Goal: Task Accomplishment & Management: Complete application form

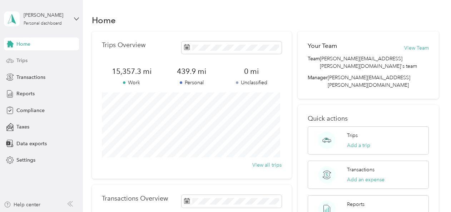
click at [35, 57] on div "Trips" at bounding box center [41, 60] width 75 height 13
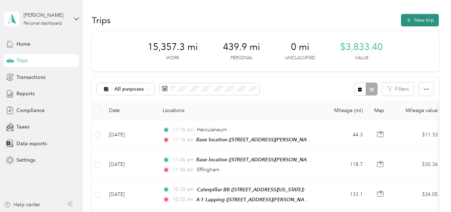
click at [413, 17] on button "New trip" at bounding box center [420, 20] width 38 height 13
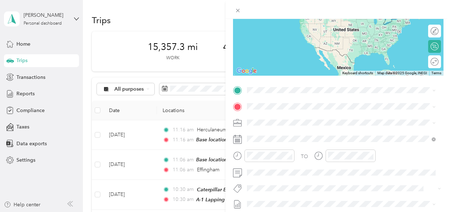
scroll to position [86, 0]
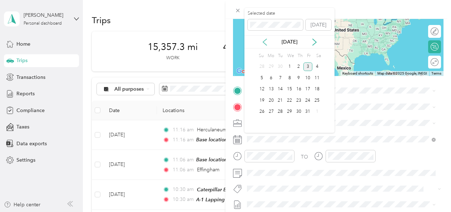
click at [266, 42] on icon at bounding box center [264, 42] width 7 height 7
click at [306, 68] on div "1" at bounding box center [308, 67] width 9 height 9
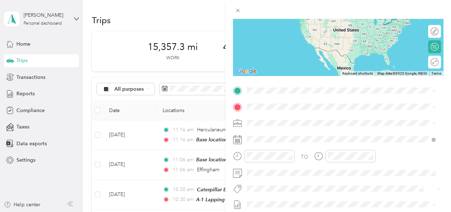
click at [271, 122] on div "Base location [STREET_ADDRESS][PERSON_NAME][PERSON_NAME][US_STATE]" at bounding box center [336, 123] width 151 height 15
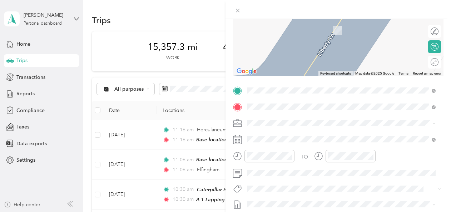
click at [281, 34] on div "sushi Ahi [STREET_ADDRESS][PERSON_NAME][PERSON_NAME][US_STATE]" at bounding box center [336, 26] width 151 height 15
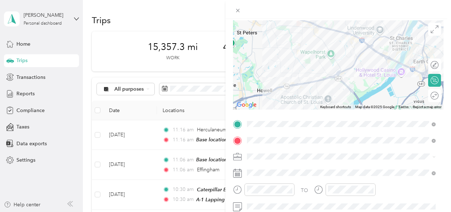
scroll to position [0, 0]
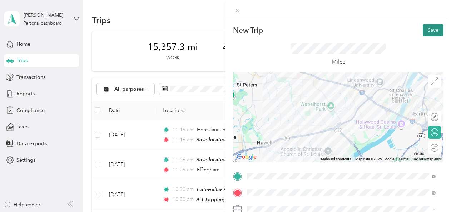
click at [429, 30] on button "Save" at bounding box center [433, 30] width 21 height 13
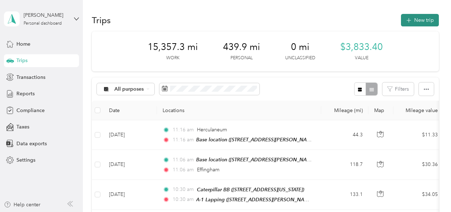
click at [426, 23] on button "New trip" at bounding box center [420, 20] width 38 height 13
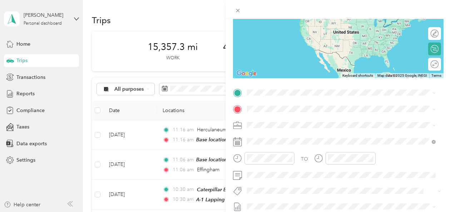
scroll to position [87, 0]
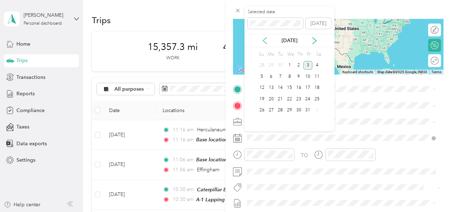
click at [267, 40] on icon at bounding box center [264, 40] width 7 height 7
click at [306, 64] on div "1" at bounding box center [308, 65] width 9 height 9
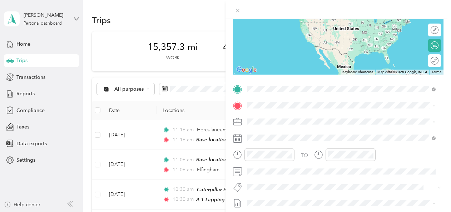
click at [263, 124] on span "[STREET_ADDRESS][PERSON_NAME][PERSON_NAME][US_STATE]" at bounding box center [336, 126] width 151 height 6
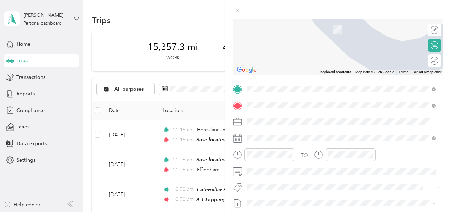
click at [271, 142] on span "[STREET_ADDRESS][PERSON_NAME][PERSON_NAME][US_STATE]" at bounding box center [336, 142] width 151 height 6
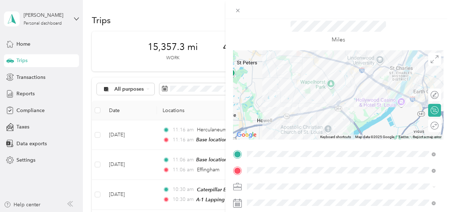
scroll to position [0, 0]
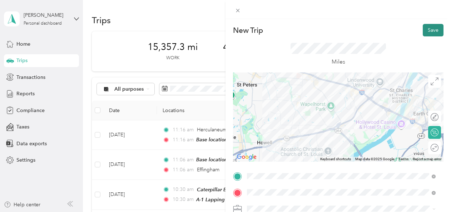
click at [428, 26] on button "Save" at bounding box center [433, 30] width 21 height 13
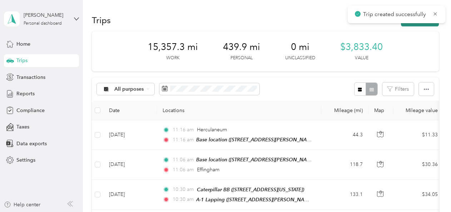
click at [428, 24] on button "New trip" at bounding box center [420, 20] width 38 height 13
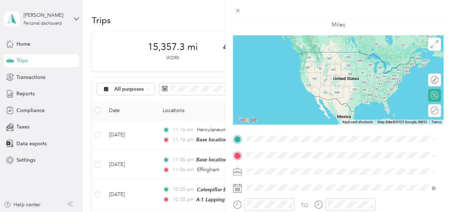
scroll to position [49, 0]
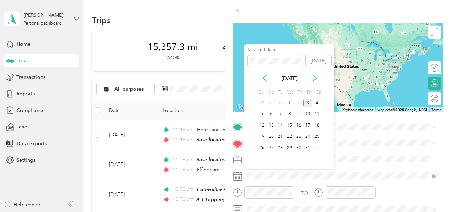
click at [265, 83] on div "[DATE]" at bounding box center [290, 78] width 90 height 13
drag, startPoint x: 265, startPoint y: 83, endPoint x: 262, endPoint y: 79, distance: 5.1
click at [262, 79] on icon at bounding box center [264, 78] width 7 height 7
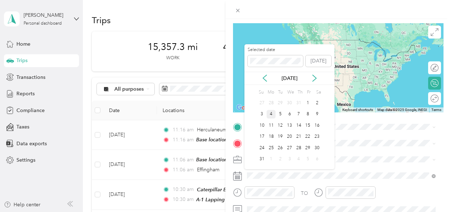
click at [270, 114] on div "4" at bounding box center [271, 114] width 9 height 9
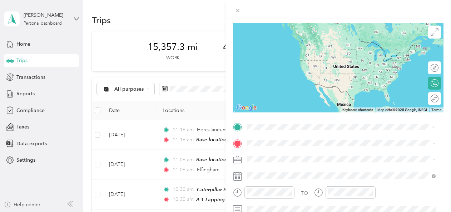
click at [283, 50] on span "[STREET_ADDRESS][PERSON_NAME][PERSON_NAME][US_STATE]" at bounding box center [336, 51] width 151 height 6
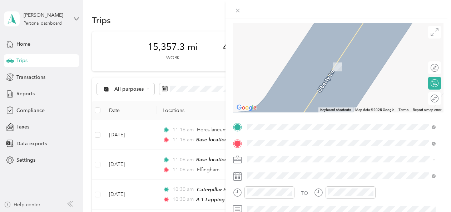
click at [281, 61] on div "[GEOGRAPHIC_DATA] [STREET_ADDRESS][PERSON_NAME][PERSON_NAME][US_STATE]" at bounding box center [336, 62] width 151 height 15
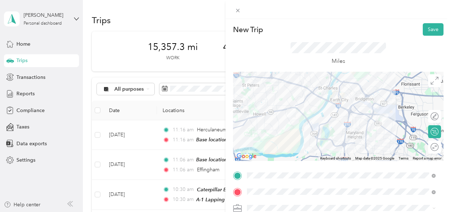
scroll to position [0, 0]
click at [427, 28] on button "Save" at bounding box center [433, 30] width 21 height 13
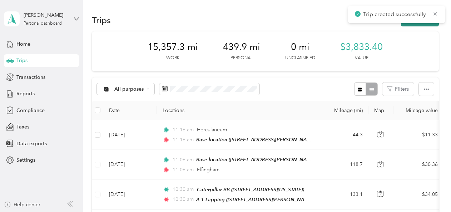
click at [424, 25] on button "New trip" at bounding box center [420, 20] width 38 height 13
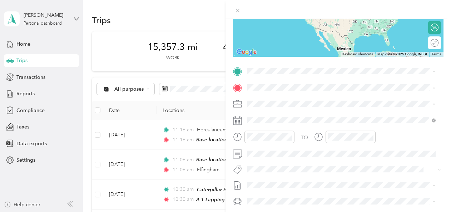
scroll to position [107, 0]
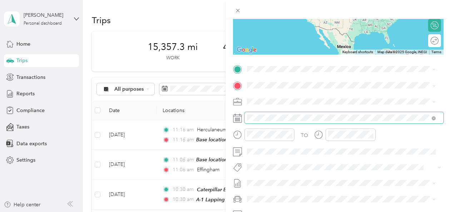
click at [256, 113] on span at bounding box center [344, 117] width 199 height 11
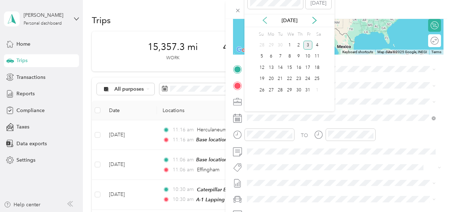
click at [266, 21] on icon at bounding box center [264, 20] width 7 height 7
click at [297, 57] on div "7" at bounding box center [298, 56] width 9 height 9
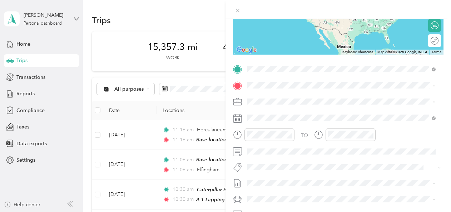
click at [268, 103] on span "[STREET_ADDRESS][PERSON_NAME][PERSON_NAME][US_STATE]" at bounding box center [336, 105] width 151 height 6
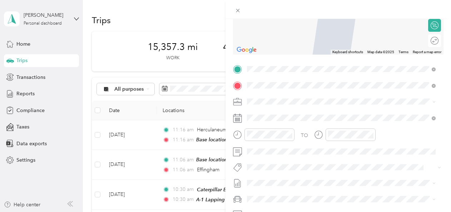
click at [267, 122] on span "[STREET_ADDRESS][PERSON_NAME][PERSON_NAME][US_STATE]" at bounding box center [336, 122] width 151 height 6
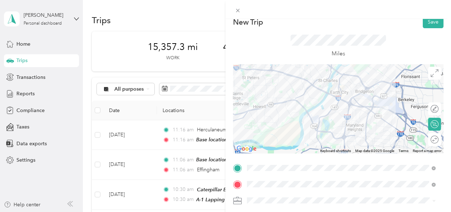
scroll to position [0, 0]
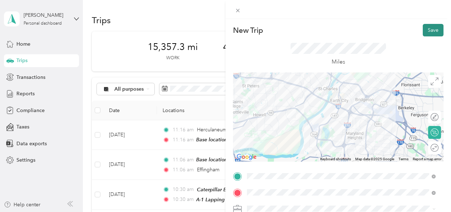
click at [428, 31] on button "Save" at bounding box center [433, 30] width 21 height 13
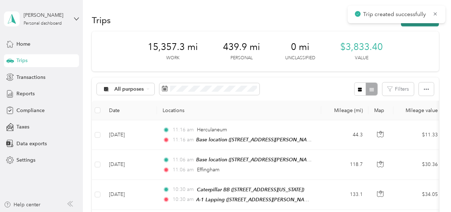
click at [415, 24] on button "New trip" at bounding box center [420, 20] width 38 height 13
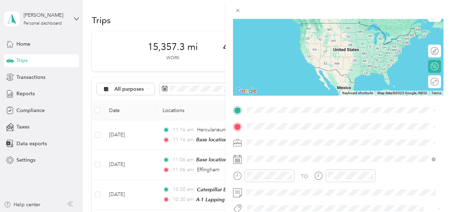
scroll to position [68, 0]
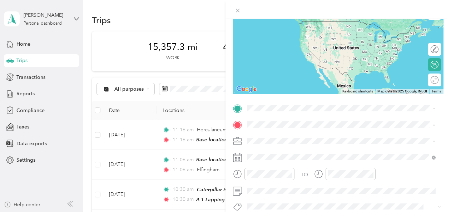
click at [270, 34] on div "Base location [STREET_ADDRESS][PERSON_NAME][PERSON_NAME][US_STATE]" at bounding box center [336, 28] width 151 height 15
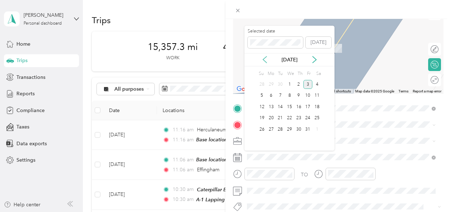
click at [264, 59] on icon at bounding box center [264, 59] width 7 height 7
click at [307, 98] on div "8" at bounding box center [308, 96] width 9 height 9
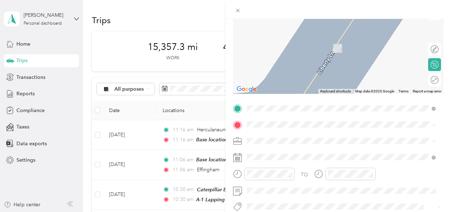
click at [287, 95] on div "Industrial Spring [STREET_ADDRESS][US_STATE]" at bounding box center [296, 87] width 71 height 15
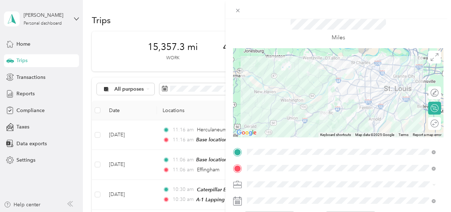
scroll to position [0, 0]
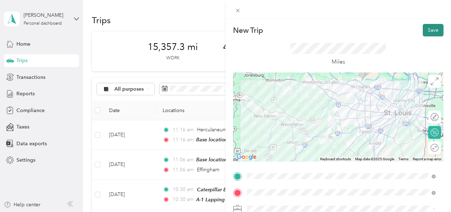
click at [426, 30] on button "Save" at bounding box center [433, 30] width 21 height 13
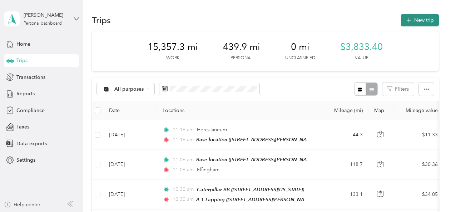
click at [420, 24] on button "New trip" at bounding box center [420, 20] width 38 height 13
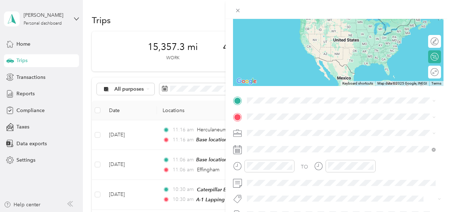
scroll to position [79, 0]
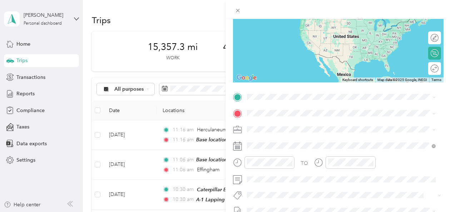
click at [238, 148] on rect at bounding box center [238, 147] width 1 height 1
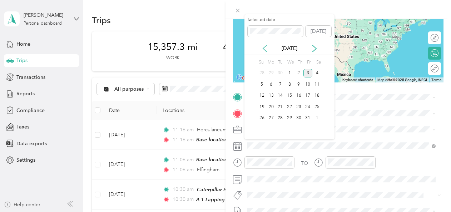
click at [262, 47] on icon at bounding box center [264, 48] width 7 height 7
click at [308, 84] on div "8" at bounding box center [308, 84] width 9 height 9
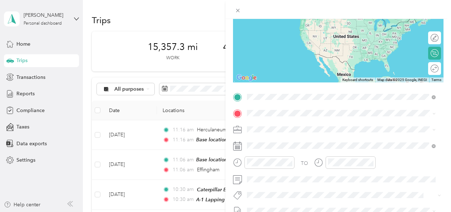
click at [274, 182] on div "Industrial Spring [STREET_ADDRESS][US_STATE]" at bounding box center [296, 174] width 71 height 15
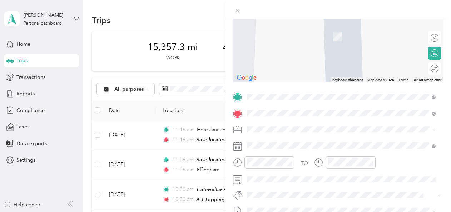
click at [282, 39] on div "Base location [STREET_ADDRESS][PERSON_NAME][PERSON_NAME][US_STATE]" at bounding box center [336, 33] width 151 height 15
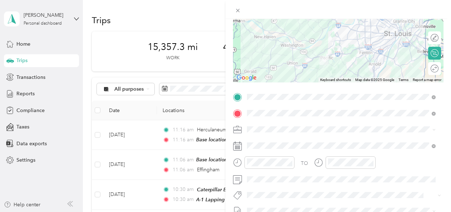
scroll to position [0, 0]
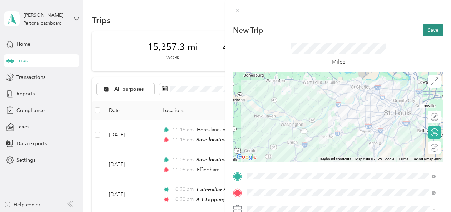
click at [431, 29] on button "Save" at bounding box center [433, 30] width 21 height 13
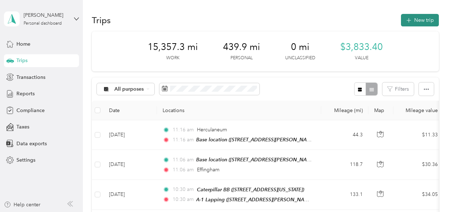
click at [417, 19] on button "New trip" at bounding box center [420, 20] width 38 height 13
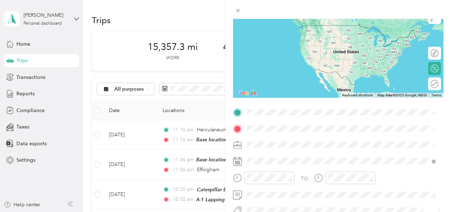
scroll to position [66, 0]
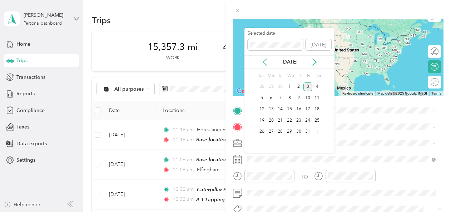
click at [267, 61] on icon at bounding box center [264, 62] width 7 height 7
click at [270, 109] on div "11" at bounding box center [271, 109] width 9 height 9
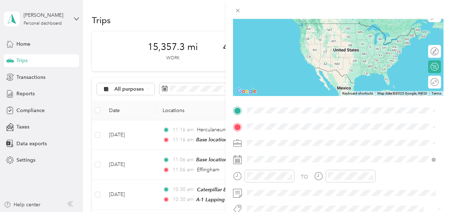
click at [285, 30] on div "Base location [STREET_ADDRESS][PERSON_NAME][PERSON_NAME][US_STATE]" at bounding box center [336, 30] width 151 height 15
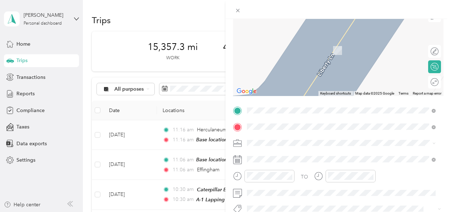
click at [289, 49] on span "St. [PERSON_NAME], [GEOGRAPHIC_DATA][PERSON_NAME], [US_STATE], [GEOGRAPHIC_DATA]" at bounding box center [346, 55] width 171 height 14
click at [364, 41] on div "Chesterfield [US_STATE], [GEOGRAPHIC_DATA]" at bounding box center [342, 42] width 184 height 15
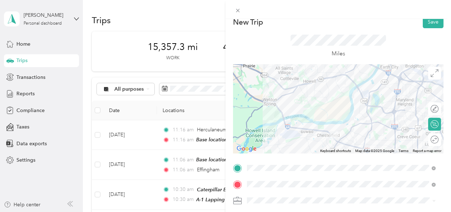
scroll to position [0, 0]
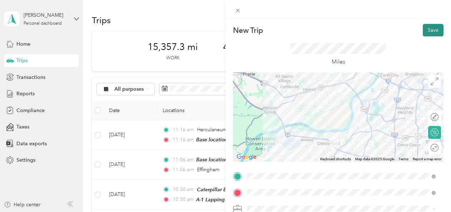
click at [430, 29] on button "Save" at bounding box center [433, 30] width 21 height 13
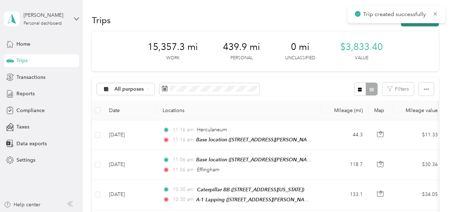
click at [426, 24] on button "New trip" at bounding box center [420, 20] width 38 height 13
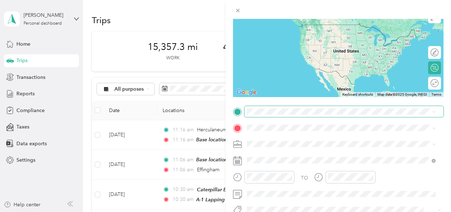
scroll to position [66, 0]
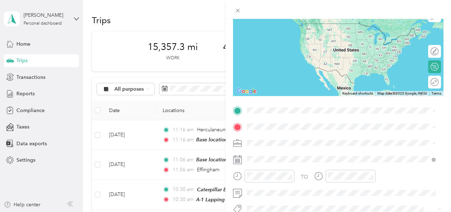
click at [279, 24] on span "Chesterfield [US_STATE], [GEOGRAPHIC_DATA]" at bounding box center [301, 26] width 80 height 13
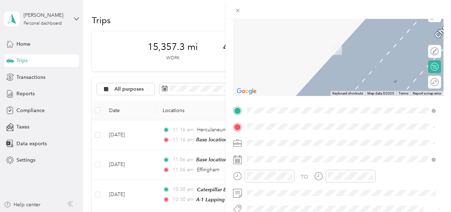
click at [283, 50] on span "[STREET_ADDRESS][PERSON_NAME][PERSON_NAME][US_STATE]" at bounding box center [336, 49] width 151 height 6
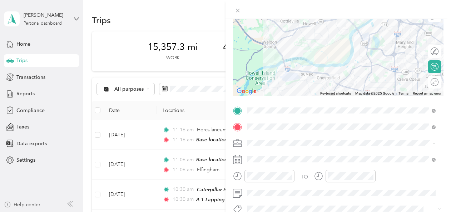
scroll to position [69, 0]
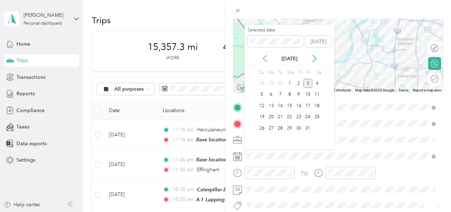
click at [264, 56] on icon at bounding box center [264, 58] width 7 height 7
click at [272, 105] on div "11" at bounding box center [271, 106] width 9 height 9
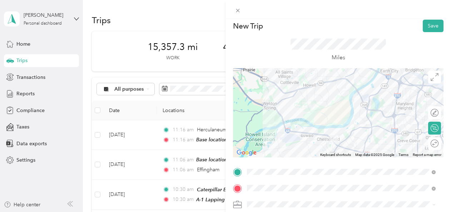
scroll to position [0, 0]
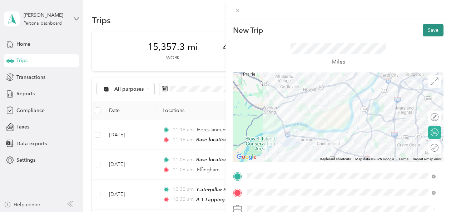
click at [427, 29] on button "Save" at bounding box center [433, 30] width 21 height 13
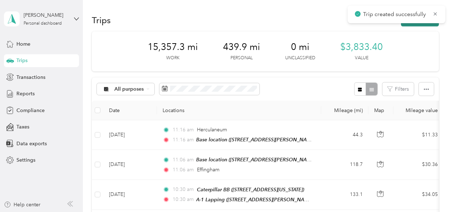
click at [420, 23] on button "New trip" at bounding box center [420, 20] width 38 height 13
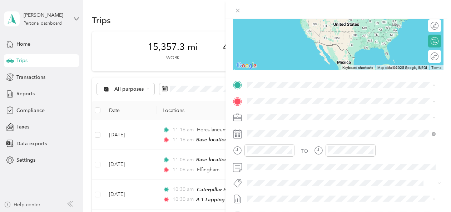
scroll to position [96, 0]
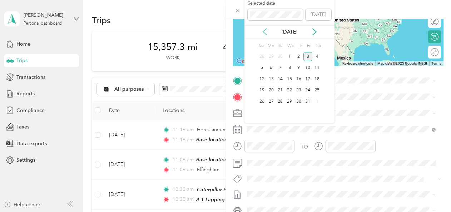
click at [268, 34] on icon at bounding box center [264, 31] width 7 height 7
click at [280, 78] on div "12" at bounding box center [280, 79] width 9 height 9
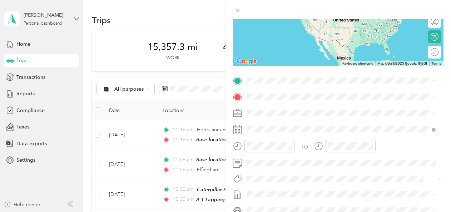
click at [267, 110] on div "Base location [STREET_ADDRESS][PERSON_NAME][PERSON_NAME][US_STATE]" at bounding box center [336, 112] width 151 height 15
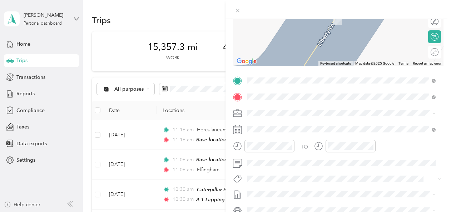
click at [278, 131] on span "[STREET_ADDRESS][PERSON_NAME][US_STATE]" at bounding box center [316, 133] width 111 height 6
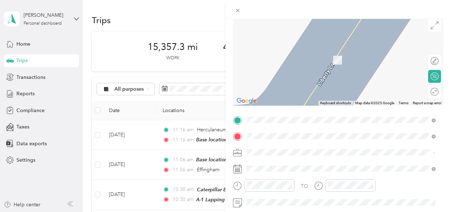
scroll to position [66, 0]
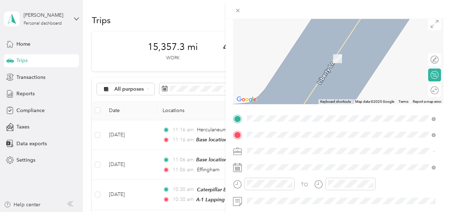
click at [271, 93] on span "Macomb [US_STATE], [GEOGRAPHIC_DATA]" at bounding box center [301, 87] width 80 height 13
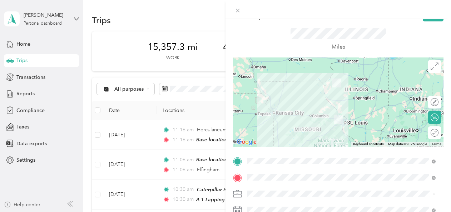
scroll to position [0, 0]
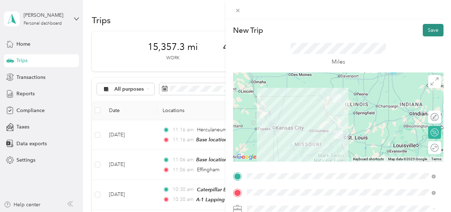
click at [430, 28] on button "Save" at bounding box center [433, 30] width 21 height 13
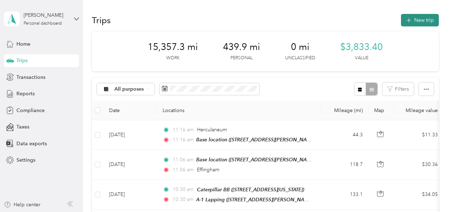
click at [426, 21] on button "New trip" at bounding box center [420, 20] width 38 height 13
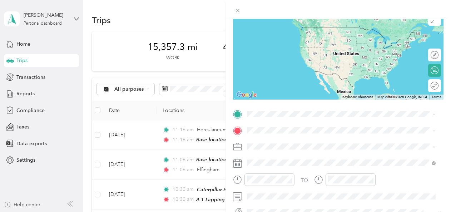
scroll to position [63, 0]
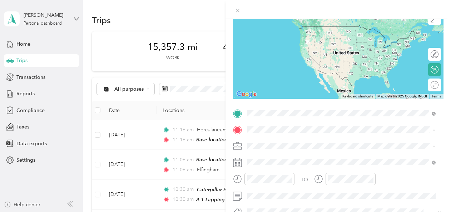
click at [290, 64] on span "Macomb [US_STATE], [GEOGRAPHIC_DATA]" at bounding box center [301, 67] width 80 height 13
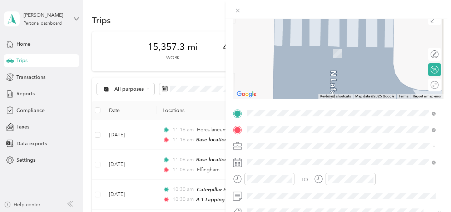
click at [281, 52] on span "[STREET_ADDRESS][PERSON_NAME][PERSON_NAME][US_STATE]" at bounding box center [336, 53] width 151 height 6
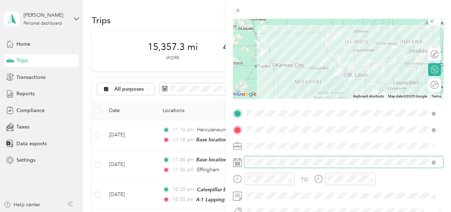
click at [252, 158] on span at bounding box center [344, 162] width 199 height 11
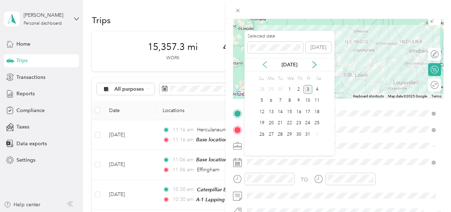
click at [266, 65] on icon at bounding box center [264, 64] width 7 height 7
click at [281, 111] on div "12" at bounding box center [280, 112] width 9 height 9
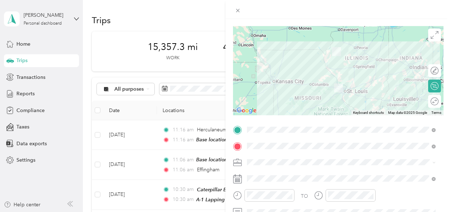
scroll to position [0, 0]
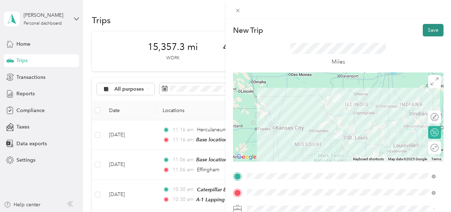
click at [429, 31] on button "Save" at bounding box center [433, 30] width 21 height 13
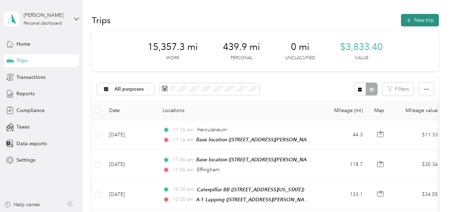
click at [426, 25] on button "New trip" at bounding box center [420, 20] width 38 height 13
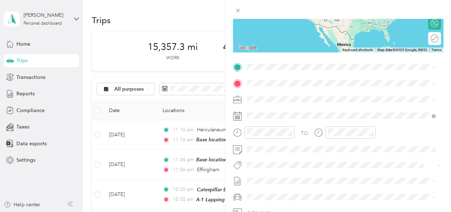
scroll to position [112, 0]
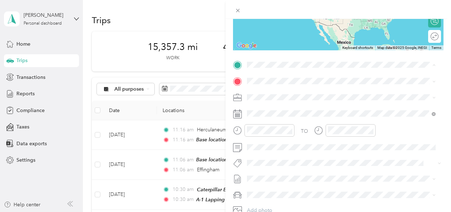
click at [265, 93] on strong "Base location" at bounding box center [277, 93] width 32 height 6
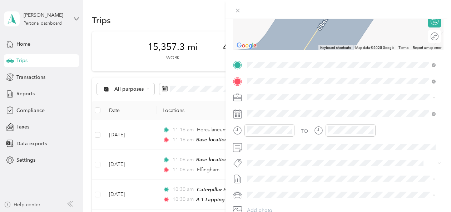
click at [280, 117] on span "[STREET_ADDRESS][US_STATE]" at bounding box center [296, 117] width 71 height 6
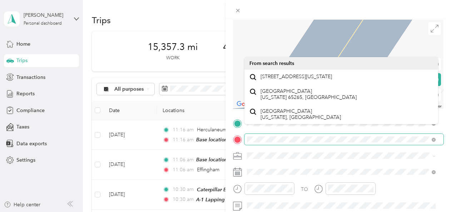
scroll to position [65, 0]
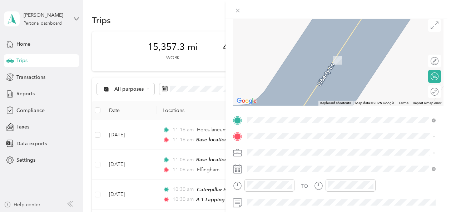
click at [305, 104] on li "[GEOGRAPHIC_DATA] [US_STATE] 65265, [GEOGRAPHIC_DATA]" at bounding box center [342, 94] width 194 height 20
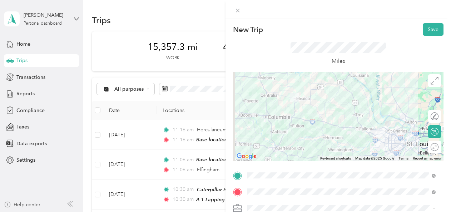
scroll to position [0, 0]
click at [425, 28] on button "Save" at bounding box center [433, 30] width 21 height 13
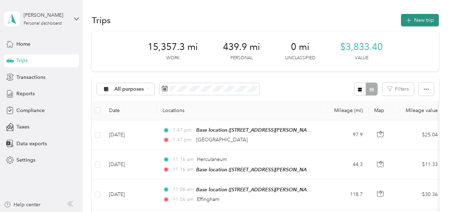
click at [425, 22] on button "New trip" at bounding box center [420, 20] width 38 height 13
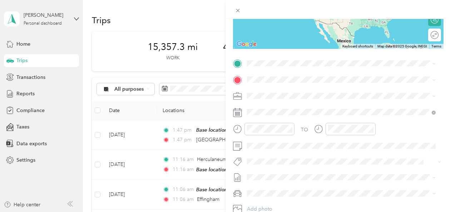
scroll to position [115, 0]
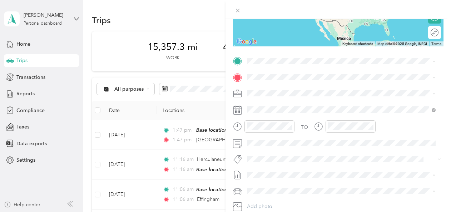
click at [265, 92] on div "Base location [STREET_ADDRESS][PERSON_NAME][PERSON_NAME][US_STATE]" at bounding box center [336, 93] width 151 height 15
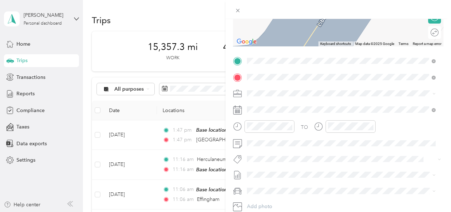
click at [267, 178] on span "[GEOGRAPHIC_DATA] [US_STATE], [GEOGRAPHIC_DATA]" at bounding box center [301, 178] width 80 height 13
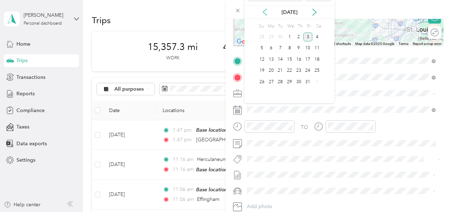
click at [266, 11] on icon at bounding box center [264, 12] width 7 height 7
click at [290, 58] on div "13" at bounding box center [289, 59] width 9 height 9
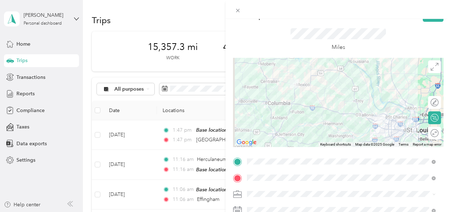
scroll to position [13, 0]
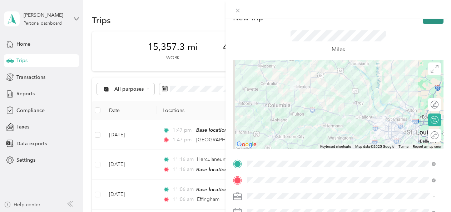
click at [425, 19] on button "Save" at bounding box center [433, 17] width 21 height 13
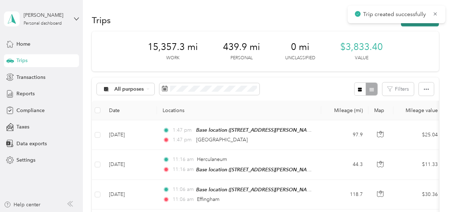
click at [425, 24] on button "New trip" at bounding box center [420, 20] width 38 height 13
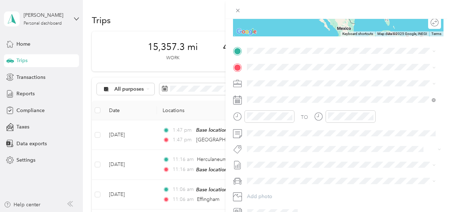
scroll to position [128, 0]
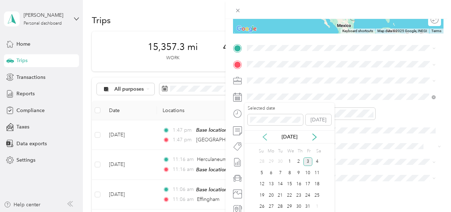
click at [265, 135] on icon at bounding box center [264, 137] width 7 height 7
click at [290, 181] on div "13" at bounding box center [289, 184] width 9 height 9
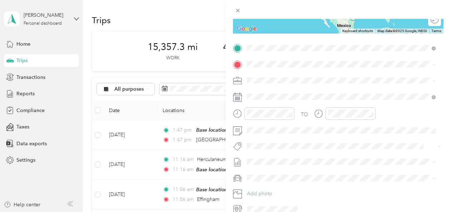
click at [277, 86] on div "Spartan Metals [GEOGRAPHIC_DATA] [STREET_ADDRESS][US_STATE]" at bounding box center [306, 80] width 90 height 15
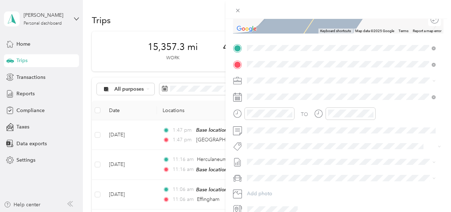
click at [268, 94] on strong "Base location" at bounding box center [277, 92] width 32 height 6
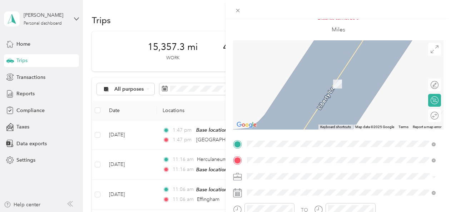
scroll to position [43, 0]
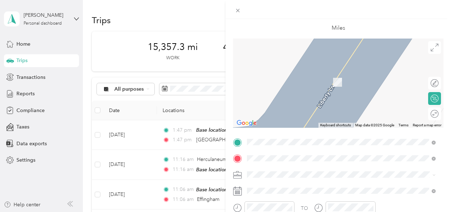
click at [266, 127] on span "[GEOGRAPHIC_DATA] [US_STATE], [GEOGRAPHIC_DATA]" at bounding box center [301, 130] width 80 height 13
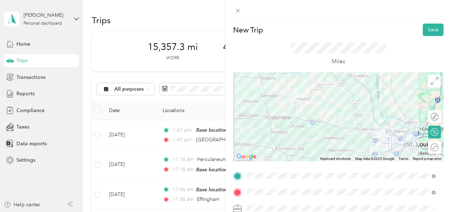
scroll to position [0, 0]
click at [425, 30] on button "Save" at bounding box center [433, 30] width 21 height 13
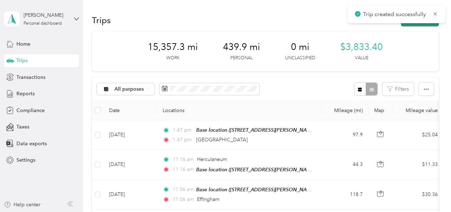
click at [420, 24] on button "New trip" at bounding box center [420, 20] width 38 height 13
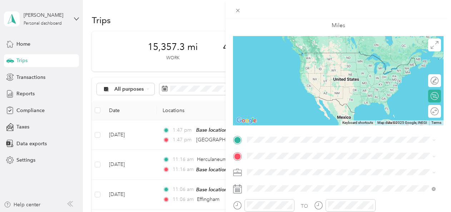
scroll to position [76, 0]
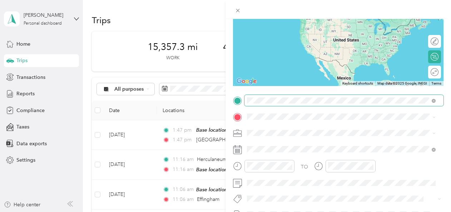
click at [275, 97] on span at bounding box center [344, 100] width 199 height 11
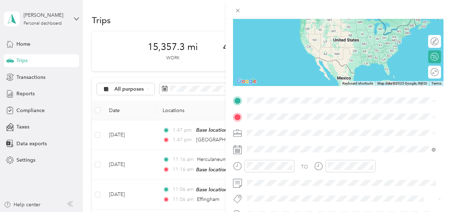
click at [273, 131] on div "Base location [STREET_ADDRESS][PERSON_NAME][PERSON_NAME][US_STATE]" at bounding box center [336, 130] width 151 height 15
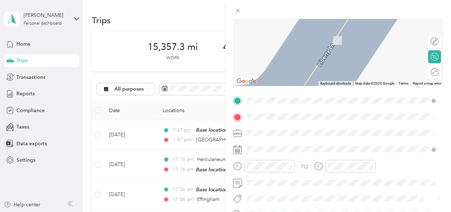
click at [271, 60] on span "[GEOGRAPHIC_DATA], [GEOGRAPHIC_DATA], [US_STATE], [GEOGRAPHIC_DATA]" at bounding box center [329, 67] width 136 height 14
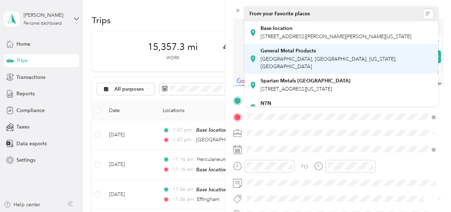
scroll to position [84, 0]
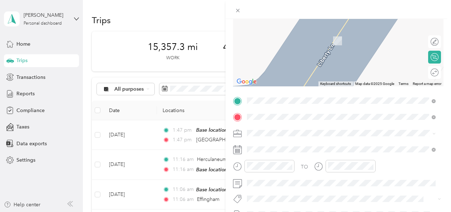
click at [286, 38] on span "[GEOGRAPHIC_DATA][US_STATE], [GEOGRAPHIC_DATA]" at bounding box center [327, 37] width 132 height 6
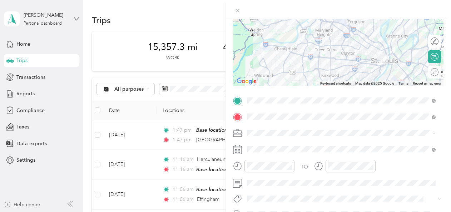
scroll to position [0, 0]
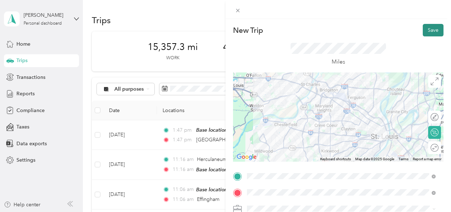
click at [423, 31] on button "Save" at bounding box center [433, 30] width 21 height 13
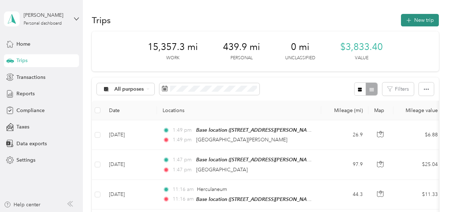
click at [421, 19] on button "New trip" at bounding box center [420, 20] width 38 height 13
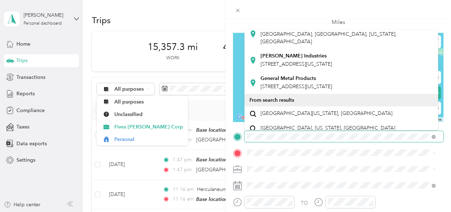
scroll to position [27, 0]
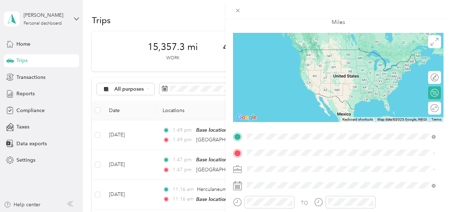
click at [291, 109] on span "[GEOGRAPHIC_DATA][US_STATE], [GEOGRAPHIC_DATA]" at bounding box center [327, 112] width 132 height 6
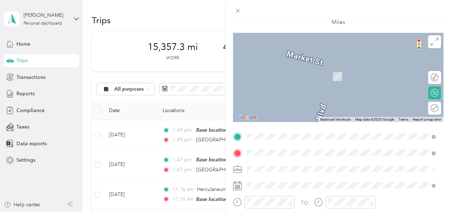
click at [278, 72] on div "Base location [STREET_ADDRESS][PERSON_NAME][PERSON_NAME][US_STATE]" at bounding box center [336, 72] width 151 height 15
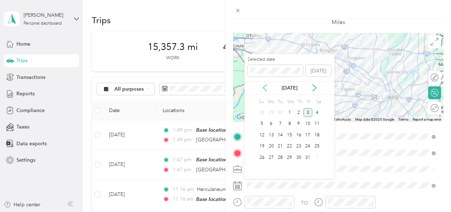
click at [265, 87] on icon at bounding box center [264, 87] width 7 height 7
click at [299, 136] on div "14" at bounding box center [298, 135] width 9 height 9
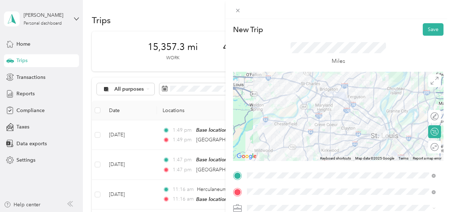
scroll to position [0, 0]
click at [423, 30] on button "Save" at bounding box center [433, 30] width 21 height 13
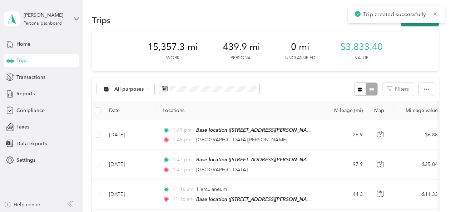
click at [429, 25] on button "New trip" at bounding box center [420, 20] width 38 height 13
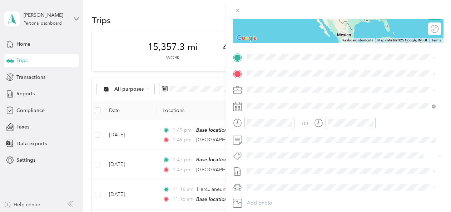
scroll to position [120, 0]
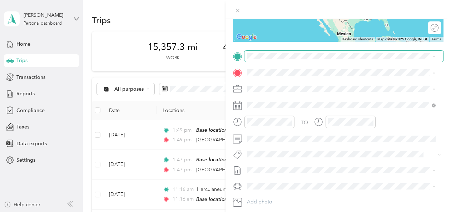
click at [262, 59] on span at bounding box center [344, 56] width 199 height 11
click at [287, 90] on span "[STREET_ADDRESS][PERSON_NAME][PERSON_NAME][US_STATE]" at bounding box center [336, 93] width 151 height 6
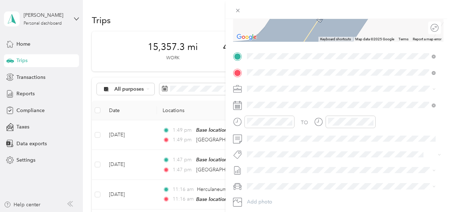
click at [261, 103] on div "sushi Ahi [STREET_ADDRESS][PERSON_NAME][PERSON_NAME][US_STATE]" at bounding box center [336, 105] width 151 height 15
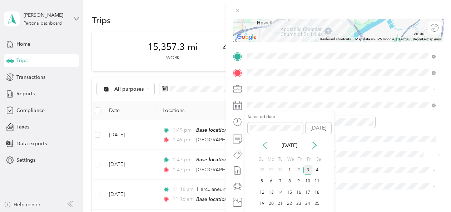
click at [265, 144] on icon at bounding box center [264, 145] width 7 height 7
click at [265, 144] on icon at bounding box center [265, 145] width 4 height 6
click at [310, 190] on div "15" at bounding box center [308, 192] width 9 height 9
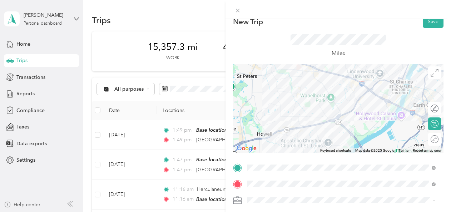
scroll to position [0, 0]
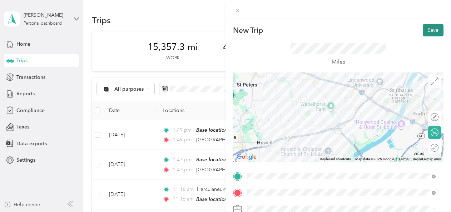
click at [424, 30] on button "Save" at bounding box center [433, 30] width 21 height 13
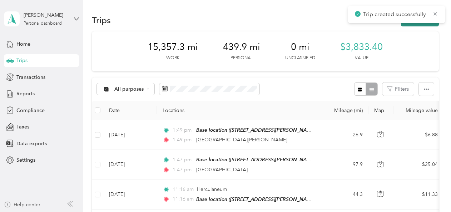
click at [423, 24] on button "New trip" at bounding box center [420, 20] width 38 height 13
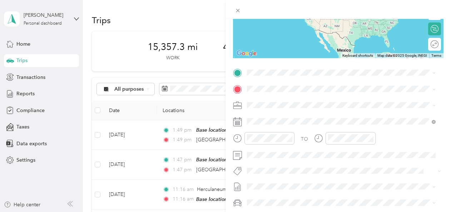
scroll to position [108, 0]
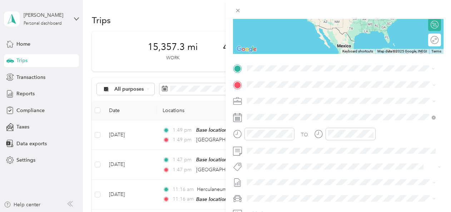
click at [270, 101] on div "sushi Ahi [STREET_ADDRESS][PERSON_NAME][PERSON_NAME][US_STATE]" at bounding box center [336, 101] width 151 height 15
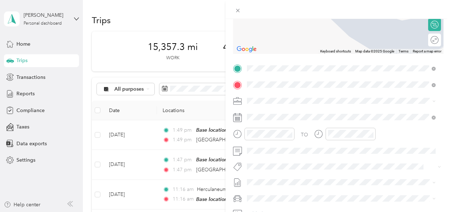
click at [381, 120] on span "[STREET_ADDRESS][PERSON_NAME][PERSON_NAME][US_STATE]" at bounding box center [336, 121] width 151 height 6
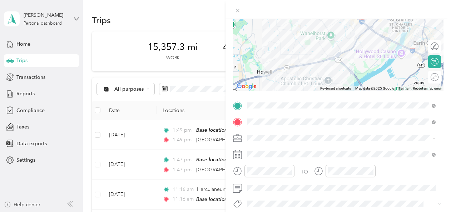
scroll to position [78, 0]
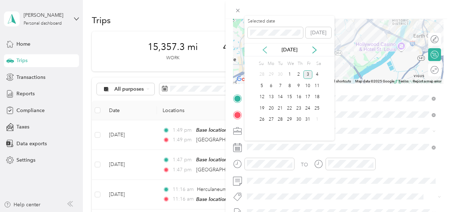
click at [265, 49] on icon at bounding box center [264, 49] width 7 height 7
click at [309, 97] on div "15" at bounding box center [308, 97] width 9 height 9
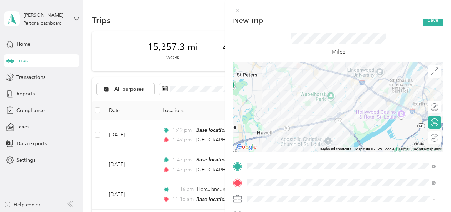
scroll to position [0, 0]
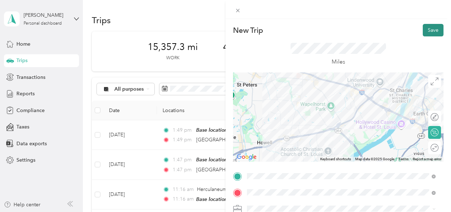
click at [423, 29] on button "Save" at bounding box center [433, 30] width 21 height 13
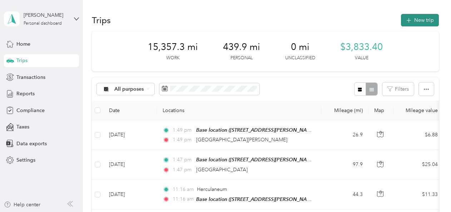
click at [425, 19] on button "New trip" at bounding box center [420, 20] width 38 height 13
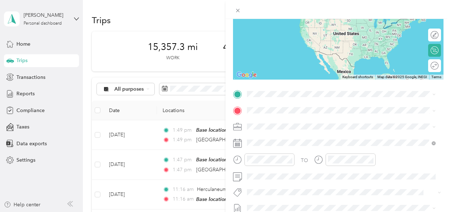
scroll to position [94, 0]
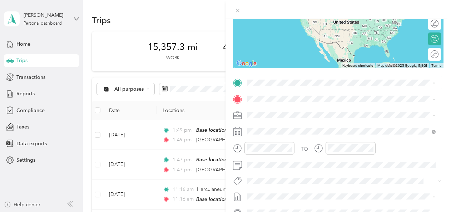
click at [269, 112] on strong "Base location" at bounding box center [277, 110] width 32 height 6
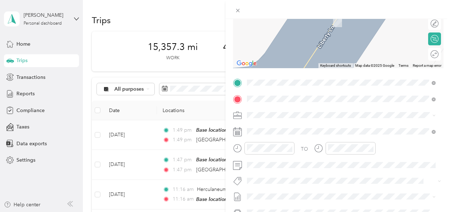
click at [279, 150] on span "[GEOGRAPHIC_DATA] [US_STATE], [GEOGRAPHIC_DATA]" at bounding box center [301, 148] width 80 height 13
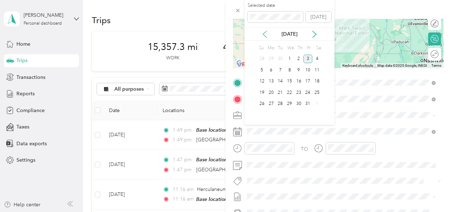
click at [265, 34] on icon at bounding box center [264, 34] width 7 height 7
click at [271, 92] on div "18" at bounding box center [271, 92] width 9 height 9
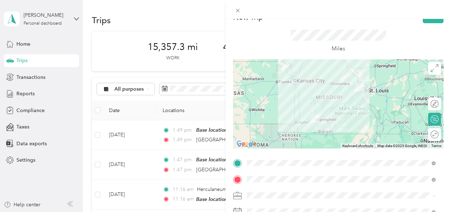
scroll to position [13, 0]
click at [438, 71] on div at bounding box center [338, 104] width 211 height 89
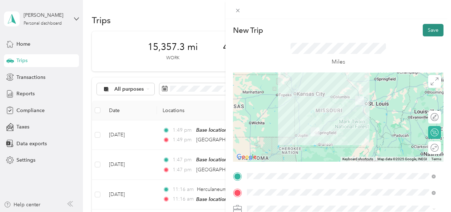
click at [427, 31] on button "Save" at bounding box center [433, 30] width 21 height 13
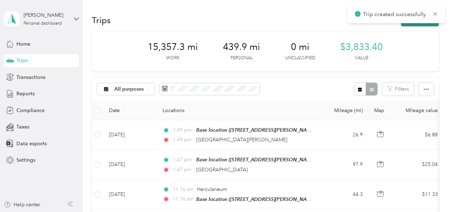
click at [415, 24] on button "New trip" at bounding box center [420, 20] width 38 height 13
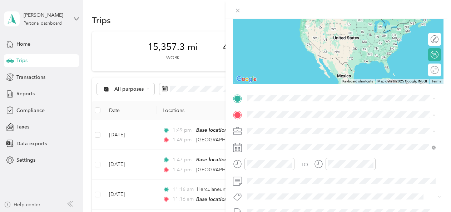
scroll to position [83, 0]
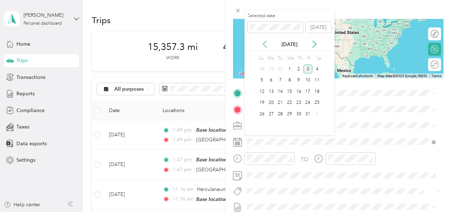
click at [266, 45] on icon at bounding box center [264, 44] width 7 height 7
click at [278, 102] on div "19" at bounding box center [280, 103] width 9 height 9
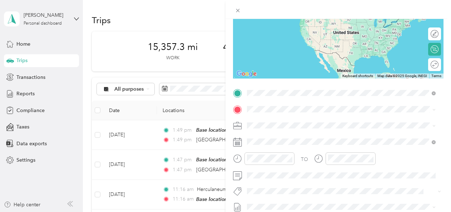
click at [265, 143] on span "[GEOGRAPHIC_DATA] [US_STATE], [GEOGRAPHIC_DATA]" at bounding box center [301, 141] width 80 height 13
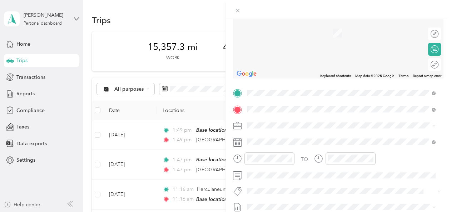
click at [280, 51] on div "[PERSON_NAME] [STREET_ADDRESS][PERSON_NAME][US_STATE]" at bounding box center [316, 58] width 111 height 15
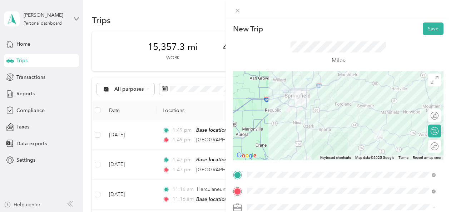
scroll to position [0, 0]
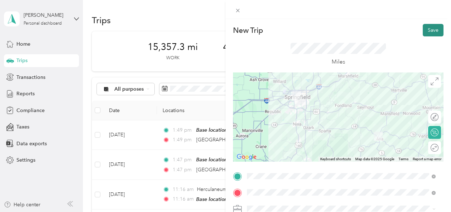
click at [425, 32] on button "Save" at bounding box center [433, 30] width 21 height 13
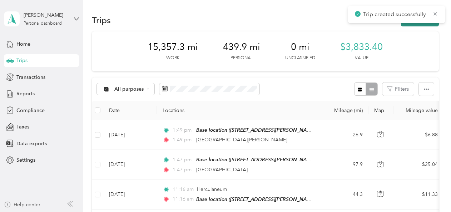
click at [421, 24] on button "New trip" at bounding box center [420, 20] width 38 height 13
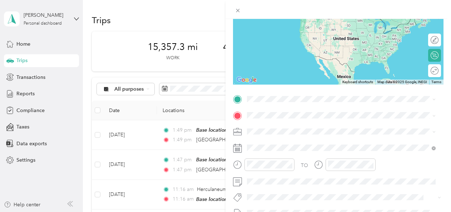
scroll to position [113, 0]
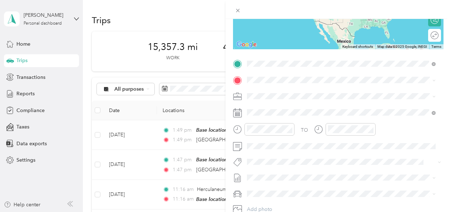
click at [274, 99] on span "[STREET_ADDRESS][PERSON_NAME][US_STATE]" at bounding box center [316, 100] width 111 height 6
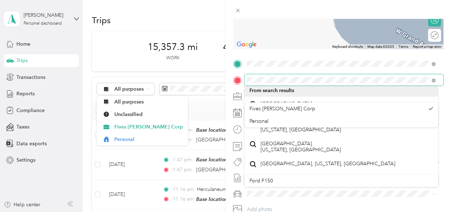
scroll to position [78, 0]
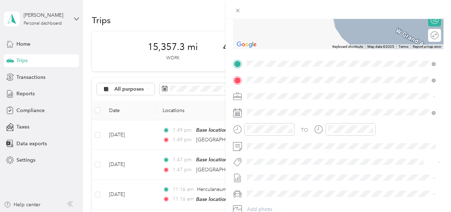
click at [293, 142] on span "[GEOGRAPHIC_DATA] [US_STATE], [GEOGRAPHIC_DATA]" at bounding box center [301, 147] width 80 height 13
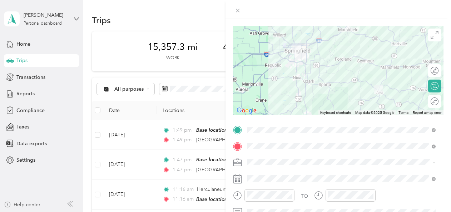
scroll to position [47, 0]
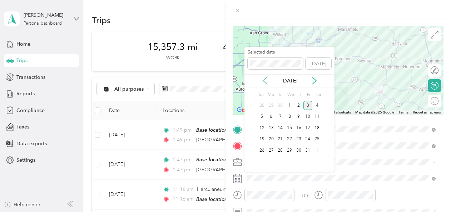
click at [267, 80] on icon at bounding box center [264, 80] width 7 height 7
click at [281, 138] on div "19" at bounding box center [280, 139] width 9 height 9
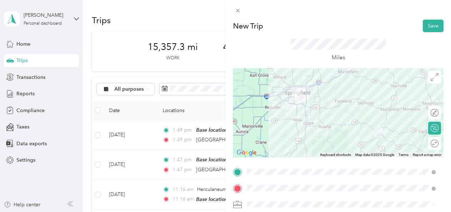
scroll to position [5, 0]
click at [423, 23] on button "Save" at bounding box center [433, 25] width 21 height 13
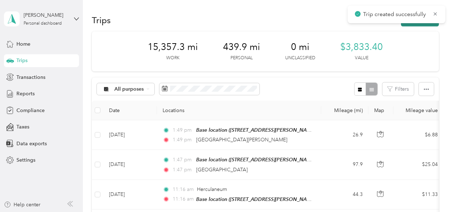
click at [423, 26] on button "New trip" at bounding box center [420, 20] width 38 height 13
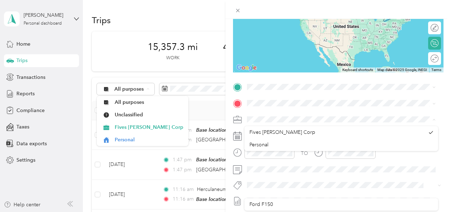
scroll to position [39, 0]
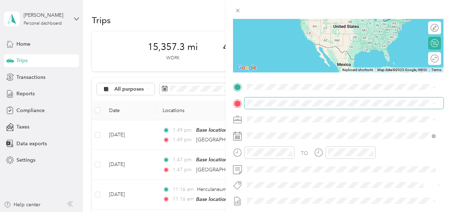
click at [384, 107] on span at bounding box center [344, 103] width 199 height 11
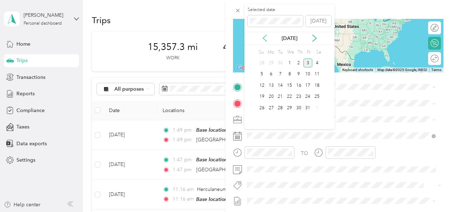
click at [265, 37] on icon at bounding box center [264, 38] width 7 height 7
click at [289, 96] on div "20" at bounding box center [289, 97] width 9 height 9
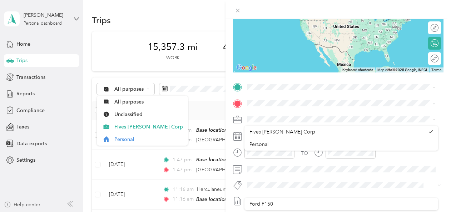
scroll to position [56, 0]
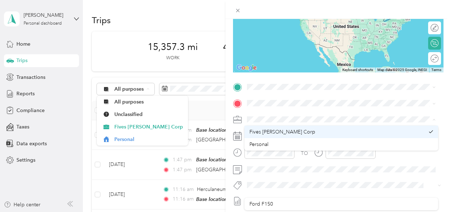
drag, startPoint x: 434, startPoint y: 138, endPoint x: 437, endPoint y: 127, distance: 11.1
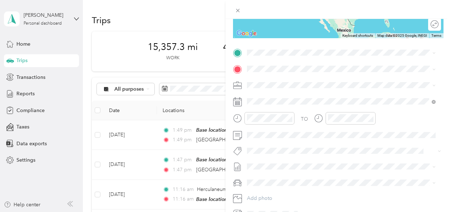
scroll to position [79, 0]
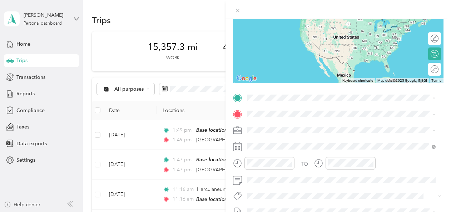
click at [270, 144] on span "[GEOGRAPHIC_DATA] [US_STATE], [GEOGRAPHIC_DATA]" at bounding box center [301, 146] width 80 height 13
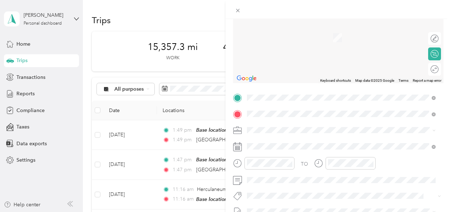
click at [287, 36] on span "[GEOGRAPHIC_DATA], [GEOGRAPHIC_DATA], [US_STATE], [GEOGRAPHIC_DATA]" at bounding box center [329, 41] width 136 height 14
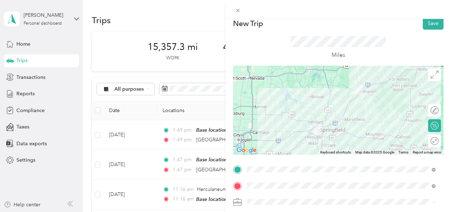
scroll to position [0, 0]
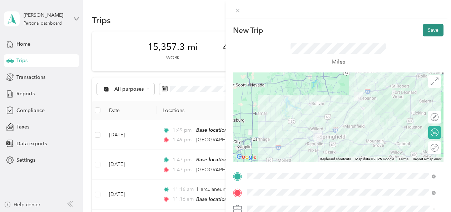
click at [433, 31] on button "Save" at bounding box center [433, 30] width 21 height 13
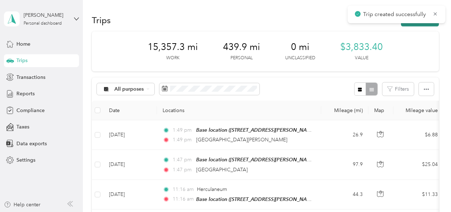
click at [424, 24] on button "New trip" at bounding box center [420, 20] width 38 height 13
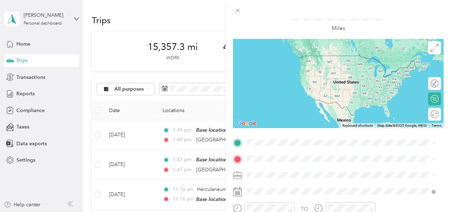
scroll to position [38, 0]
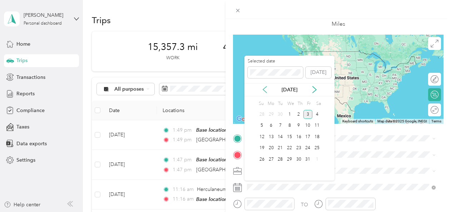
click at [265, 89] on icon at bounding box center [264, 89] width 7 height 7
click at [292, 146] on div "20" at bounding box center [289, 148] width 9 height 9
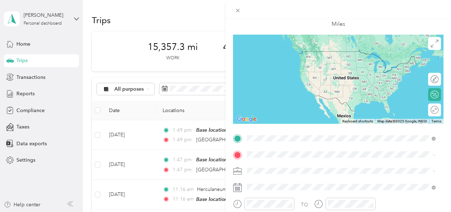
click at [288, 62] on span "[GEOGRAPHIC_DATA], [GEOGRAPHIC_DATA], [US_STATE], [GEOGRAPHIC_DATA]" at bounding box center [329, 66] width 136 height 14
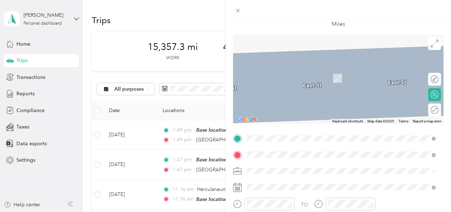
click at [287, 75] on span "[STREET_ADDRESS][PERSON_NAME][PERSON_NAME][US_STATE]" at bounding box center [336, 78] width 151 height 6
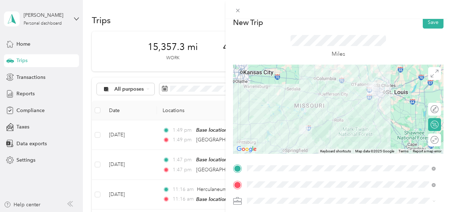
scroll to position [0, 0]
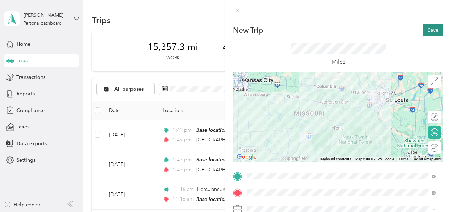
click at [425, 31] on button "Save" at bounding box center [433, 30] width 21 height 13
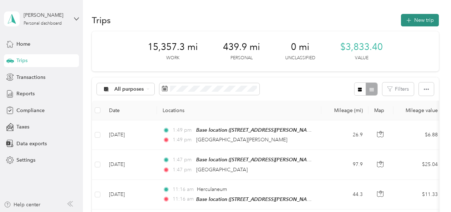
click at [417, 23] on button "New trip" at bounding box center [420, 20] width 38 height 13
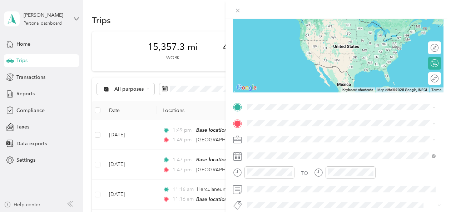
scroll to position [78, 0]
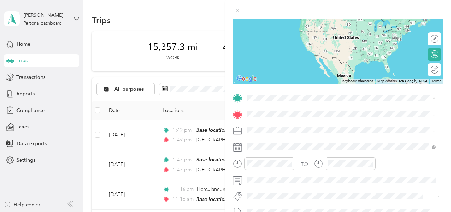
click at [268, 127] on div "Base location [STREET_ADDRESS][PERSON_NAME][PERSON_NAME][US_STATE]" at bounding box center [336, 130] width 151 height 15
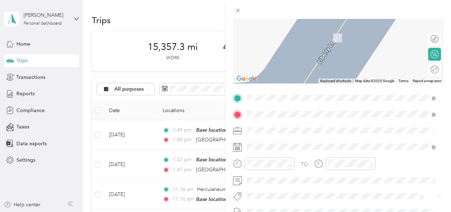
click at [287, 36] on span "[STREET_ADDRESS][PERSON_NAME][PERSON_NAME][US_STATE]" at bounding box center [336, 38] width 151 height 6
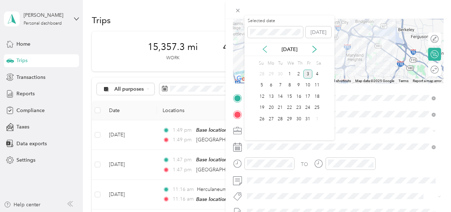
click at [267, 47] on icon at bounding box center [264, 49] width 7 height 7
click at [299, 106] on div "21" at bounding box center [298, 108] width 9 height 9
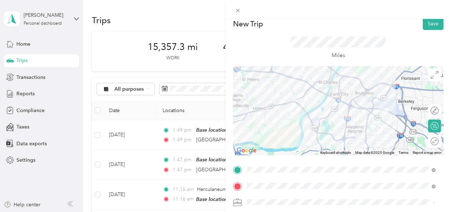
scroll to position [0, 0]
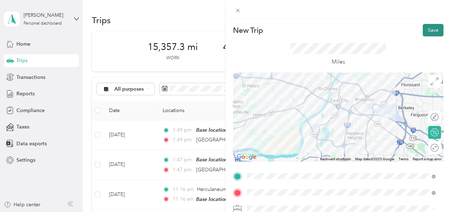
click at [428, 31] on button "Save" at bounding box center [433, 30] width 21 height 13
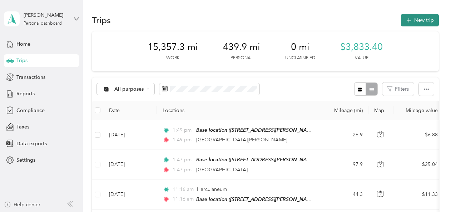
click at [422, 20] on button "New trip" at bounding box center [420, 20] width 38 height 13
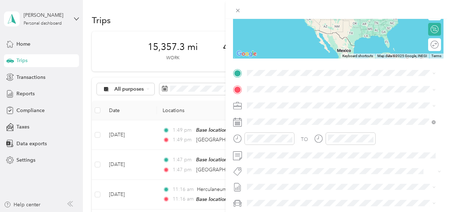
scroll to position [104, 0]
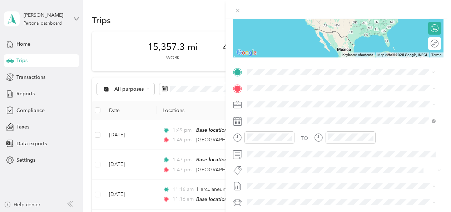
click at [267, 103] on div "[GEOGRAPHIC_DATA] [STREET_ADDRESS][PERSON_NAME][PERSON_NAME][US_STATE]" at bounding box center [336, 104] width 151 height 15
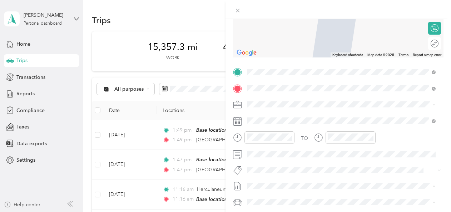
click at [384, 123] on span "[STREET_ADDRESS][PERSON_NAME][PERSON_NAME][US_STATE]" at bounding box center [336, 125] width 151 height 6
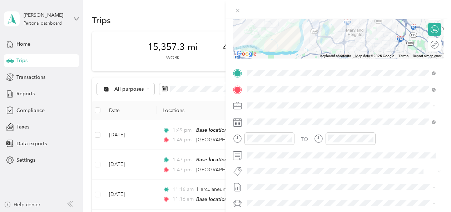
scroll to position [107, 0]
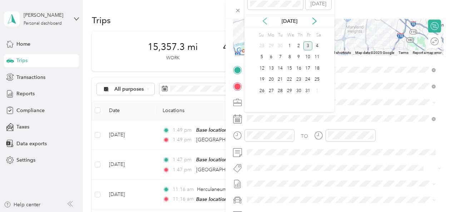
click at [267, 21] on icon at bounding box center [264, 21] width 7 height 7
click at [308, 77] on div "22" at bounding box center [308, 79] width 9 height 9
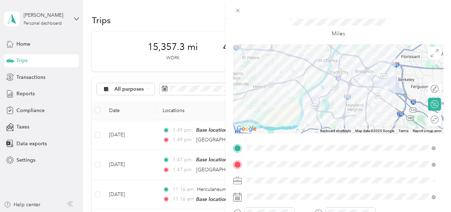
scroll to position [0, 0]
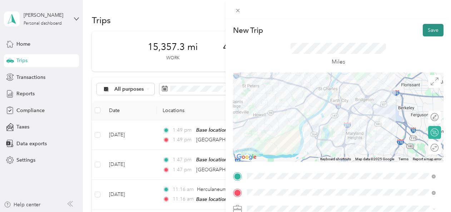
click at [430, 29] on button "Save" at bounding box center [433, 30] width 21 height 13
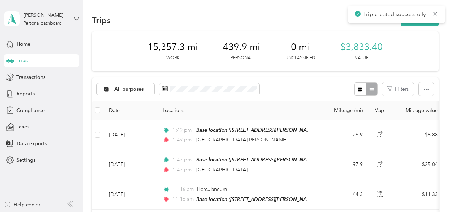
click at [424, 23] on div "Trip created successfully" at bounding box center [397, 15] width 98 height 18
click at [420, 21] on button "New trip" at bounding box center [420, 20] width 38 height 13
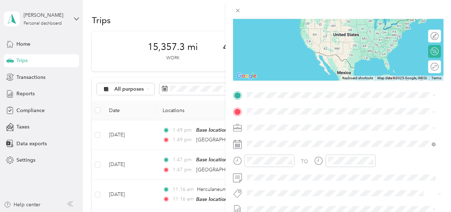
scroll to position [84, 0]
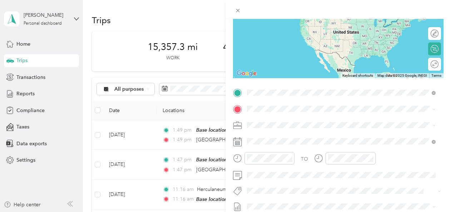
click at [268, 122] on strong "Base location" at bounding box center [277, 121] width 32 height 6
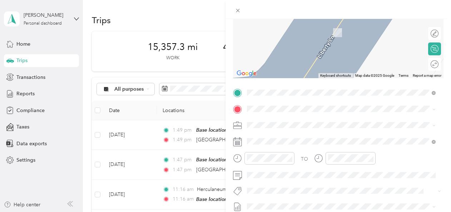
click at [270, 66] on span "[PERSON_NAME] [US_STATE], [GEOGRAPHIC_DATA]" at bounding box center [301, 60] width 80 height 13
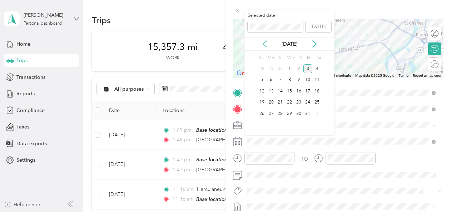
click at [264, 44] on icon at bounding box center [264, 43] width 7 height 7
click at [269, 113] on div "25" at bounding box center [271, 113] width 9 height 9
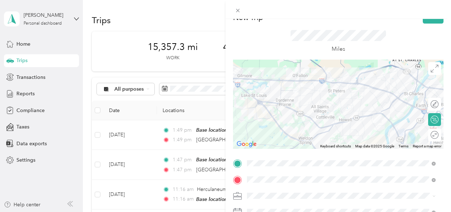
scroll to position [0, 0]
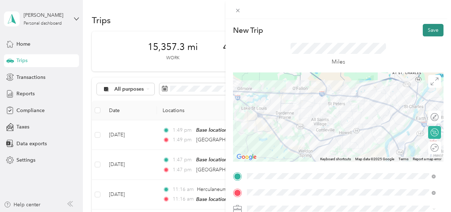
click at [432, 31] on button "Save" at bounding box center [433, 30] width 21 height 13
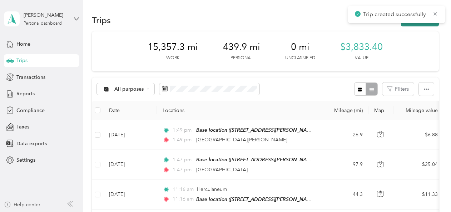
click at [424, 23] on button "New trip" at bounding box center [420, 20] width 38 height 13
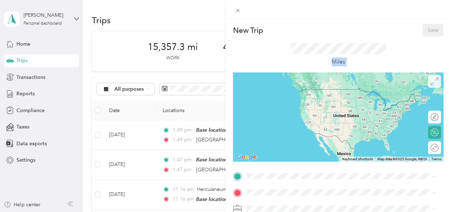
drag, startPoint x: 443, startPoint y: 58, endPoint x: 434, endPoint y: 87, distance: 29.8
click at [434, 87] on form "New Trip Save This trip cannot be edited because it is either under review, app…" at bounding box center [339, 184] width 226 height 320
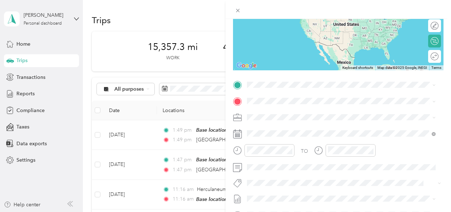
scroll to position [92, 0]
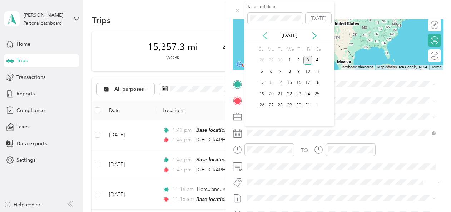
click at [266, 38] on icon at bounding box center [265, 36] width 4 height 6
click at [270, 107] on div "25" at bounding box center [271, 105] width 9 height 9
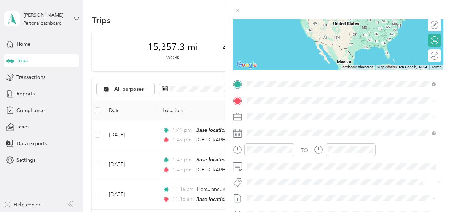
click at [273, 122] on div "Blackhawk [PERSON_NAME] [STREET_ADDRESS][PERSON_NAME][PERSON_NAME][US_STATE]" at bounding box center [336, 116] width 151 height 15
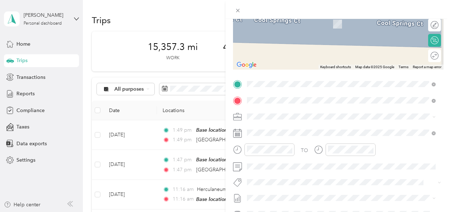
click at [393, 132] on div "Base location [STREET_ADDRESS][PERSON_NAME][PERSON_NAME][US_STATE]" at bounding box center [336, 132] width 151 height 15
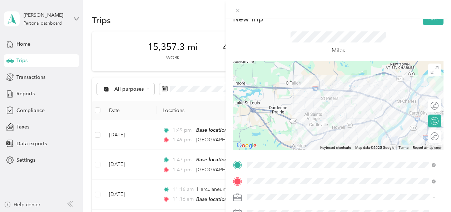
scroll to position [8, 0]
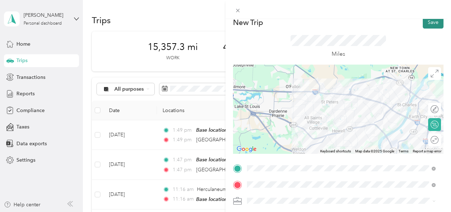
click at [423, 24] on button "Save" at bounding box center [433, 22] width 21 height 13
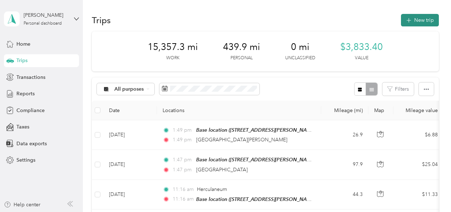
click at [413, 23] on button "New trip" at bounding box center [420, 20] width 38 height 13
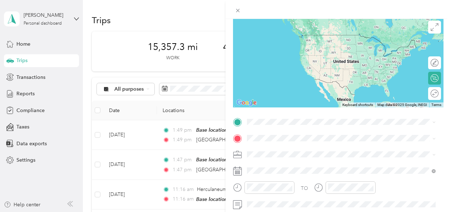
scroll to position [64, 0]
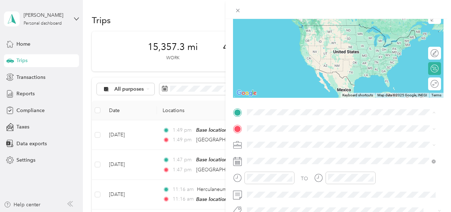
click at [269, 33] on span "[STREET_ADDRESS][PERSON_NAME][PERSON_NAME][US_STATE]" at bounding box center [336, 36] width 151 height 6
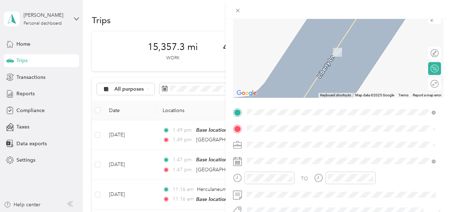
click at [275, 116] on div "NTN [STREET_ADDRESS][PERSON_NAME][US_STATE]" at bounding box center [316, 123] width 111 height 15
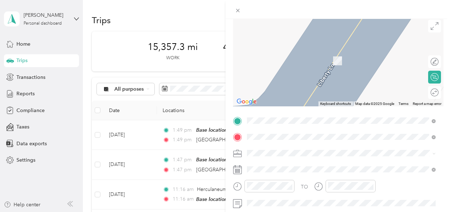
scroll to position [73, 0]
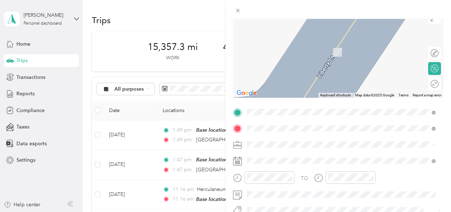
click at [296, 41] on span "Macomb [US_STATE], [GEOGRAPHIC_DATA]" at bounding box center [301, 44] width 80 height 13
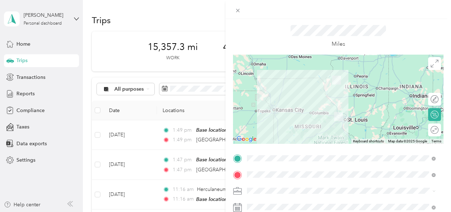
scroll to position [0, 0]
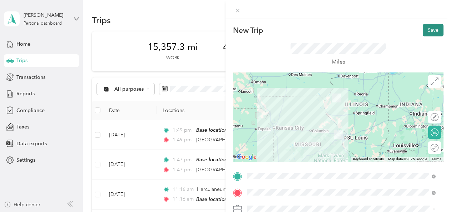
click at [423, 31] on button "Save" at bounding box center [433, 30] width 21 height 13
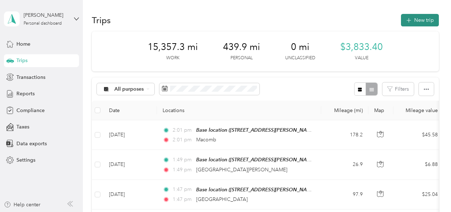
click at [424, 21] on button "New trip" at bounding box center [420, 20] width 38 height 13
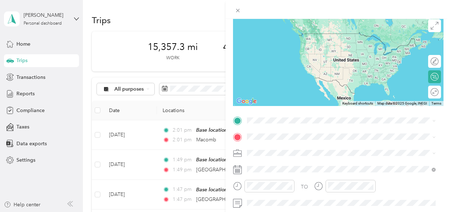
scroll to position [56, 0]
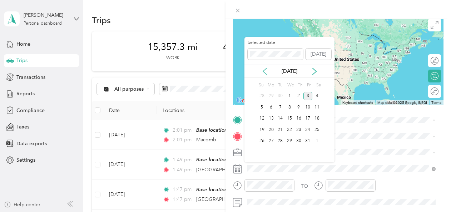
click at [267, 70] on icon at bounding box center [264, 71] width 7 height 7
click at [280, 140] on div "26" at bounding box center [280, 141] width 9 height 9
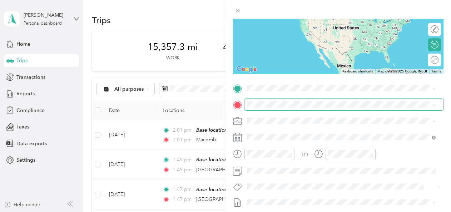
scroll to position [87, 0]
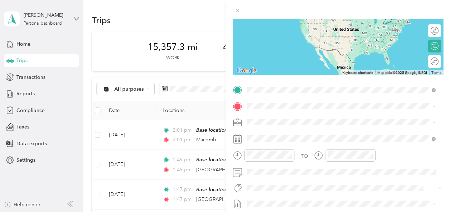
click at [263, 121] on div "NTN [STREET_ADDRESS][PERSON_NAME][US_STATE]" at bounding box center [316, 122] width 111 height 15
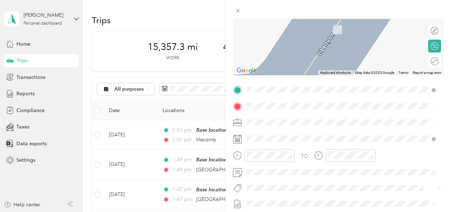
click at [388, 143] on div "Base location [STREET_ADDRESS][PERSON_NAME][PERSON_NAME][US_STATE]" at bounding box center [336, 138] width 151 height 15
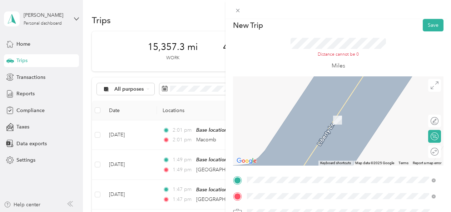
scroll to position [2, 0]
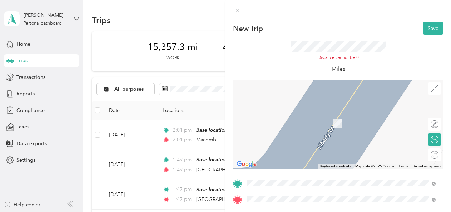
click at [270, 142] on span "Macomb [US_STATE], [GEOGRAPHIC_DATA]" at bounding box center [301, 135] width 80 height 13
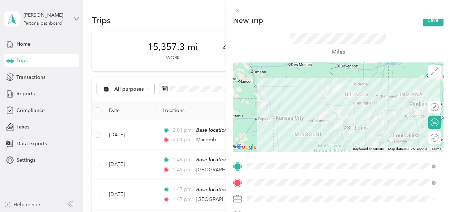
scroll to position [0, 0]
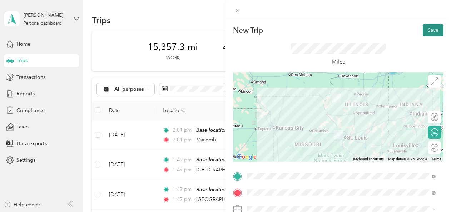
click at [430, 31] on button "Save" at bounding box center [433, 30] width 21 height 13
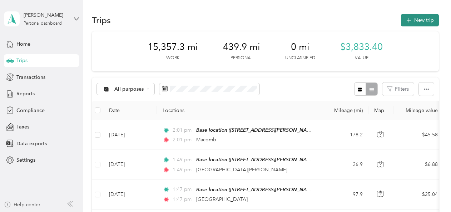
click at [421, 22] on button "New trip" at bounding box center [420, 20] width 38 height 13
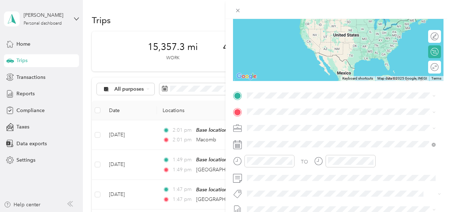
scroll to position [82, 0]
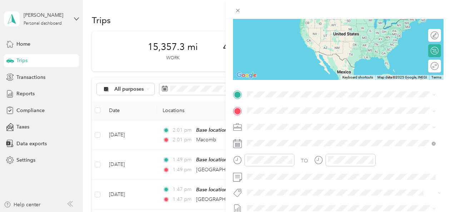
click at [289, 127] on div "Base location [STREET_ADDRESS][PERSON_NAME][PERSON_NAME][US_STATE]" at bounding box center [336, 125] width 151 height 15
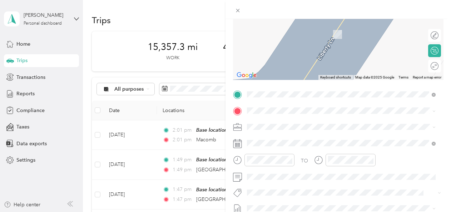
click at [278, 28] on span "Chesterfield [US_STATE], [GEOGRAPHIC_DATA]" at bounding box center [301, 25] width 80 height 13
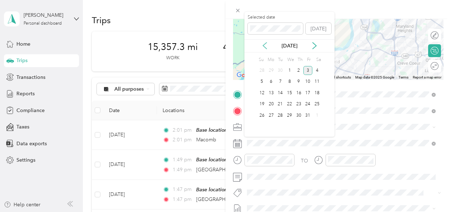
click at [265, 45] on icon at bounding box center [264, 45] width 7 height 7
click at [292, 114] on div "27" at bounding box center [289, 115] width 9 height 9
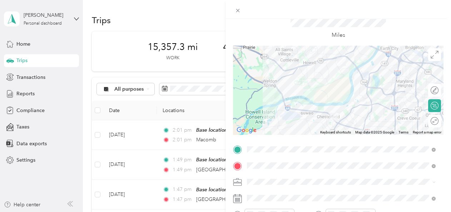
scroll to position [0, 0]
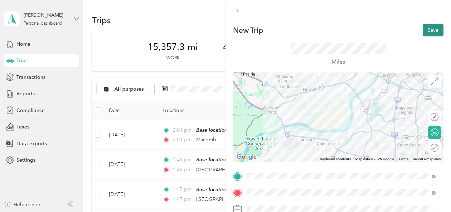
click at [426, 30] on button "Save" at bounding box center [433, 30] width 21 height 13
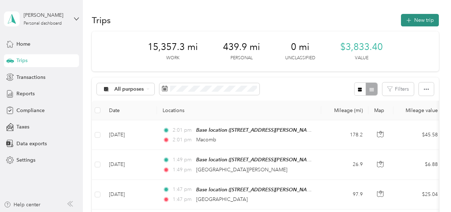
click at [423, 24] on button "New trip" at bounding box center [420, 20] width 38 height 13
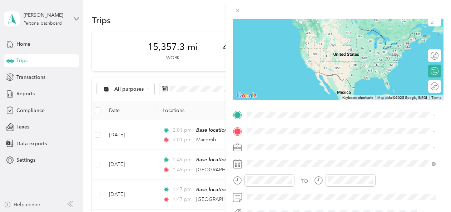
scroll to position [102, 0]
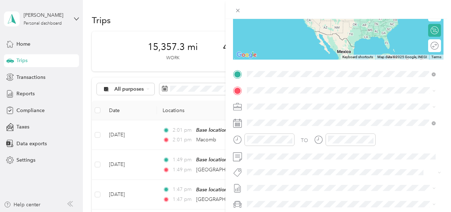
click at [271, 103] on span "Chesterfield [US_STATE], [GEOGRAPHIC_DATA]" at bounding box center [301, 103] width 80 height 13
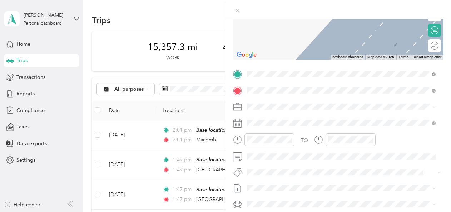
click at [391, 123] on div "Base location [STREET_ADDRESS][PERSON_NAME][PERSON_NAME][US_STATE]" at bounding box center [336, 122] width 151 height 15
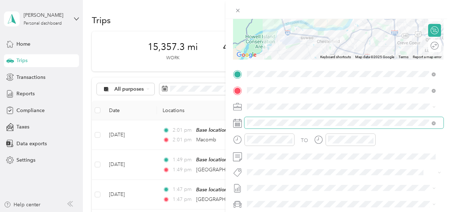
click at [279, 119] on span at bounding box center [344, 122] width 199 height 11
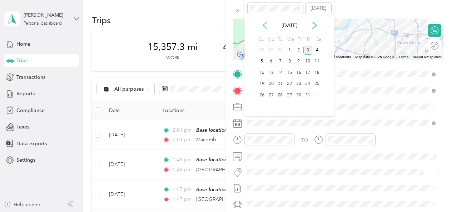
click at [266, 26] on icon at bounding box center [264, 25] width 7 height 7
click at [290, 93] on div "27" at bounding box center [289, 95] width 9 height 9
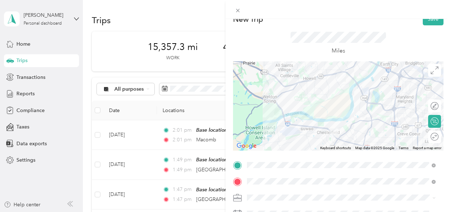
scroll to position [8, 0]
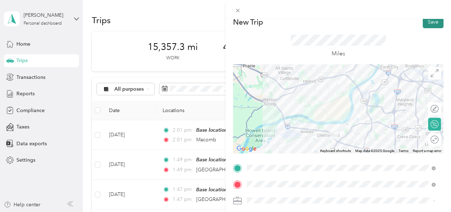
click at [429, 24] on button "Save" at bounding box center [433, 22] width 21 height 13
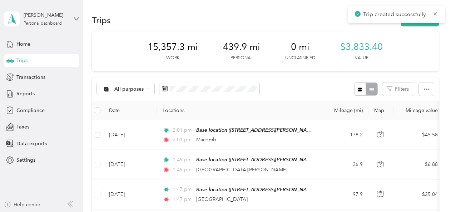
click at [417, 23] on div "Trip created successfully" at bounding box center [397, 15] width 98 height 18
click at [417, 24] on button "New trip" at bounding box center [420, 20] width 38 height 13
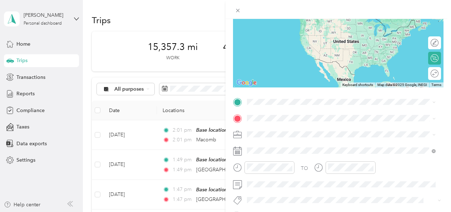
scroll to position [99, 0]
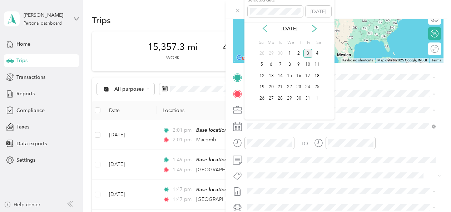
click at [267, 31] on icon at bounding box center [264, 28] width 7 height 7
click at [297, 95] on div "28" at bounding box center [298, 98] width 9 height 9
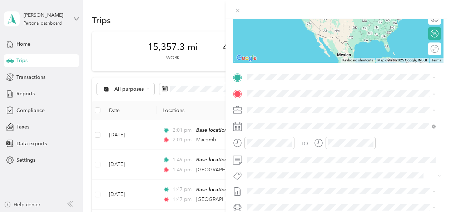
click at [272, 104] on strong "Base location" at bounding box center [277, 105] width 32 height 6
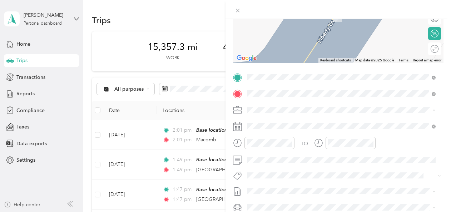
click at [271, 123] on span "[GEOGRAPHIC_DATA][PERSON_NAME][US_STATE], [GEOGRAPHIC_DATA]" at bounding box center [347, 119] width 172 height 6
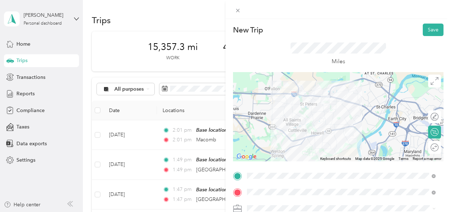
scroll to position [0, 0]
click at [427, 29] on button "Save" at bounding box center [433, 30] width 21 height 13
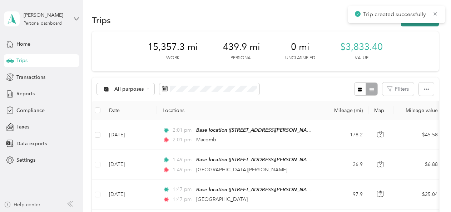
click at [420, 24] on button "New trip" at bounding box center [420, 20] width 38 height 13
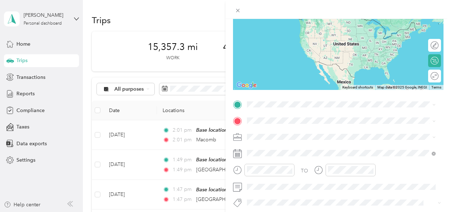
scroll to position [79, 0]
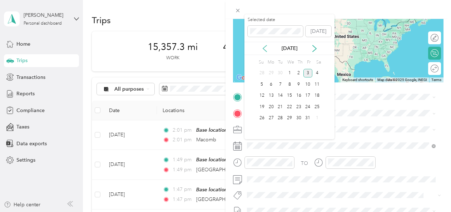
click at [267, 50] on icon at bounding box center [264, 48] width 7 height 7
click at [298, 118] on div "28" at bounding box center [298, 118] width 9 height 9
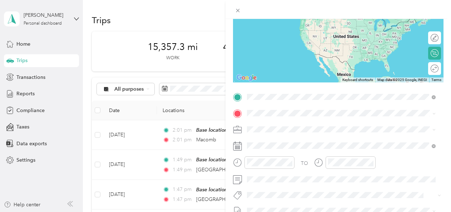
click at [276, 125] on span "[GEOGRAPHIC_DATA][PERSON_NAME][US_STATE], [GEOGRAPHIC_DATA]" at bounding box center [347, 123] width 172 height 6
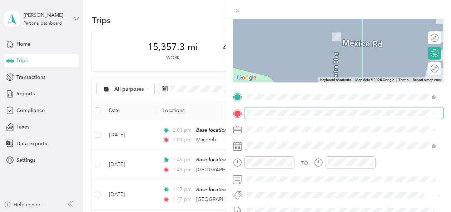
click at [249, 109] on span at bounding box center [344, 113] width 199 height 11
click at [283, 34] on span "[STREET_ADDRESS][PERSON_NAME][PERSON_NAME][US_STATE]" at bounding box center [336, 37] width 151 height 6
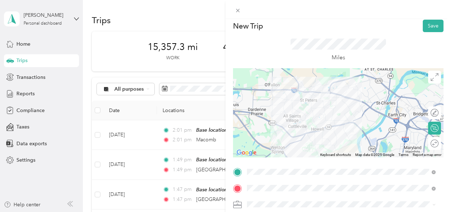
scroll to position [0, 0]
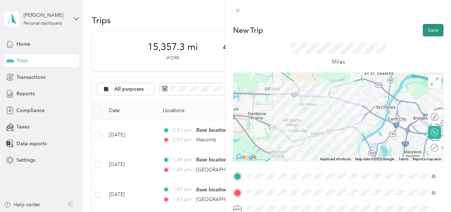
click at [424, 31] on button "Save" at bounding box center [433, 30] width 21 height 13
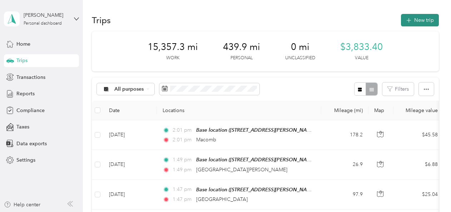
click at [416, 20] on button "New trip" at bounding box center [420, 20] width 38 height 13
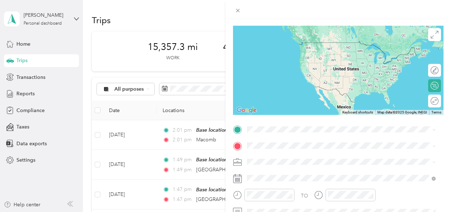
scroll to position [69, 0]
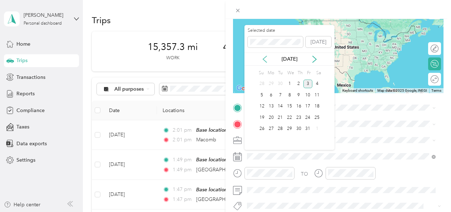
click at [265, 59] on icon at bounding box center [264, 59] width 7 height 7
click at [310, 127] on div "29" at bounding box center [308, 129] width 9 height 9
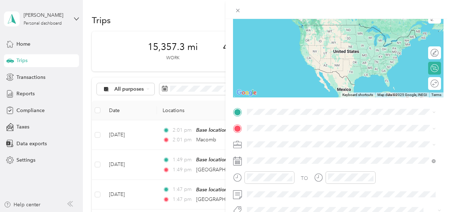
scroll to position [110, 0]
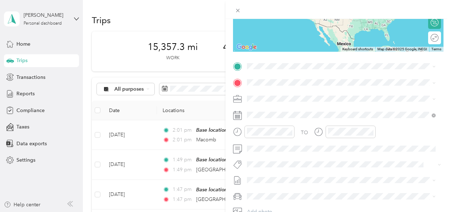
click at [266, 98] on div "Base location [STREET_ADDRESS][PERSON_NAME][PERSON_NAME][US_STATE]" at bounding box center [336, 98] width 151 height 15
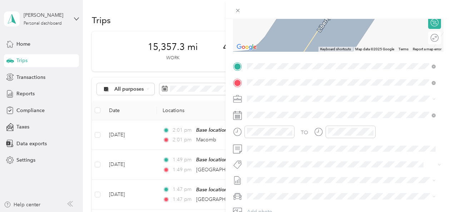
click at [279, 168] on span "[STREET_ADDRESS][US_STATE]" at bounding box center [296, 171] width 71 height 6
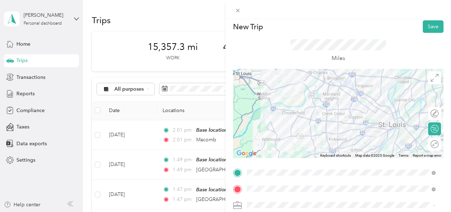
scroll to position [0, 0]
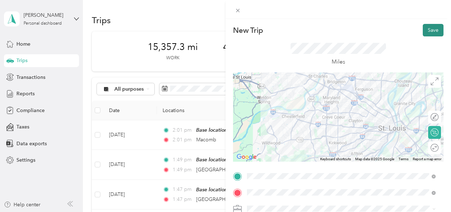
click at [423, 28] on button "Save" at bounding box center [433, 30] width 21 height 13
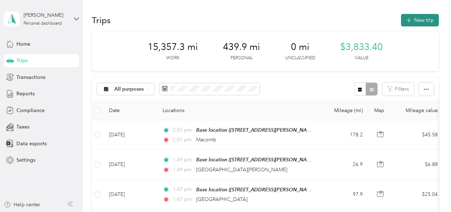
click at [423, 21] on button "New trip" at bounding box center [420, 20] width 38 height 13
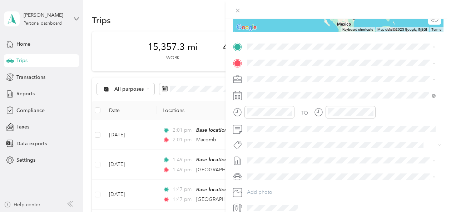
scroll to position [134, 0]
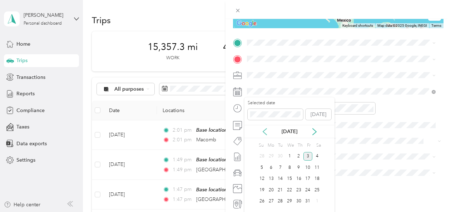
click at [264, 129] on icon at bounding box center [264, 131] width 7 height 7
click at [308, 200] on div "29" at bounding box center [308, 201] width 9 height 9
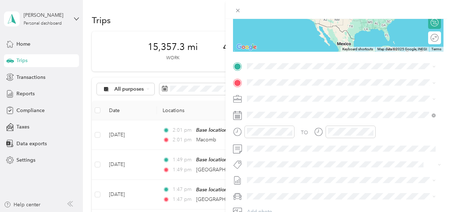
scroll to position [106, 0]
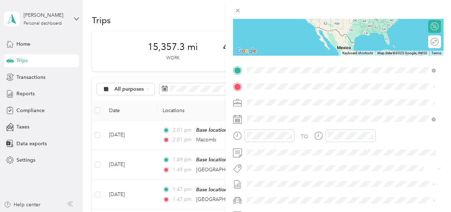
click at [296, 148] on div "General Metal Products [STREET_ADDRESS][US_STATE]" at bounding box center [296, 155] width 71 height 15
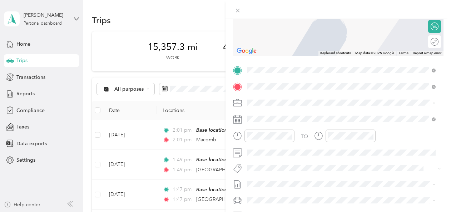
click at [393, 122] on span "[STREET_ADDRESS][PERSON_NAME][PERSON_NAME][US_STATE]" at bounding box center [336, 123] width 151 height 6
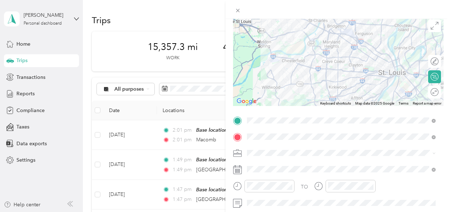
scroll to position [0, 0]
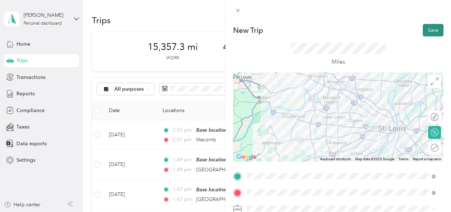
click at [430, 28] on button "Save" at bounding box center [433, 30] width 21 height 13
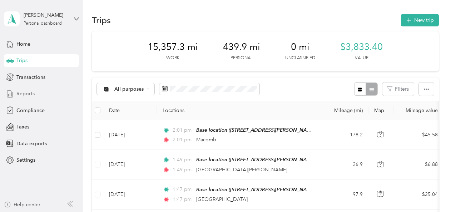
click at [25, 95] on span "Reports" at bounding box center [25, 94] width 18 height 8
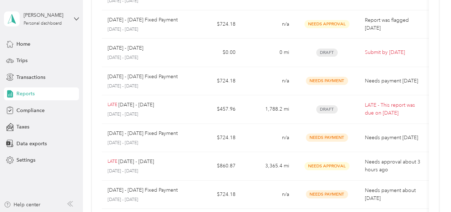
scroll to position [100, 0]
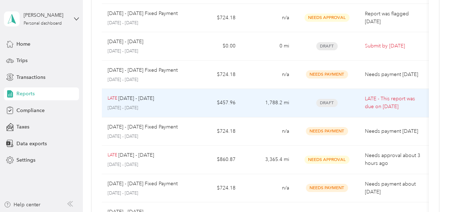
click at [327, 103] on span "Draft" at bounding box center [326, 103] width 21 height 8
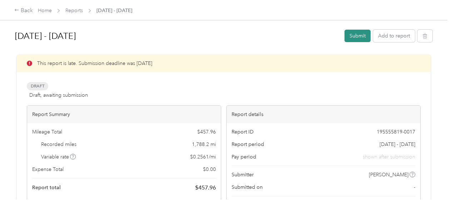
click at [357, 37] on button "Submit" at bounding box center [358, 36] width 26 height 13
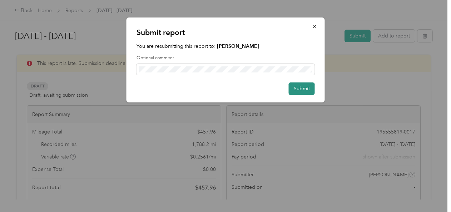
click at [300, 87] on button "Submit" at bounding box center [302, 89] width 26 height 13
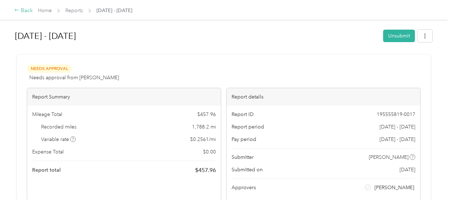
click at [16, 11] on icon at bounding box center [16, 10] width 5 height 5
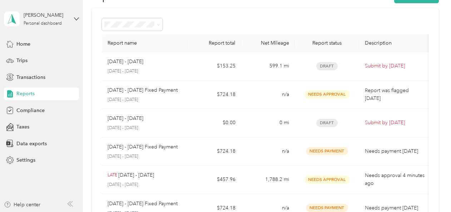
scroll to position [24, 0]
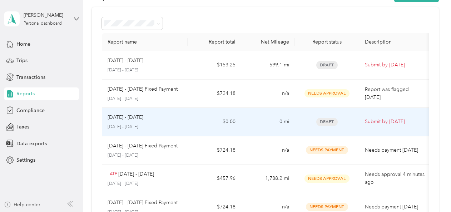
click at [330, 120] on span "Draft" at bounding box center [326, 122] width 21 height 8
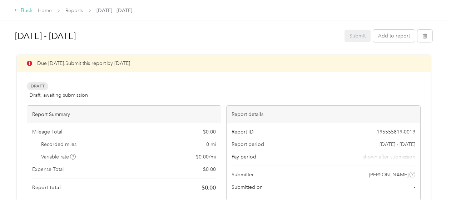
click at [16, 9] on icon at bounding box center [16, 10] width 5 height 5
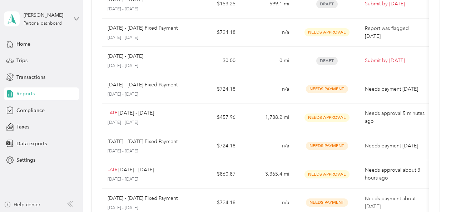
scroll to position [90, 0]
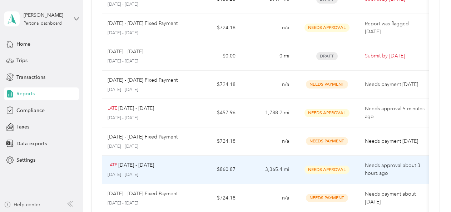
click at [325, 166] on span "Needs Approval" at bounding box center [327, 170] width 45 height 8
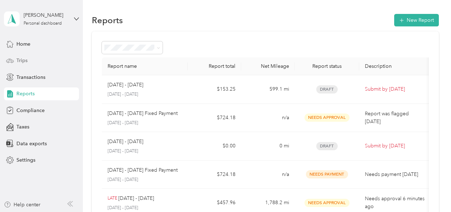
click at [20, 58] on span "Trips" at bounding box center [21, 61] width 11 height 8
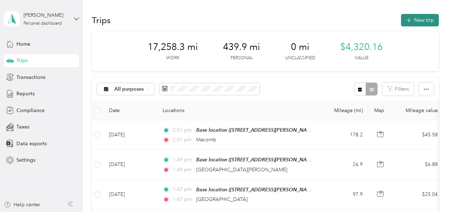
click at [411, 21] on button "New trip" at bounding box center [420, 20] width 38 height 13
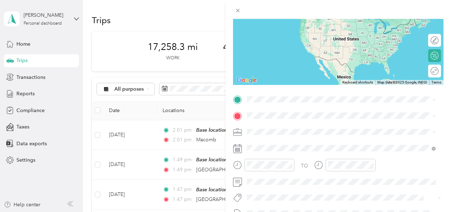
scroll to position [89, 0]
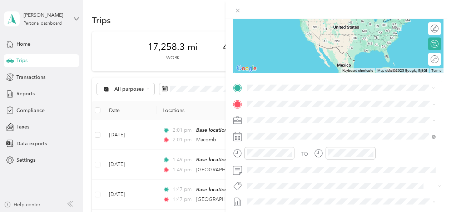
click at [273, 125] on div "[GEOGRAPHIC_DATA] [STREET_ADDRESS][PERSON_NAME][PERSON_NAME][US_STATE]" at bounding box center [336, 120] width 151 height 15
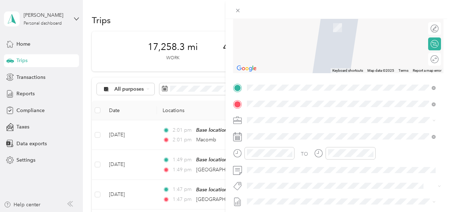
click at [386, 136] on div "Base location [STREET_ADDRESS][PERSON_NAME][PERSON_NAME][US_STATE]" at bounding box center [336, 136] width 151 height 15
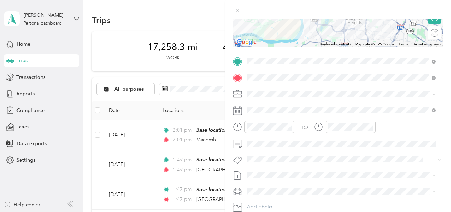
scroll to position [115, 0]
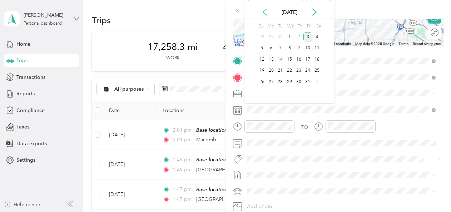
click at [263, 14] on icon at bounding box center [264, 12] width 7 height 7
click at [311, 14] on icon at bounding box center [314, 12] width 7 height 7
click at [292, 34] on div "3" at bounding box center [289, 37] width 9 height 9
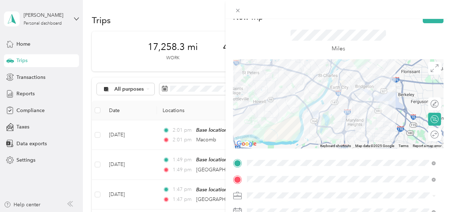
scroll to position [0, 0]
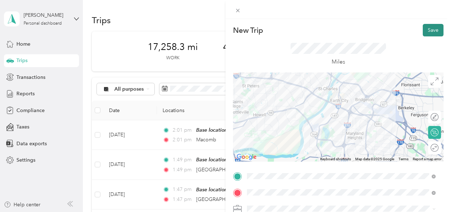
click at [429, 31] on button "Save" at bounding box center [433, 30] width 21 height 13
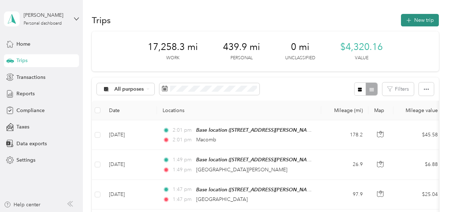
click at [410, 17] on button "New trip" at bounding box center [420, 20] width 38 height 13
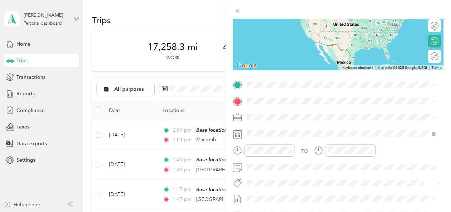
scroll to position [96, 0]
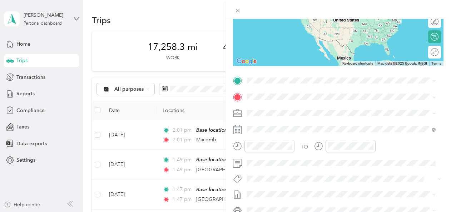
click at [265, 110] on div "Base location [STREET_ADDRESS][PERSON_NAME][PERSON_NAME][US_STATE]" at bounding box center [336, 112] width 151 height 15
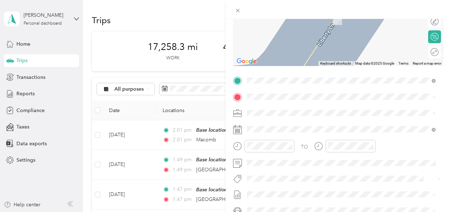
click at [275, 132] on span "[STREET_ADDRESS][PERSON_NAME][PERSON_NAME][US_STATE]" at bounding box center [336, 131] width 151 height 6
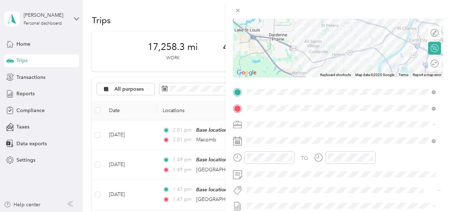
scroll to position [97, 0]
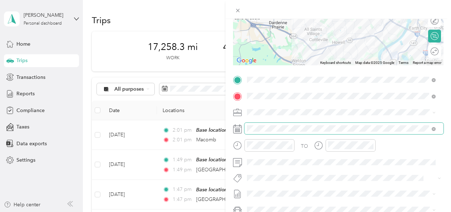
click at [277, 132] on span at bounding box center [344, 128] width 199 height 11
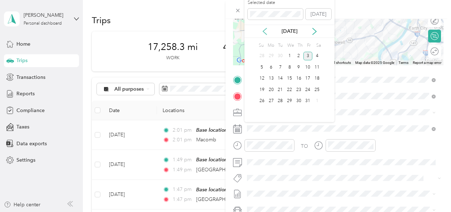
click at [265, 32] on icon at bounding box center [265, 31] width 4 height 6
click at [300, 55] on div "4" at bounding box center [298, 56] width 9 height 9
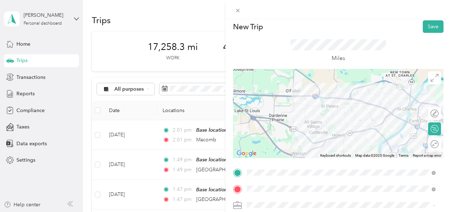
scroll to position [0, 0]
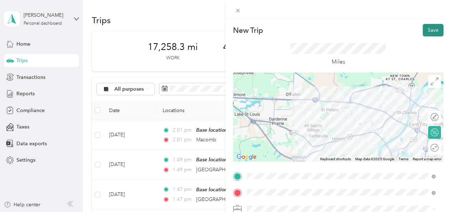
click at [425, 31] on button "Save" at bounding box center [433, 30] width 21 height 13
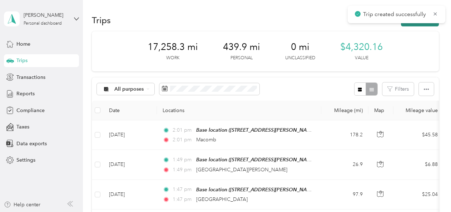
click at [418, 24] on button "New trip" at bounding box center [420, 20] width 38 height 13
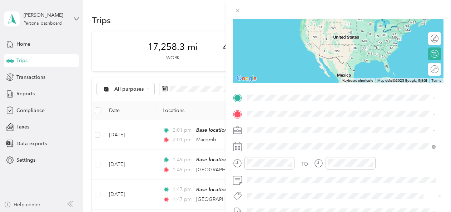
scroll to position [90, 0]
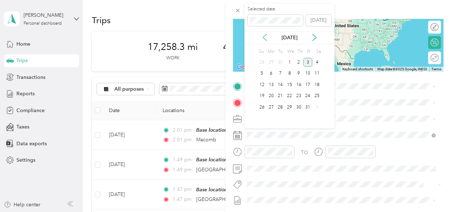
click at [266, 36] on icon at bounding box center [264, 37] width 7 height 7
click at [300, 61] on div "4" at bounding box center [298, 62] width 9 height 9
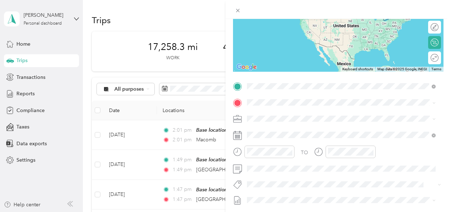
click at [270, 121] on span "[STREET_ADDRESS][PERSON_NAME][PERSON_NAME][US_STATE]" at bounding box center [336, 122] width 151 height 6
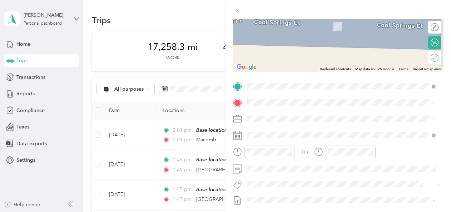
click at [382, 137] on span "[STREET_ADDRESS][PERSON_NAME][PERSON_NAME][US_STATE]" at bounding box center [336, 139] width 151 height 6
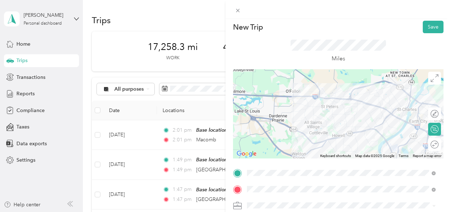
scroll to position [0, 0]
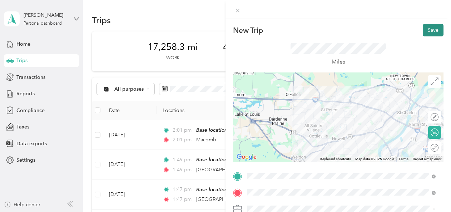
click at [424, 31] on button "Save" at bounding box center [433, 30] width 21 height 13
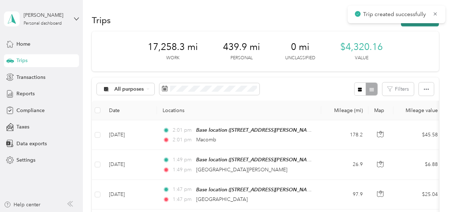
click at [422, 23] on button "New trip" at bounding box center [420, 20] width 38 height 13
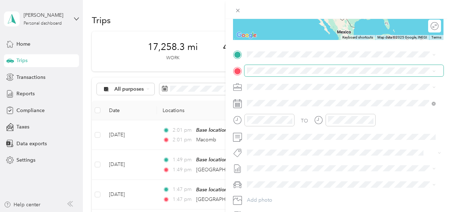
scroll to position [123, 0]
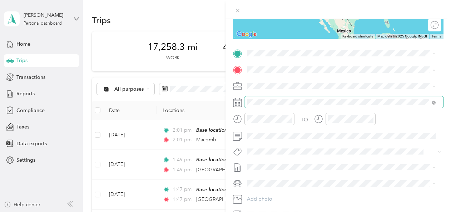
click at [248, 98] on span at bounding box center [344, 102] width 199 height 11
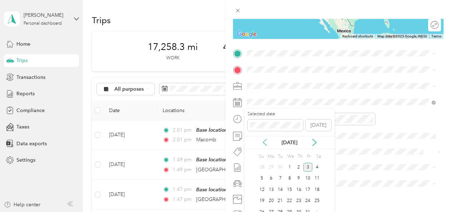
click at [261, 143] on icon at bounding box center [264, 142] width 7 height 7
click at [316, 140] on icon at bounding box center [314, 142] width 7 height 7
click at [307, 166] on div "5" at bounding box center [308, 167] width 9 height 9
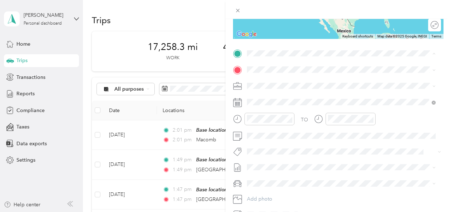
click at [286, 131] on div "Spartan Metals [GEOGRAPHIC_DATA] [STREET_ADDRESS][US_STATE]" at bounding box center [306, 138] width 90 height 15
click at [274, 88] on span "[STREET_ADDRESS][PERSON_NAME][PERSON_NAME][US_STATE]" at bounding box center [336, 90] width 151 height 6
click at [270, 106] on span "[STREET_ADDRESS][US_STATE]" at bounding box center [296, 106] width 71 height 6
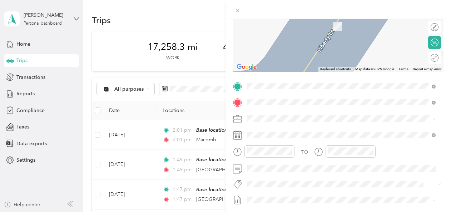
scroll to position [99, 0]
click at [267, 134] on div "Spartan Metals [GEOGRAPHIC_DATA] [STREET_ADDRESS][US_STATE]" at bounding box center [306, 134] width 90 height 15
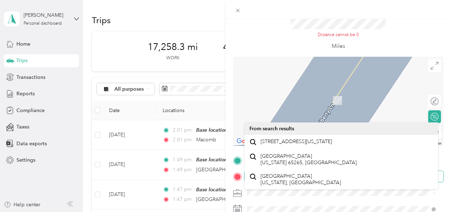
scroll to position [0, 0]
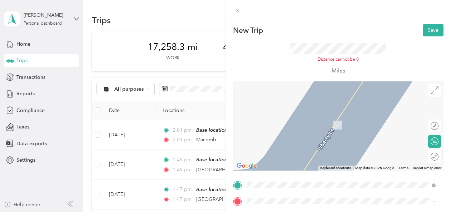
click at [328, 144] on span "[STREET_ADDRESS][US_STATE]" at bounding box center [296, 141] width 71 height 6
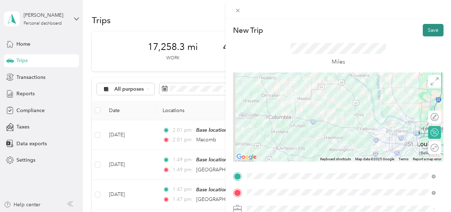
click at [425, 28] on button "Save" at bounding box center [433, 30] width 21 height 13
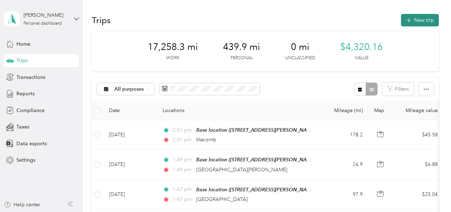
click at [423, 19] on button "New trip" at bounding box center [420, 20] width 38 height 13
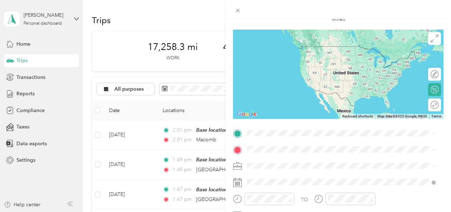
scroll to position [41, 0]
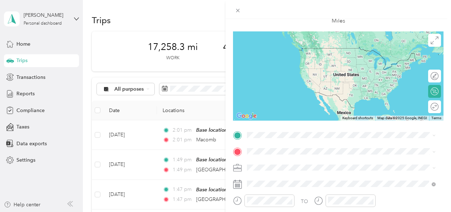
click at [204, 115] on div "New Trip Save This trip cannot be edited because it is either under review, app…" at bounding box center [225, 106] width 451 height 212
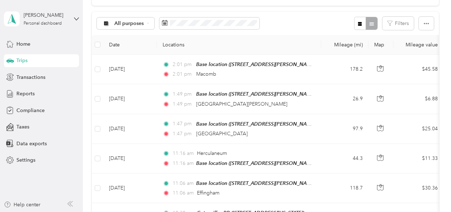
scroll to position [0, 0]
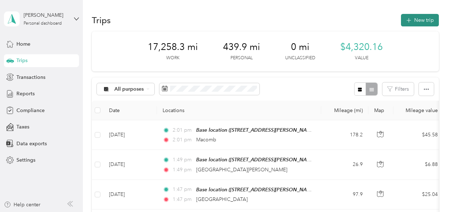
click at [425, 20] on button "New trip" at bounding box center [420, 20] width 38 height 13
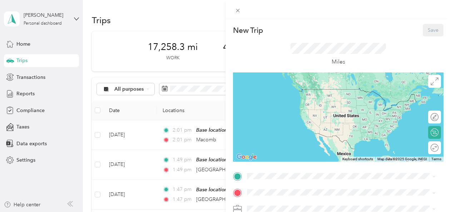
scroll to position [70, 0]
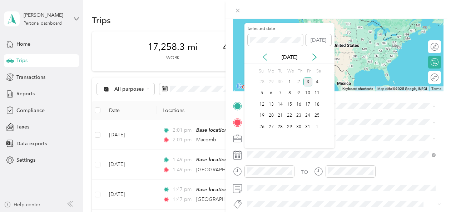
click at [265, 54] on icon at bounding box center [264, 57] width 7 height 7
click at [310, 82] on div "5" at bounding box center [308, 82] width 9 height 9
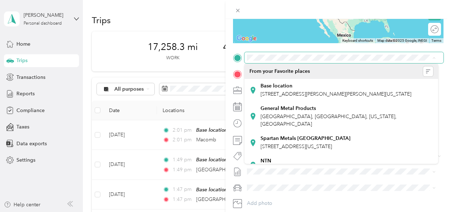
scroll to position [123, 0]
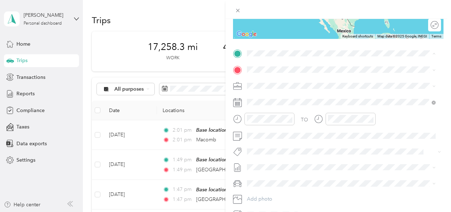
click at [276, 139] on span "[STREET_ADDRESS][US_STATE]" at bounding box center [296, 142] width 71 height 6
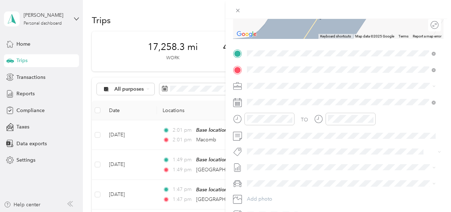
click at [392, 107] on div "Base location [STREET_ADDRESS][PERSON_NAME][PERSON_NAME][US_STATE]" at bounding box center [336, 102] width 151 height 15
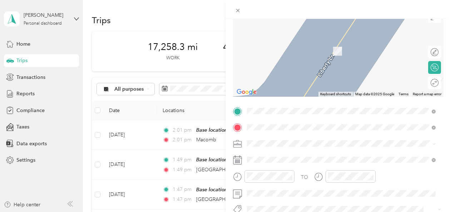
scroll to position [77, 0]
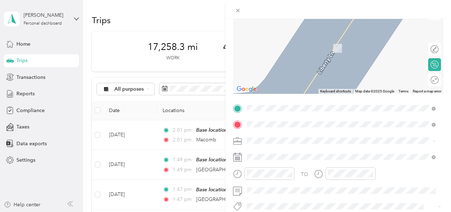
click at [262, 137] on span "[STREET_ADDRESS][US_STATE]" at bounding box center [296, 134] width 71 height 6
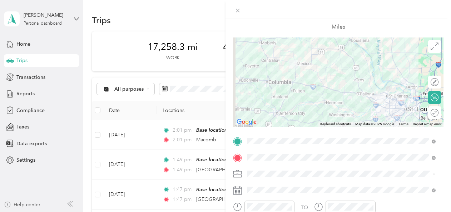
scroll to position [0, 0]
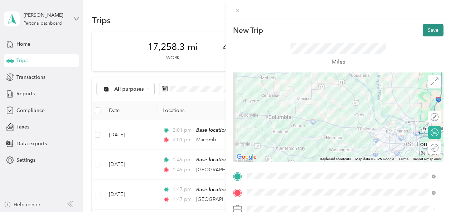
click at [427, 31] on button "Save" at bounding box center [433, 30] width 21 height 13
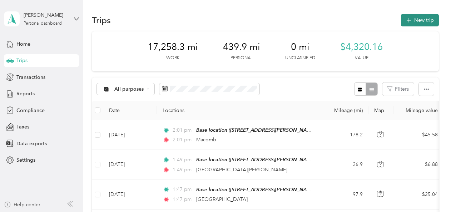
click at [418, 23] on button "New trip" at bounding box center [420, 20] width 38 height 13
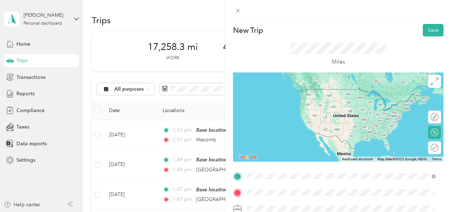
click at [281, 97] on span "[STREET_ADDRESS][PERSON_NAME][PERSON_NAME][US_STATE]" at bounding box center [336, 100] width 151 height 6
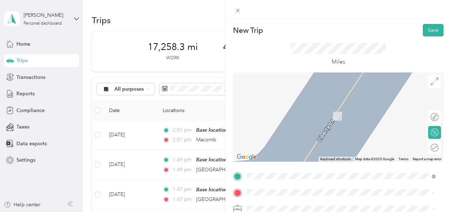
click at [280, 117] on div "sushi Ahi [STREET_ADDRESS][PERSON_NAME][PERSON_NAME][US_STATE]" at bounding box center [336, 112] width 151 height 15
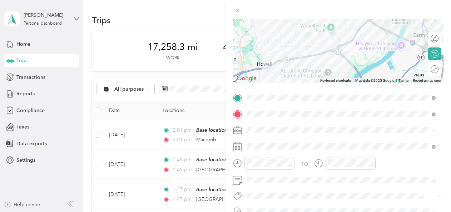
scroll to position [82, 0]
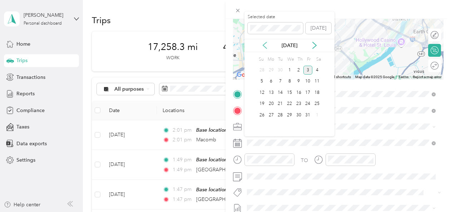
click at [266, 45] on icon at bounding box center [264, 45] width 7 height 7
click at [272, 82] on div "8" at bounding box center [271, 81] width 9 height 9
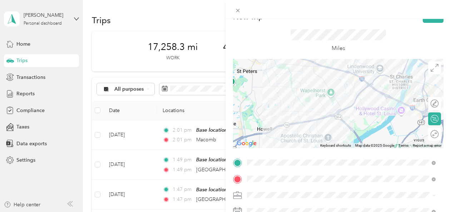
scroll to position [0, 0]
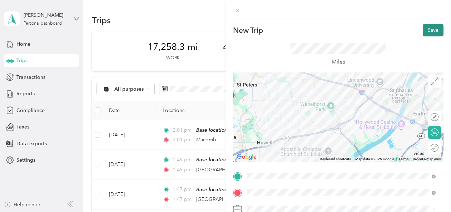
click at [427, 29] on button "Save" at bounding box center [433, 30] width 21 height 13
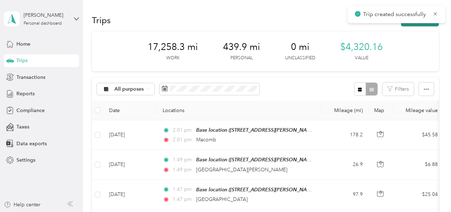
click at [419, 24] on button "New trip" at bounding box center [420, 20] width 38 height 13
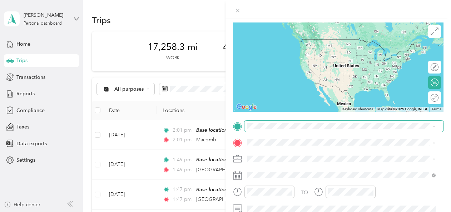
scroll to position [50, 0]
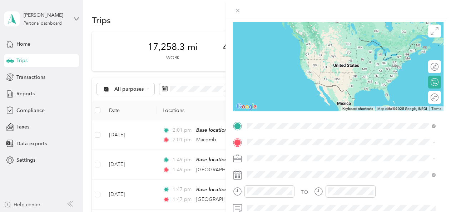
click at [262, 50] on span "[STREET_ADDRESS][PERSON_NAME][PERSON_NAME][US_STATE]" at bounding box center [336, 49] width 151 height 6
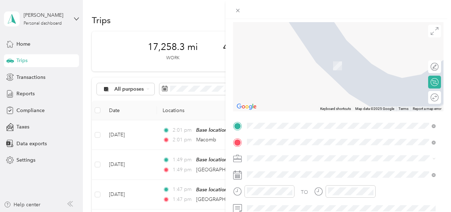
click at [271, 66] on span "[STREET_ADDRESS][PERSON_NAME][PERSON_NAME][US_STATE]" at bounding box center [336, 66] width 151 height 6
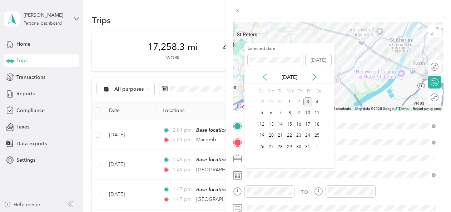
click at [265, 80] on icon at bounding box center [264, 77] width 7 height 7
click at [271, 111] on div "8" at bounding box center [271, 113] width 9 height 9
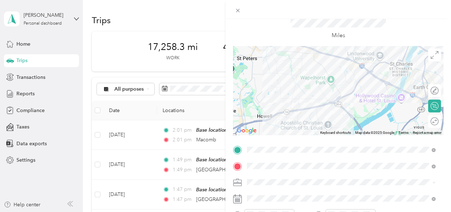
scroll to position [0, 0]
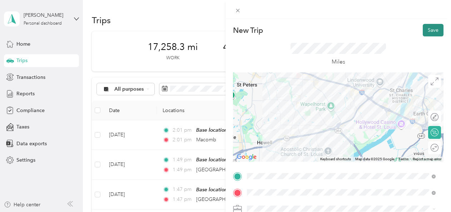
click at [426, 31] on button "Save" at bounding box center [433, 30] width 21 height 13
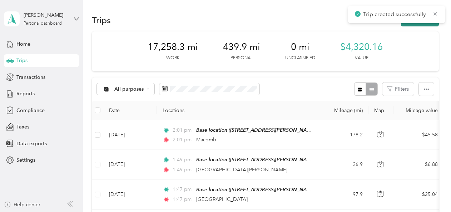
click at [420, 25] on button "New trip" at bounding box center [420, 20] width 38 height 13
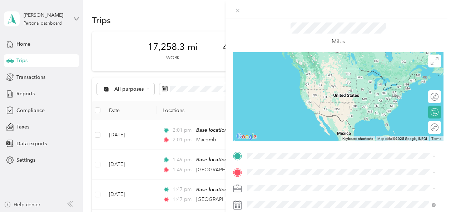
scroll to position [91, 0]
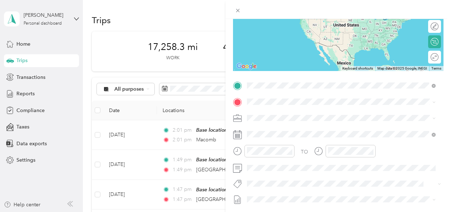
click at [275, 117] on div "Base location [STREET_ADDRESS][PERSON_NAME][PERSON_NAME][US_STATE]" at bounding box center [336, 118] width 151 height 15
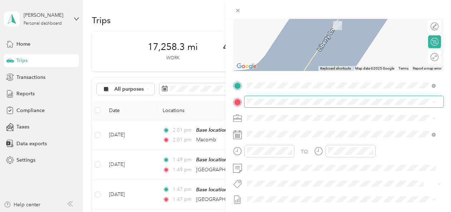
click at [255, 98] on span at bounding box center [344, 101] width 199 height 11
click at [283, 137] on span "[STREET_ADDRESS][PERSON_NAME][US_STATE]" at bounding box center [316, 138] width 111 height 6
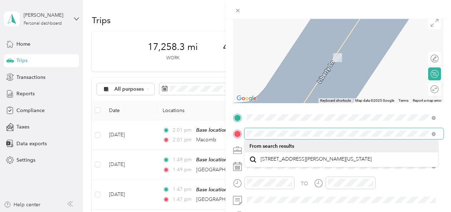
scroll to position [68, 0]
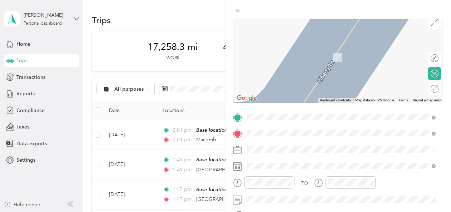
click at [306, 52] on span "Macomb [US_STATE], [GEOGRAPHIC_DATA]" at bounding box center [301, 49] width 80 height 13
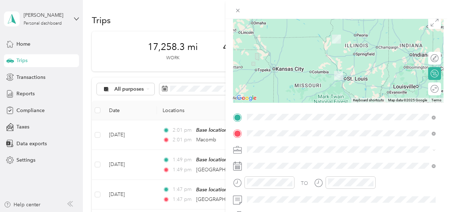
scroll to position [59, 0]
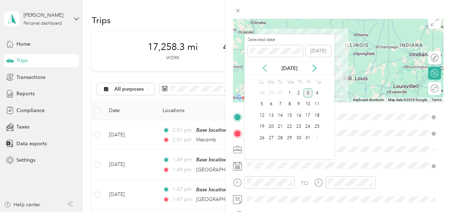
click at [262, 70] on icon at bounding box center [264, 68] width 7 height 7
click at [289, 101] on div "10" at bounding box center [289, 104] width 9 height 9
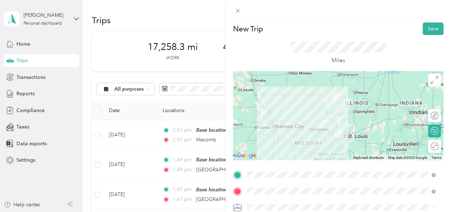
scroll to position [0, 0]
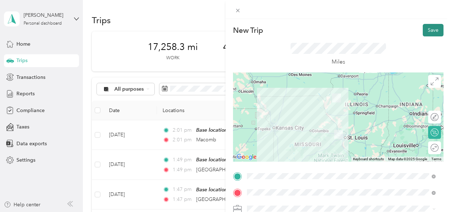
click at [423, 31] on button "Save" at bounding box center [433, 30] width 21 height 13
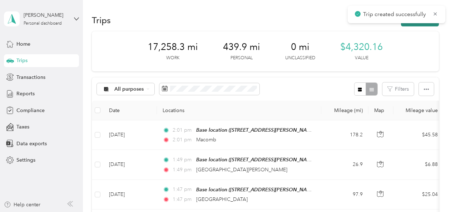
click at [424, 23] on div "Trip created successfully" at bounding box center [397, 15] width 98 height 18
click at [421, 25] on button "New trip" at bounding box center [420, 20] width 38 height 13
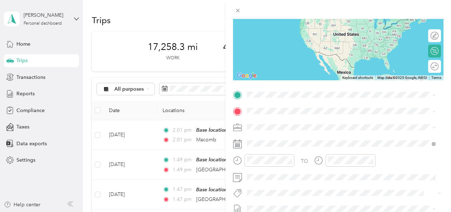
scroll to position [97, 0]
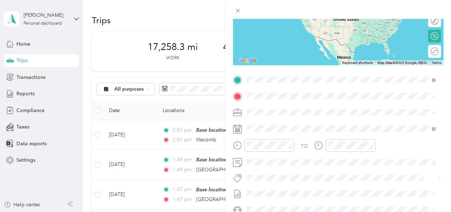
click at [267, 149] on span "Macomb [US_STATE], [GEOGRAPHIC_DATA]" at bounding box center [301, 146] width 80 height 13
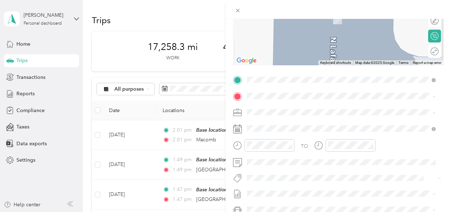
click at [276, 128] on div "Base location [STREET_ADDRESS][PERSON_NAME][PERSON_NAME][US_STATE]" at bounding box center [336, 127] width 151 height 15
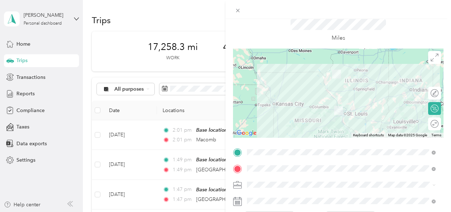
scroll to position [0, 0]
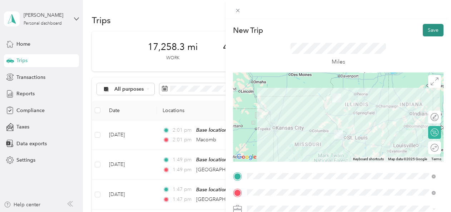
click at [423, 31] on button "Save" at bounding box center [433, 30] width 21 height 13
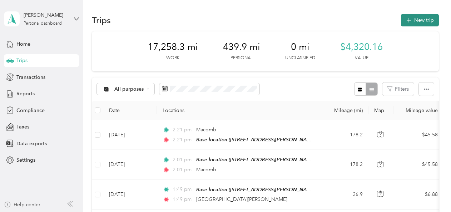
click at [413, 21] on button "New trip" at bounding box center [420, 20] width 38 height 13
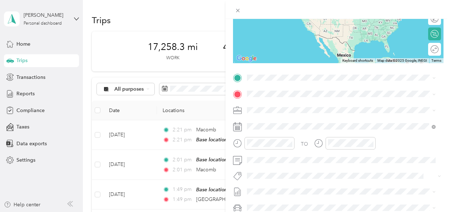
scroll to position [102, 0]
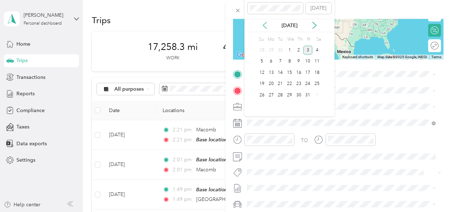
click at [265, 27] on icon at bounding box center [265, 25] width 4 height 6
click at [288, 60] on div "10" at bounding box center [289, 61] width 9 height 9
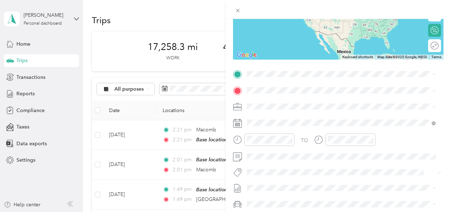
click at [267, 114] on li "NTN [STREET_ADDRESS][PERSON_NAME][US_STATE]" at bounding box center [342, 105] width 194 height 23
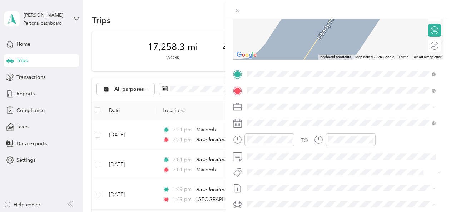
click at [388, 124] on span "[STREET_ADDRESS][PERSON_NAME][PERSON_NAME][US_STATE]" at bounding box center [336, 127] width 151 height 6
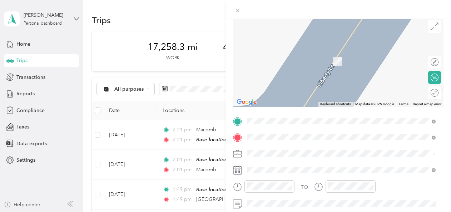
scroll to position [66, 0]
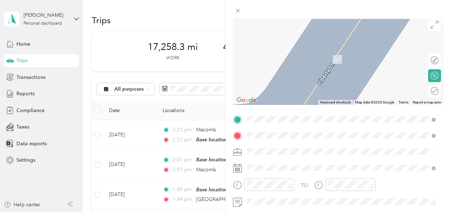
click at [295, 35] on span "Macomb [US_STATE], [GEOGRAPHIC_DATA]" at bounding box center [301, 35] width 80 height 13
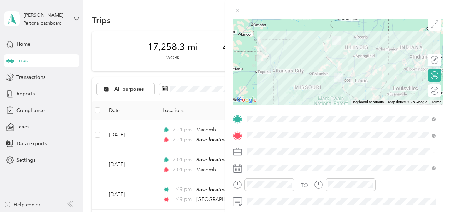
scroll to position [0, 0]
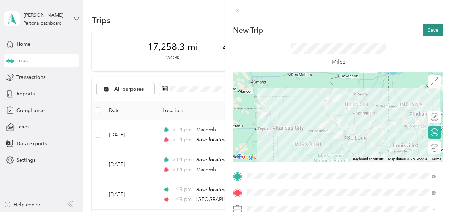
click at [431, 30] on button "Save" at bounding box center [433, 30] width 21 height 13
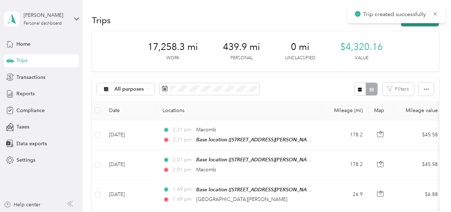
click at [423, 24] on button "New trip" at bounding box center [420, 20] width 38 height 13
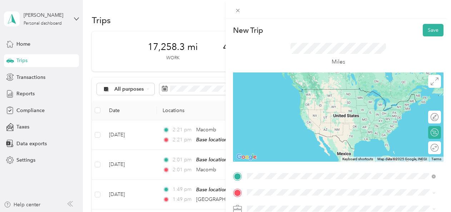
click at [278, 98] on span "[STREET_ADDRESS][PERSON_NAME][PERSON_NAME][US_STATE]" at bounding box center [336, 100] width 151 height 6
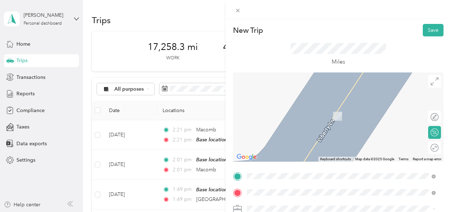
click at [278, 111] on span "[GEOGRAPHIC_DATA] [US_STATE], [GEOGRAPHIC_DATA]" at bounding box center [301, 109] width 80 height 13
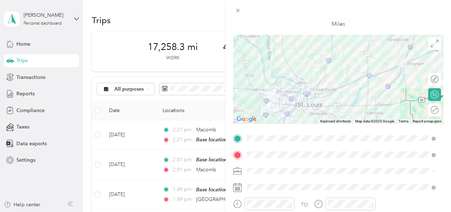
scroll to position [54, 0]
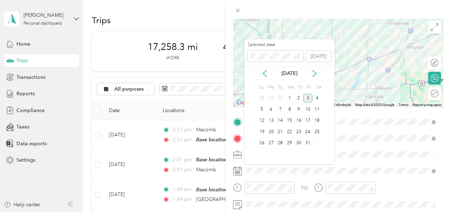
click at [265, 69] on div "[DATE]" at bounding box center [290, 73] width 90 height 13
click at [265, 73] on icon at bounding box center [264, 73] width 7 height 7
click at [298, 107] on div "11" at bounding box center [298, 109] width 9 height 9
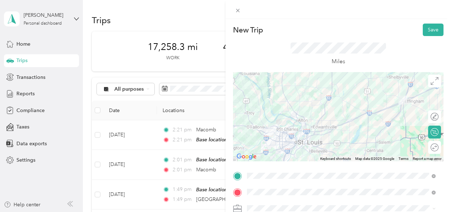
scroll to position [0, 0]
click at [423, 31] on button "Save" at bounding box center [433, 30] width 21 height 13
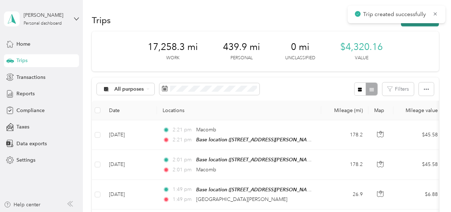
click at [425, 24] on button "New trip" at bounding box center [420, 20] width 38 height 13
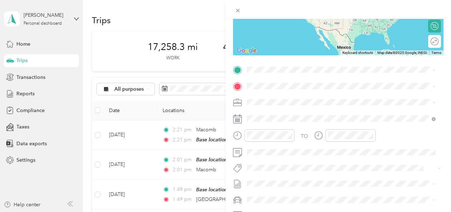
scroll to position [107, 0]
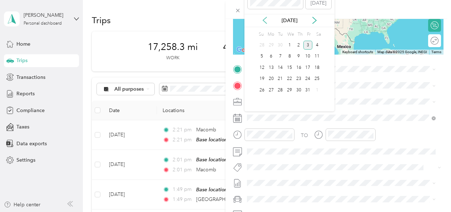
click at [265, 19] on icon at bounding box center [265, 20] width 4 height 6
click at [310, 54] on div "12" at bounding box center [308, 56] width 9 height 9
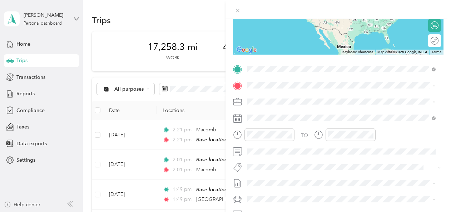
click at [270, 95] on span "[GEOGRAPHIC_DATA] [US_STATE], [GEOGRAPHIC_DATA]" at bounding box center [301, 98] width 80 height 13
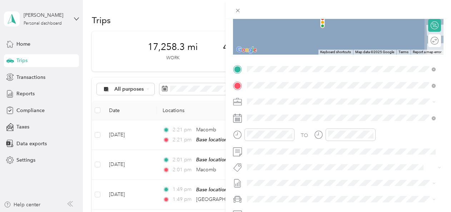
click at [391, 120] on span "[STREET_ADDRESS][PERSON_NAME][PERSON_NAME][US_STATE]" at bounding box center [336, 122] width 151 height 6
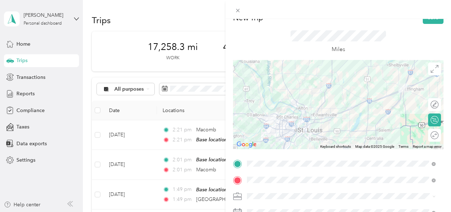
scroll to position [0, 0]
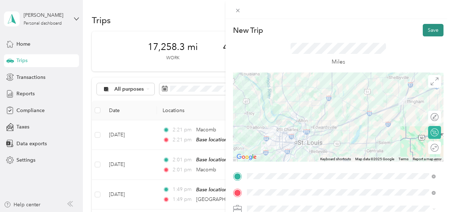
click at [429, 29] on button "Save" at bounding box center [433, 30] width 21 height 13
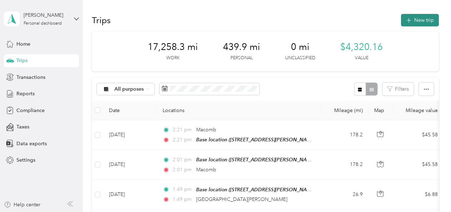
click at [423, 18] on button "New trip" at bounding box center [420, 20] width 38 height 13
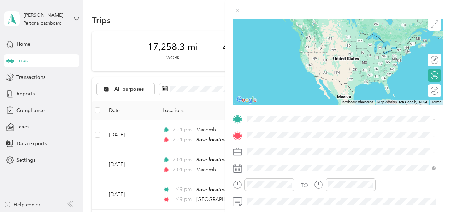
scroll to position [64, 0]
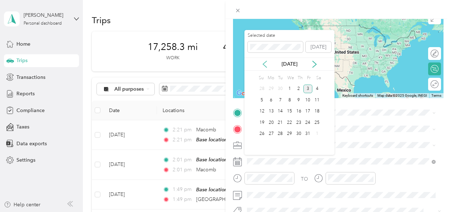
click at [266, 64] on icon at bounding box center [264, 64] width 7 height 7
click at [314, 61] on icon at bounding box center [314, 64] width 7 height 7
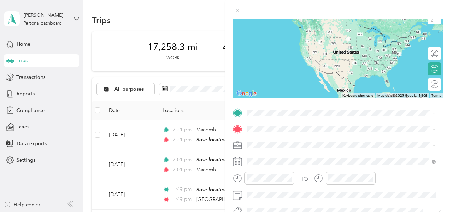
click at [405, 89] on div at bounding box center [338, 53] width 211 height 89
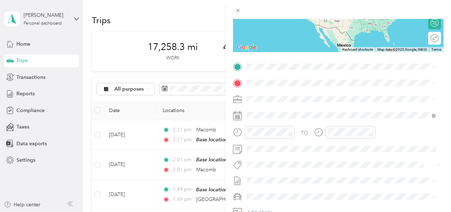
scroll to position [99, 0]
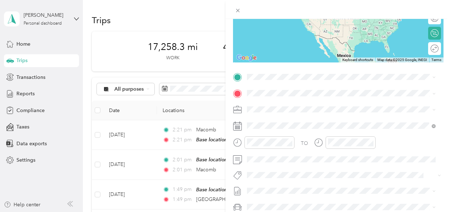
click at [215, 78] on div "New Trip Save This trip cannot be edited because it is either under review, app…" at bounding box center [225, 106] width 451 height 212
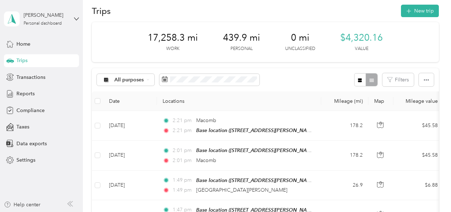
scroll to position [0, 0]
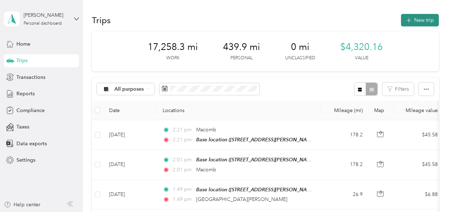
click at [412, 19] on button "New trip" at bounding box center [420, 20] width 38 height 13
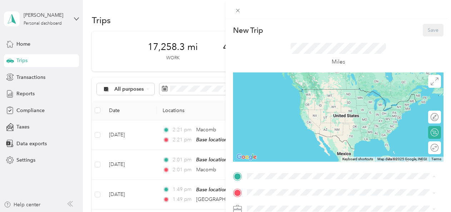
click at [279, 93] on strong "Base location" at bounding box center [277, 92] width 32 height 6
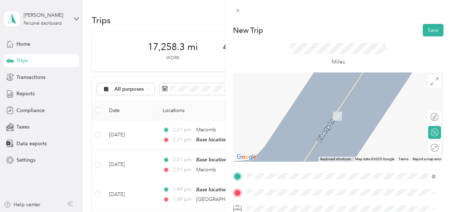
click at [281, 151] on span "[PERSON_NAME] [US_STATE], [GEOGRAPHIC_DATA]" at bounding box center [301, 145] width 80 height 13
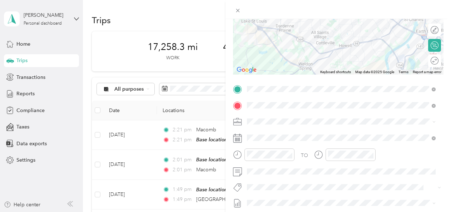
scroll to position [100, 0]
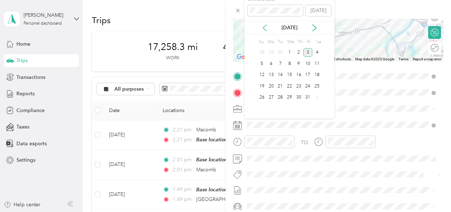
click at [263, 27] on icon at bounding box center [265, 28] width 4 height 6
click at [269, 74] on div "15" at bounding box center [271, 75] width 9 height 9
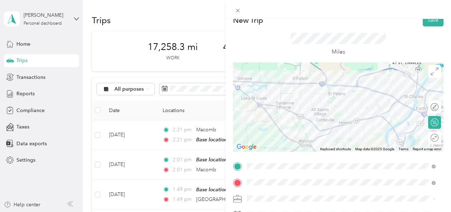
scroll to position [10, 0]
click at [423, 20] on button "Save" at bounding box center [433, 20] width 21 height 13
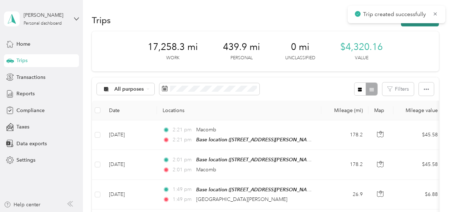
click at [424, 23] on button "New trip" at bounding box center [420, 20] width 38 height 13
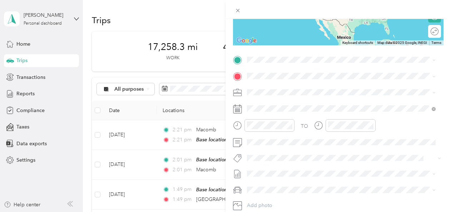
scroll to position [117, 0]
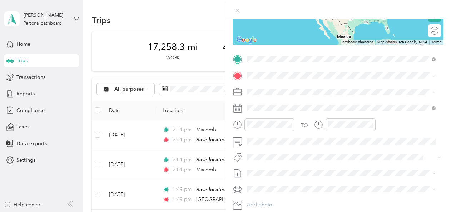
click at [276, 94] on span "[STREET_ADDRESS][PERSON_NAME][PERSON_NAME][US_STATE]" at bounding box center [336, 96] width 151 height 6
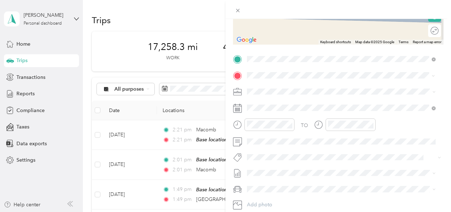
click at [260, 107] on div "Base location [STREET_ADDRESS][PERSON_NAME][PERSON_NAME][US_STATE]" at bounding box center [342, 108] width 184 height 18
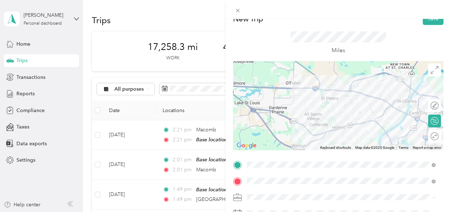
scroll to position [0, 0]
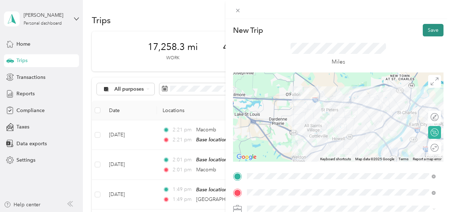
click at [425, 33] on button "Save" at bounding box center [433, 30] width 21 height 13
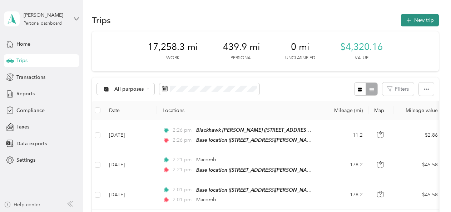
click at [414, 20] on button "New trip" at bounding box center [420, 20] width 38 height 13
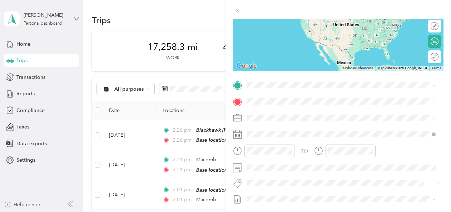
scroll to position [96, 0]
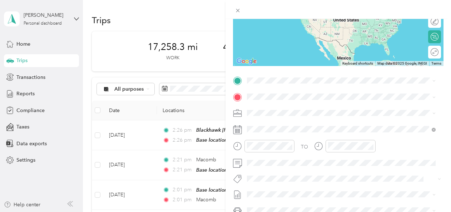
click at [272, 110] on div "Base location [STREET_ADDRESS][PERSON_NAME][PERSON_NAME][US_STATE]" at bounding box center [336, 112] width 151 height 15
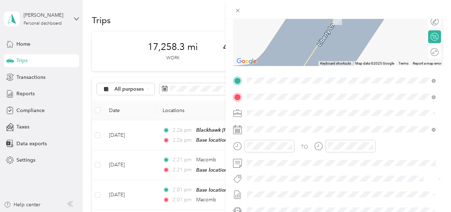
click at [278, 131] on span "[STREET_ADDRESS][PERSON_NAME][PERSON_NAME][US_STATE]" at bounding box center [336, 133] width 151 height 6
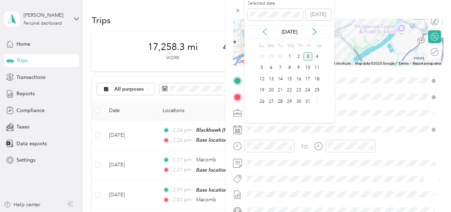
click at [265, 34] on icon at bounding box center [265, 32] width 4 height 6
click at [280, 75] on div "16" at bounding box center [280, 79] width 9 height 9
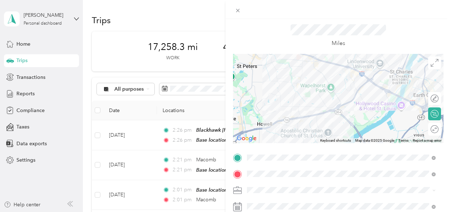
scroll to position [0, 0]
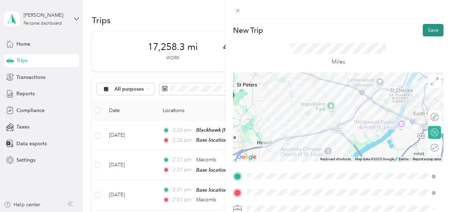
click at [423, 30] on button "Save" at bounding box center [433, 30] width 21 height 13
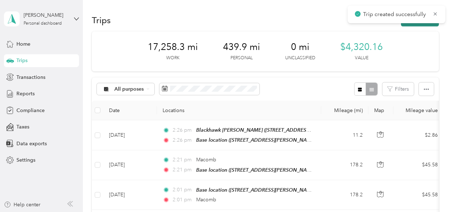
click at [421, 24] on button "New trip" at bounding box center [420, 20] width 38 height 13
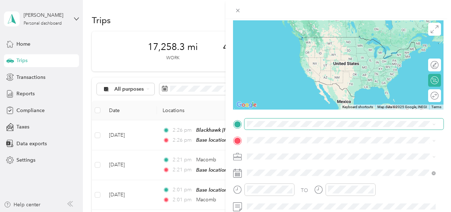
scroll to position [55, 0]
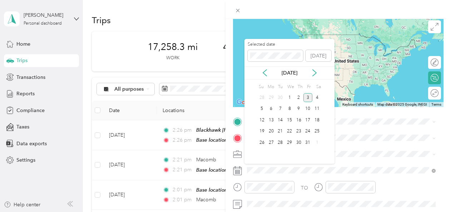
click at [267, 69] on div "[DATE]" at bounding box center [290, 73] width 90 height 8
click at [267, 71] on icon at bounding box center [264, 72] width 7 height 7
click at [278, 120] on div "16" at bounding box center [280, 120] width 9 height 9
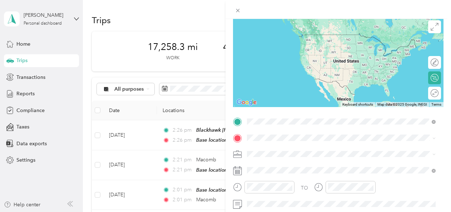
drag, startPoint x: 269, startPoint y: 42, endPoint x: 257, endPoint y: 67, distance: 27.8
click at [269, 42] on span "[STREET_ADDRESS][PERSON_NAME][PERSON_NAME][US_STATE]" at bounding box center [336, 45] width 151 height 6
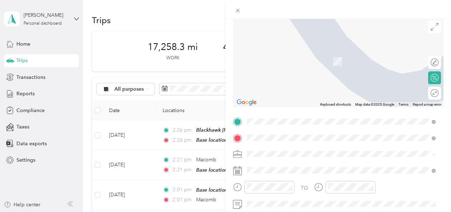
click at [272, 62] on span "[STREET_ADDRESS][PERSON_NAME][PERSON_NAME][US_STATE]" at bounding box center [336, 61] width 151 height 6
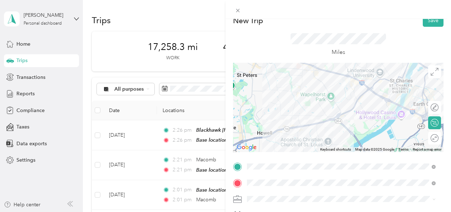
scroll to position [4, 0]
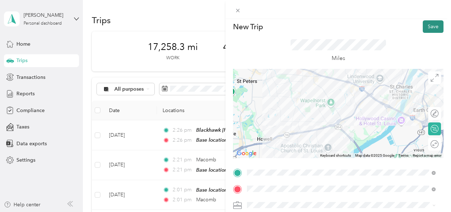
click at [426, 24] on button "Save" at bounding box center [433, 26] width 21 height 13
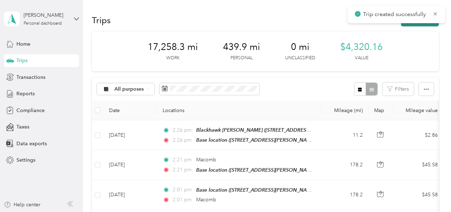
click at [425, 25] on button "New trip" at bounding box center [420, 20] width 38 height 13
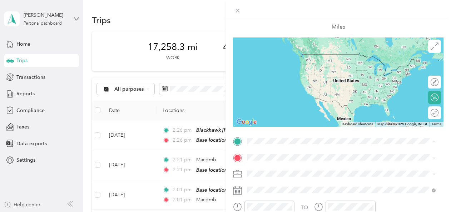
scroll to position [38, 0]
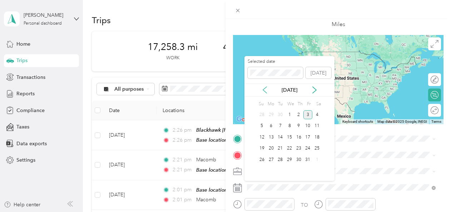
click at [268, 92] on icon at bounding box center [264, 90] width 7 height 7
click at [289, 135] on div "17" at bounding box center [289, 137] width 9 height 9
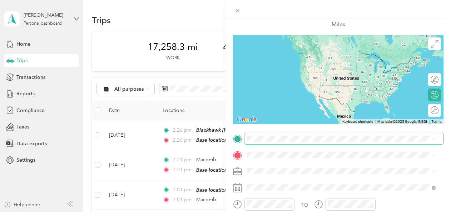
click at [246, 142] on span at bounding box center [344, 138] width 199 height 11
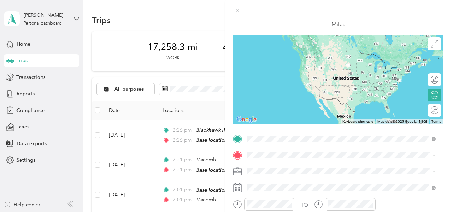
click at [274, 63] on span "[STREET_ADDRESS][PERSON_NAME][PERSON_NAME][US_STATE]" at bounding box center [336, 62] width 151 height 6
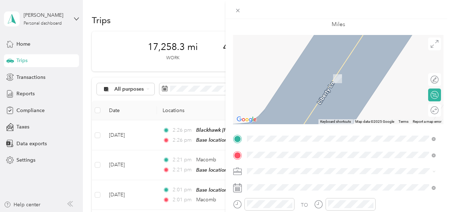
click at [285, 93] on span "Mapleton [US_STATE], [GEOGRAPHIC_DATA]" at bounding box center [301, 91] width 80 height 13
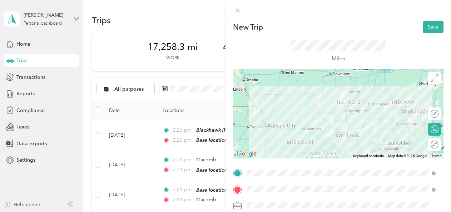
scroll to position [0, 0]
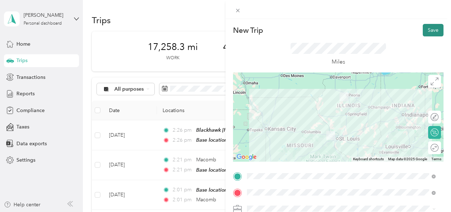
click at [428, 29] on button "Save" at bounding box center [433, 30] width 21 height 13
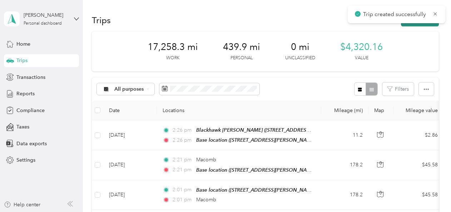
click at [422, 24] on button "New trip" at bounding box center [420, 20] width 38 height 13
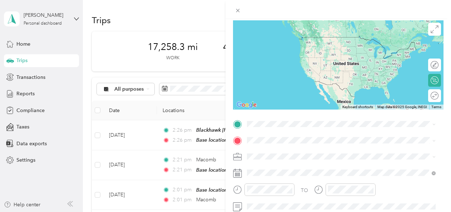
scroll to position [64, 0]
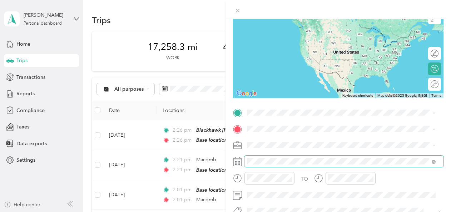
click at [258, 158] on span at bounding box center [344, 161] width 199 height 11
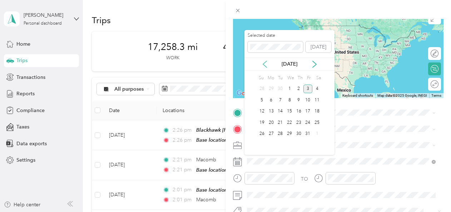
click at [267, 65] on icon at bounding box center [264, 64] width 7 height 7
click at [290, 110] on div "17" at bounding box center [289, 111] width 9 height 9
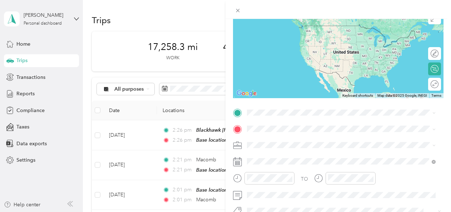
click at [273, 50] on span "Mapleton [US_STATE], [GEOGRAPHIC_DATA]" at bounding box center [301, 46] width 80 height 13
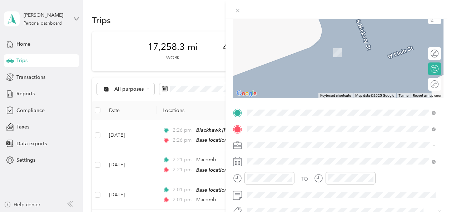
click at [276, 73] on span "[STREET_ADDRESS][US_STATE]" at bounding box center [296, 75] width 71 height 6
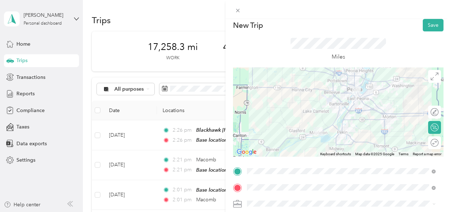
scroll to position [0, 0]
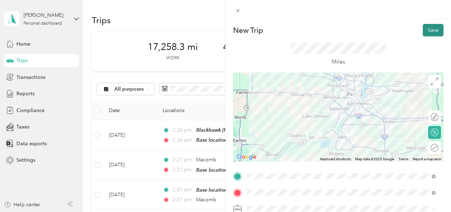
click at [425, 30] on button "Save" at bounding box center [433, 30] width 21 height 13
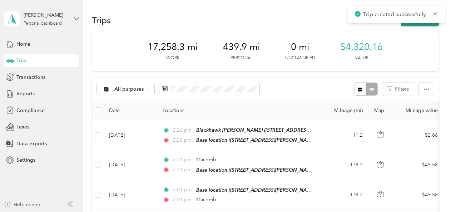
click at [416, 24] on button "New trip" at bounding box center [420, 20] width 38 height 13
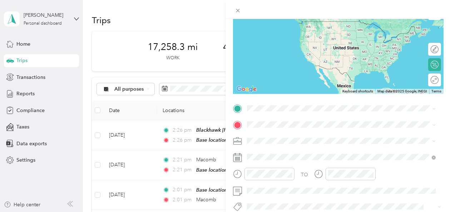
scroll to position [70, 0]
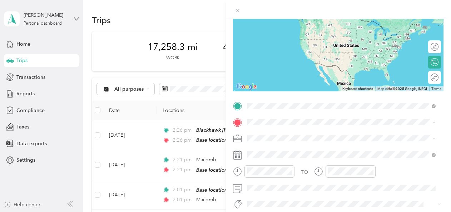
click at [270, 140] on span "[STREET_ADDRESS][US_STATE]" at bounding box center [296, 142] width 71 height 6
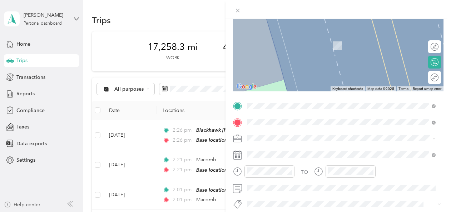
click at [296, 46] on span "[STREET_ADDRESS][US_STATE]" at bounding box center [296, 46] width 71 height 6
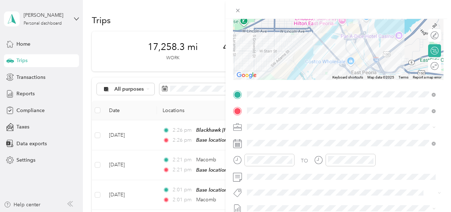
scroll to position [84, 0]
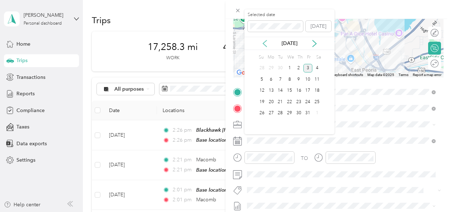
click at [265, 43] on icon at bounding box center [264, 43] width 7 height 7
click at [298, 89] on div "18" at bounding box center [298, 91] width 9 height 9
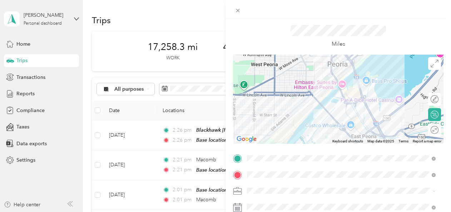
scroll to position [0, 0]
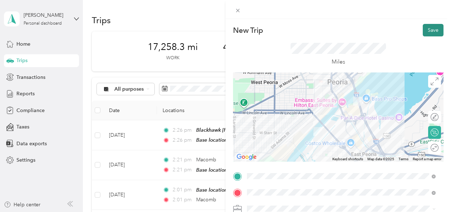
click at [427, 29] on button "Save" at bounding box center [433, 30] width 21 height 13
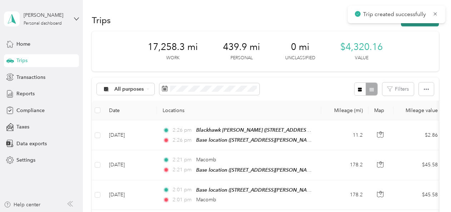
click at [408, 23] on icon "button" at bounding box center [409, 20] width 8 height 8
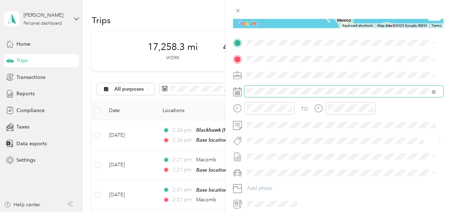
scroll to position [134, 0]
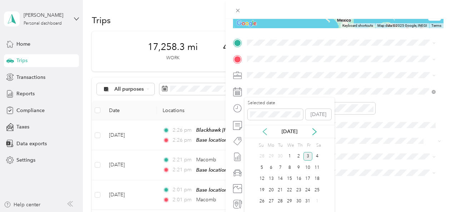
click at [265, 133] on icon at bounding box center [265, 132] width 4 height 6
click at [301, 177] on div "18" at bounding box center [298, 179] width 9 height 9
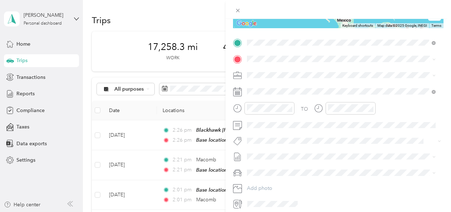
click at [285, 70] on strong "Caterpillar BB" at bounding box center [277, 71] width 33 height 6
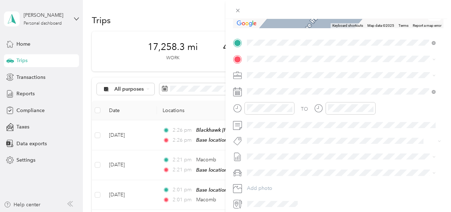
click at [262, 87] on span "Litchfield [US_STATE], [GEOGRAPHIC_DATA]" at bounding box center [301, 87] width 80 height 13
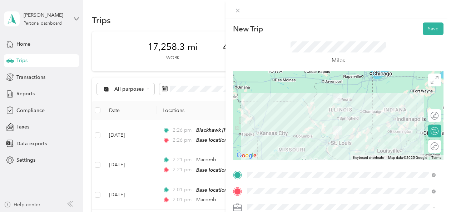
scroll to position [0, 0]
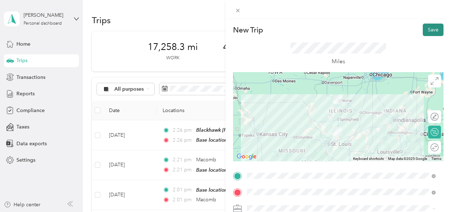
click at [431, 30] on button "Save" at bounding box center [433, 30] width 21 height 13
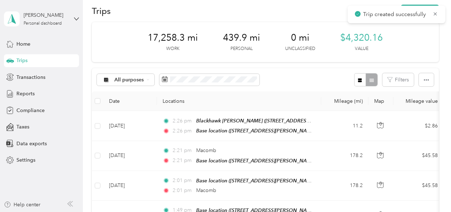
scroll to position [0, 0]
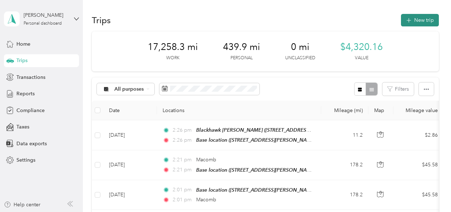
click at [411, 19] on button "New trip" at bounding box center [420, 20] width 38 height 13
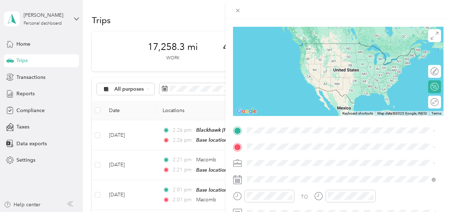
scroll to position [49, 0]
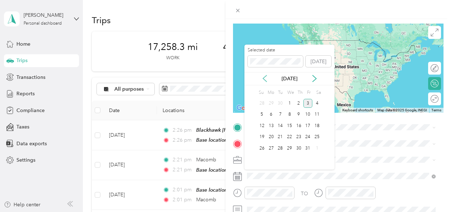
click at [264, 81] on icon at bounding box center [264, 78] width 7 height 7
click at [307, 127] on div "19" at bounding box center [308, 126] width 9 height 9
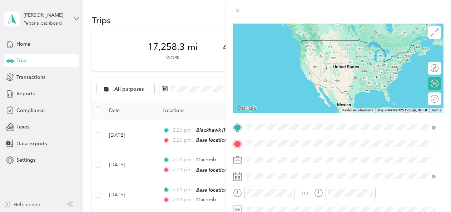
click at [276, 45] on span "Litchfield [US_STATE], [GEOGRAPHIC_DATA]" at bounding box center [301, 43] width 80 height 13
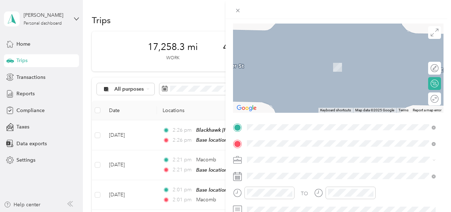
click at [284, 60] on strong "Base location" at bounding box center [277, 59] width 32 height 6
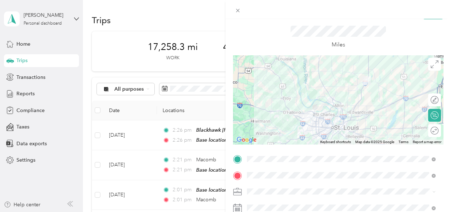
scroll to position [0, 0]
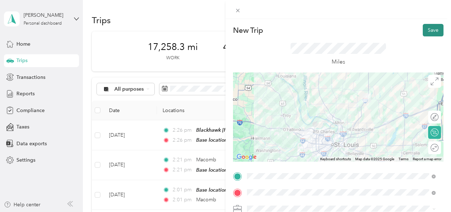
click at [428, 31] on button "Save" at bounding box center [433, 30] width 21 height 13
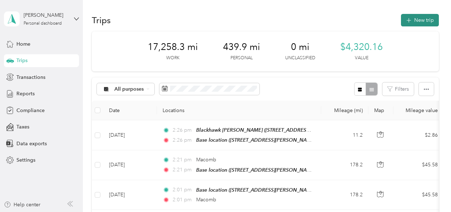
click at [408, 19] on icon "button" at bounding box center [409, 20] width 8 height 8
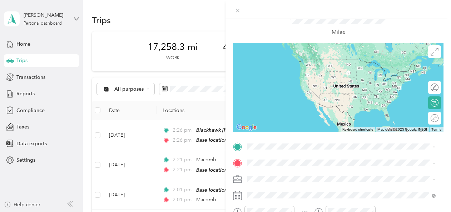
scroll to position [36, 0]
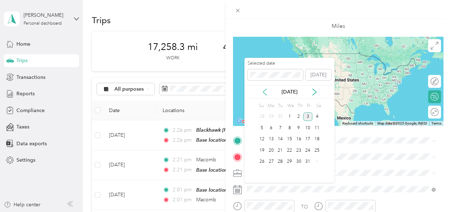
click at [267, 92] on icon at bounding box center [264, 92] width 7 height 7
click at [272, 151] on div "22" at bounding box center [271, 150] width 9 height 9
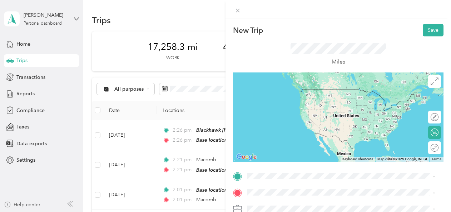
scroll to position [43, 0]
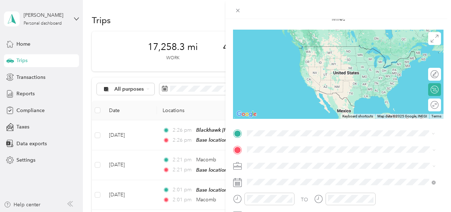
click at [287, 53] on div "Base location [STREET_ADDRESS][PERSON_NAME][PERSON_NAME][US_STATE]" at bounding box center [336, 52] width 151 height 15
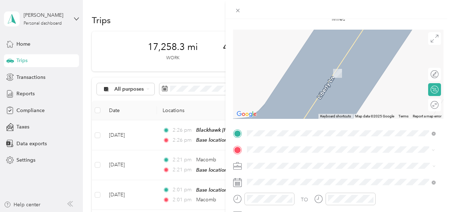
click at [287, 66] on span "[GEOGRAPHIC_DATA][US_STATE], [GEOGRAPHIC_DATA]" at bounding box center [327, 62] width 132 height 6
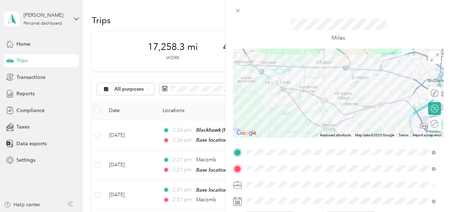
scroll to position [0, 0]
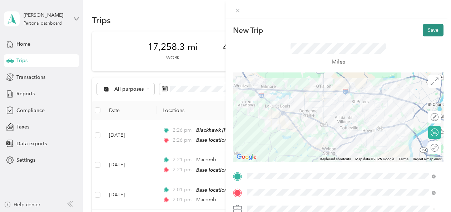
click at [428, 32] on button "Save" at bounding box center [433, 30] width 21 height 13
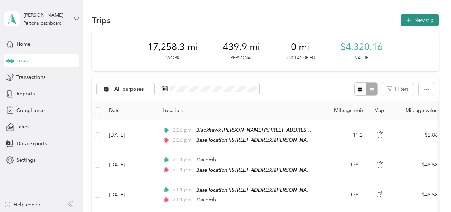
click at [416, 21] on button "New trip" at bounding box center [420, 20] width 38 height 13
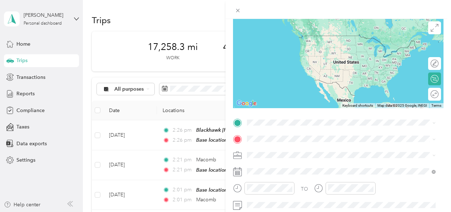
scroll to position [66, 0]
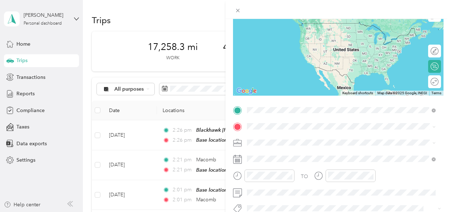
click at [275, 64] on span "[GEOGRAPHIC_DATA][US_STATE], [GEOGRAPHIC_DATA]" at bounding box center [327, 61] width 132 height 6
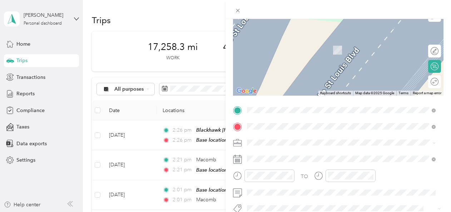
click at [267, 45] on div "Base location [STREET_ADDRESS][PERSON_NAME][PERSON_NAME][US_STATE]" at bounding box center [336, 46] width 151 height 15
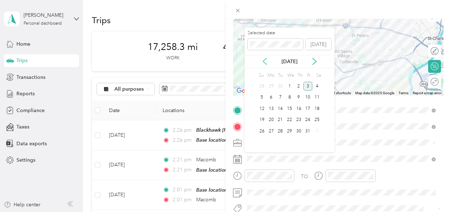
click at [265, 64] on icon at bounding box center [265, 62] width 4 height 6
click at [271, 118] on div "22" at bounding box center [271, 120] width 9 height 9
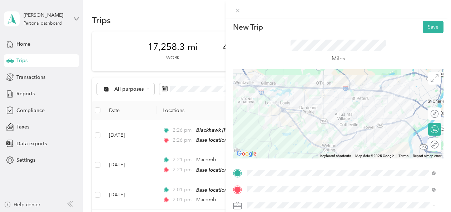
scroll to position [0, 0]
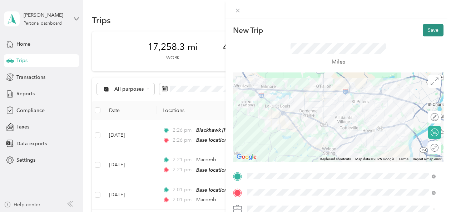
click at [423, 30] on button "Save" at bounding box center [433, 30] width 21 height 13
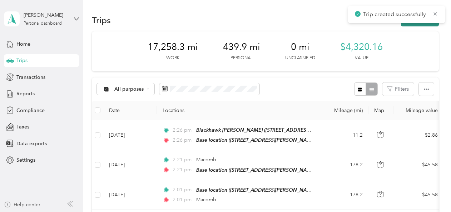
click at [424, 23] on main "Trip created successfully [PERSON_NAME] Personal dashboard Home Trips Transacti…" at bounding box center [224, 106] width 448 height 212
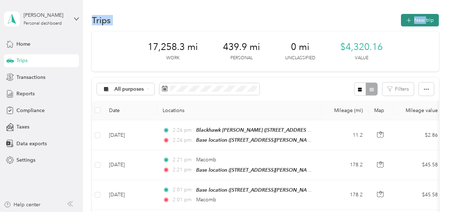
copy main "y [PERSON_NAME] Personal dashboard Home Trips Transactions Reports Compliance T…"
click at [415, 20] on button "New trip" at bounding box center [420, 20] width 38 height 13
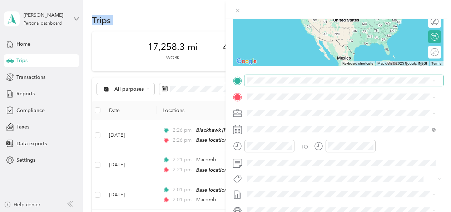
scroll to position [97, 0]
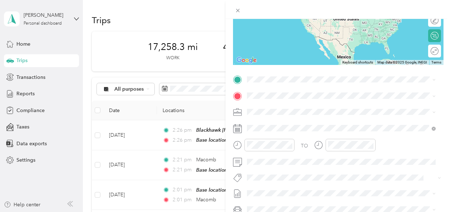
click at [273, 107] on strong "Base location" at bounding box center [277, 107] width 32 height 6
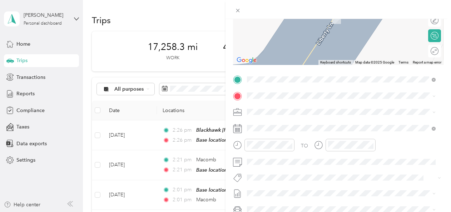
click at [254, 92] on span at bounding box center [344, 95] width 199 height 11
click at [270, 123] on strong "[GEOGRAPHIC_DATA]" at bounding box center [287, 124] width 53 height 6
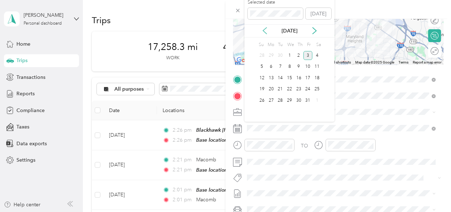
click at [263, 31] on icon at bounding box center [264, 30] width 7 height 7
click at [281, 90] on div "23" at bounding box center [280, 89] width 9 height 9
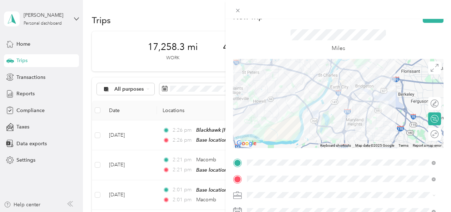
scroll to position [0, 0]
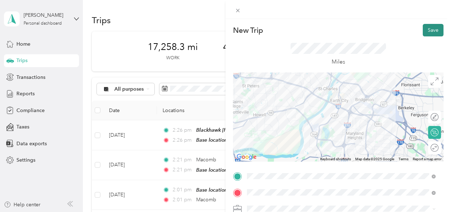
click at [426, 31] on button "Save" at bounding box center [433, 30] width 21 height 13
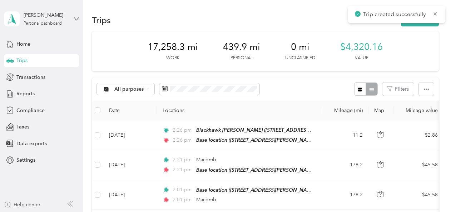
click at [415, 23] on div "Trip created successfully" at bounding box center [397, 15] width 98 height 18
click at [416, 24] on button "New trip" at bounding box center [420, 20] width 38 height 13
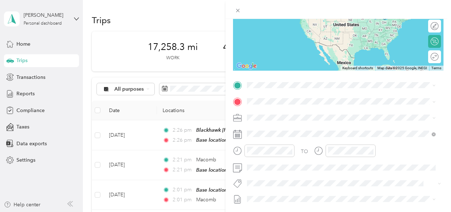
scroll to position [95, 0]
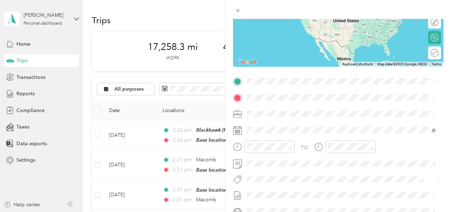
click at [273, 114] on div "[GEOGRAPHIC_DATA] [STREET_ADDRESS][PERSON_NAME][PERSON_NAME][US_STATE]" at bounding box center [336, 111] width 151 height 15
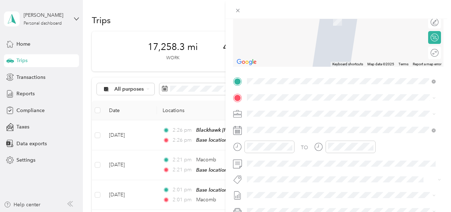
click at [258, 125] on div "Base location [STREET_ADDRESS][PERSON_NAME][PERSON_NAME][US_STATE]" at bounding box center [342, 130] width 184 height 18
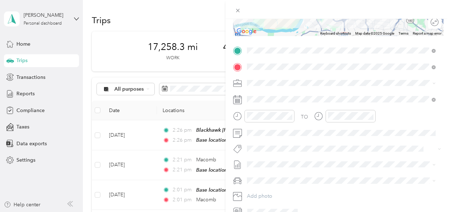
scroll to position [127, 0]
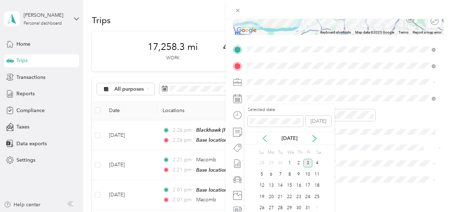
click at [267, 137] on icon at bounding box center [264, 138] width 7 height 7
click at [263, 197] on div "21" at bounding box center [261, 197] width 9 height 9
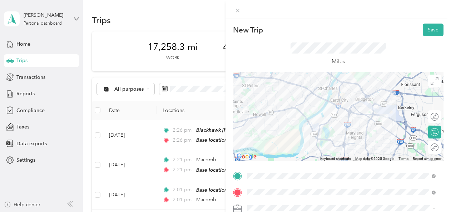
scroll to position [0, 0]
click at [423, 26] on button "Save" at bounding box center [433, 30] width 21 height 13
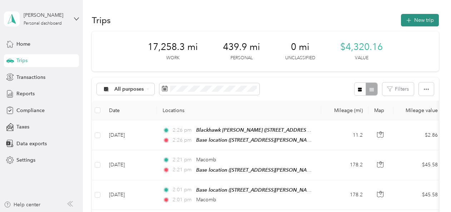
click at [417, 20] on button "New trip" at bounding box center [420, 20] width 38 height 13
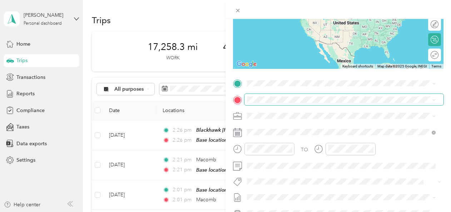
scroll to position [94, 0]
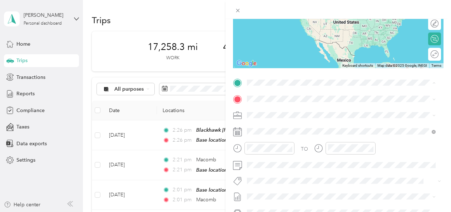
click at [266, 110] on strong "Base location" at bounding box center [277, 111] width 32 height 6
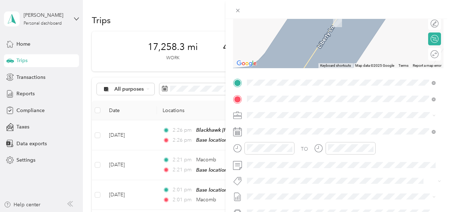
click at [281, 128] on span "[GEOGRAPHIC_DATA][US_STATE], [GEOGRAPHIC_DATA]" at bounding box center [327, 125] width 132 height 6
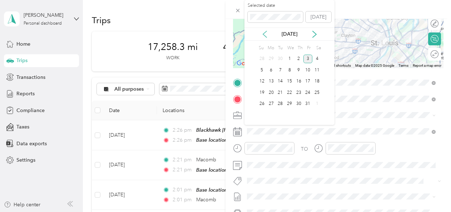
click at [267, 34] on icon at bounding box center [264, 34] width 7 height 7
click at [271, 100] on div "29" at bounding box center [271, 104] width 9 height 9
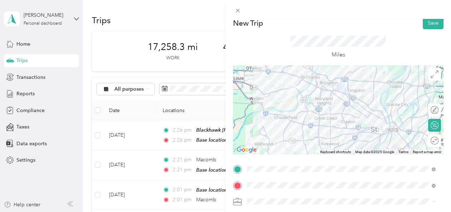
scroll to position [0, 0]
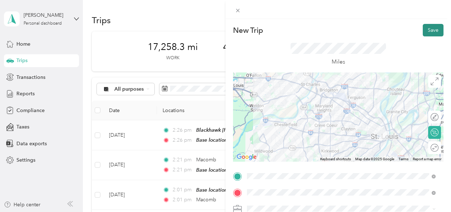
click at [429, 30] on button "Save" at bounding box center [433, 30] width 21 height 13
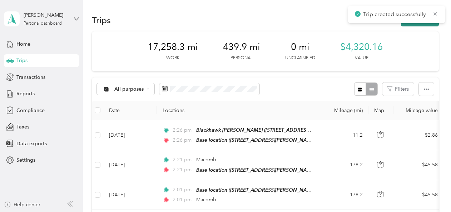
click at [422, 23] on button "New trip" at bounding box center [420, 20] width 38 height 13
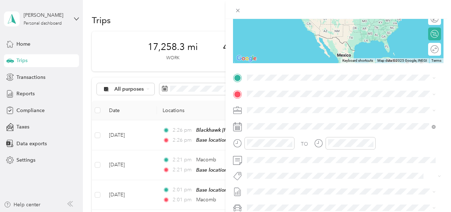
scroll to position [99, 0]
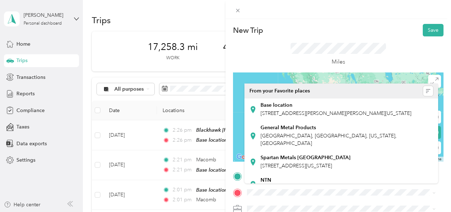
scroll to position [99, 0]
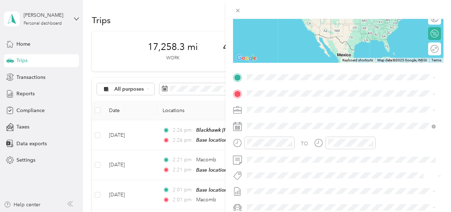
click at [275, 101] on span "[GEOGRAPHIC_DATA][US_STATE], [GEOGRAPHIC_DATA]" at bounding box center [327, 102] width 132 height 6
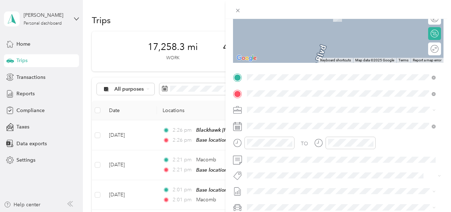
click at [261, 123] on strong "Base location" at bounding box center [277, 122] width 32 height 6
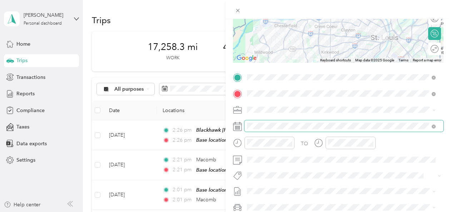
click at [278, 130] on span at bounding box center [344, 125] width 199 height 11
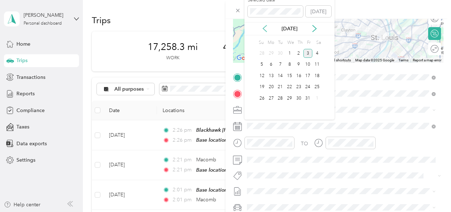
click at [264, 28] on icon at bounding box center [264, 28] width 7 height 7
click at [272, 97] on div "29" at bounding box center [271, 98] width 9 height 9
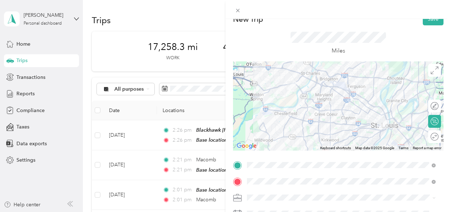
scroll to position [0, 0]
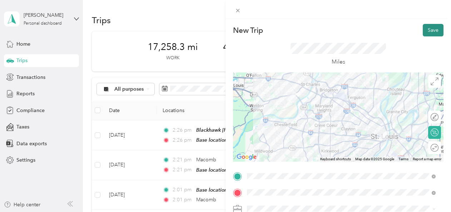
click at [430, 29] on button "Save" at bounding box center [433, 30] width 21 height 13
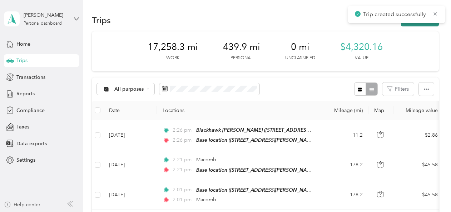
click at [419, 24] on button "New trip" at bounding box center [420, 20] width 38 height 13
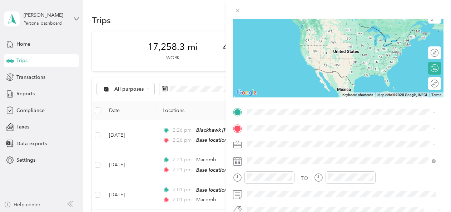
scroll to position [70, 0]
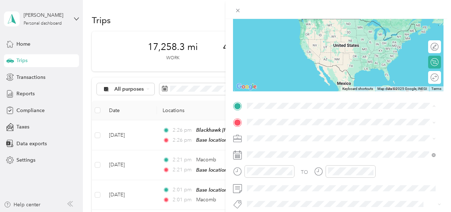
click at [267, 132] on strong "Base location" at bounding box center [277, 134] width 32 height 6
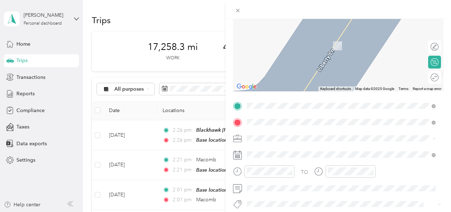
click at [272, 46] on span "[STREET_ADDRESS][PERSON_NAME][PERSON_NAME][US_STATE]" at bounding box center [336, 46] width 151 height 6
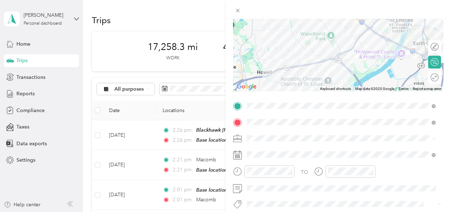
scroll to position [93, 0]
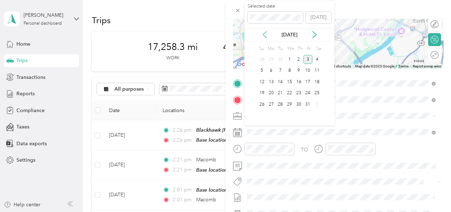
click at [264, 36] on icon at bounding box center [265, 34] width 4 height 6
click at [280, 102] on div "30" at bounding box center [280, 104] width 9 height 9
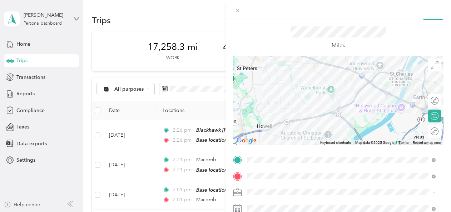
scroll to position [0, 0]
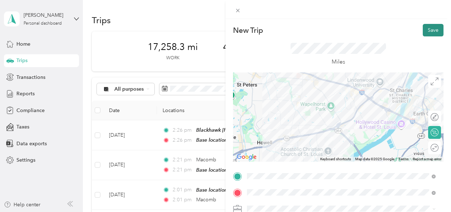
click at [429, 31] on button "Save" at bounding box center [433, 30] width 21 height 13
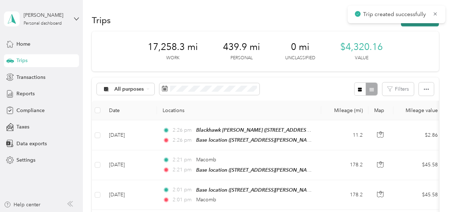
click at [423, 25] on button "New trip" at bounding box center [420, 20] width 38 height 13
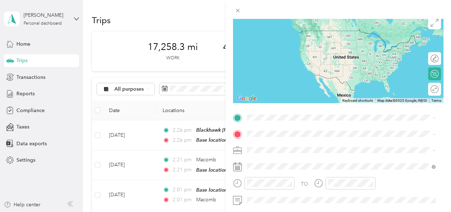
scroll to position [67, 0]
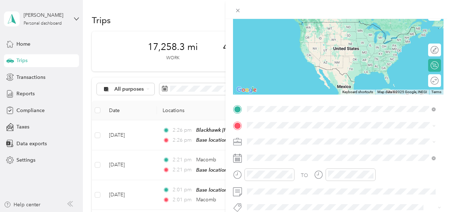
click at [276, 34] on div "sushi Ahi [STREET_ADDRESS][PERSON_NAME][PERSON_NAME][US_STATE]" at bounding box center [336, 28] width 151 height 15
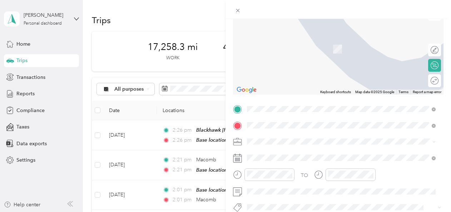
click at [281, 48] on span "[STREET_ADDRESS][PERSON_NAME][PERSON_NAME][US_STATE]" at bounding box center [336, 49] width 151 height 6
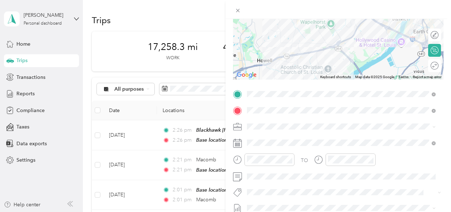
scroll to position [84, 0]
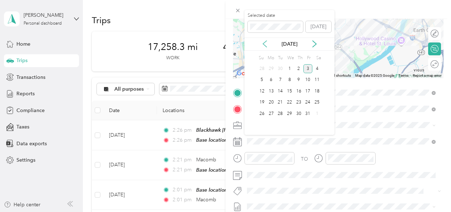
click at [267, 43] on icon at bounding box center [264, 43] width 7 height 7
click at [280, 112] on div "30" at bounding box center [280, 113] width 9 height 9
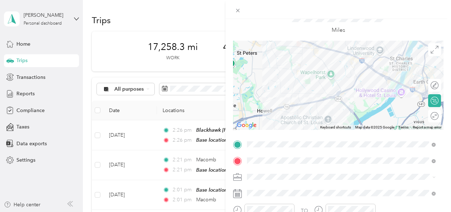
scroll to position [0, 0]
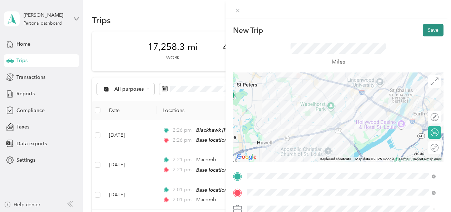
click at [423, 30] on button "Save" at bounding box center [433, 30] width 21 height 13
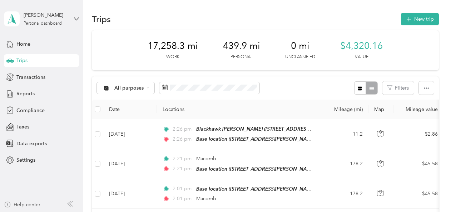
scroll to position [5, 0]
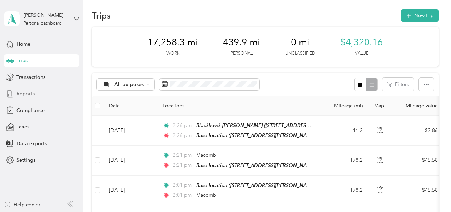
click at [23, 91] on span "Reports" at bounding box center [25, 94] width 18 height 8
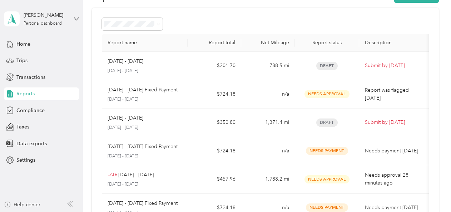
scroll to position [24, 0]
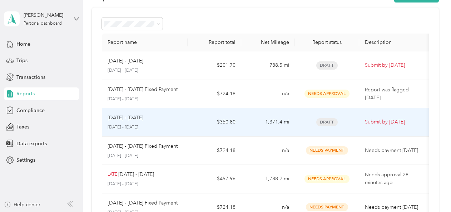
click at [373, 121] on p "Submit by Oct. 4, 2025" at bounding box center [395, 122] width 60 height 8
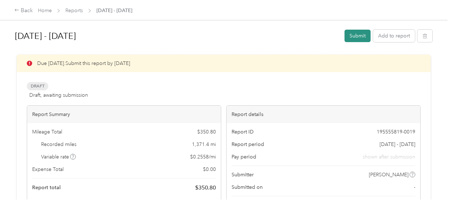
click at [355, 35] on button "Submit" at bounding box center [358, 36] width 26 height 13
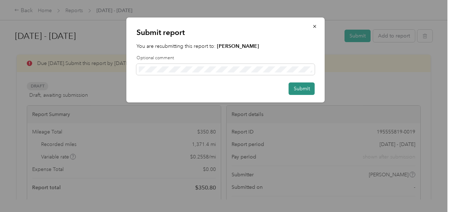
click at [304, 91] on button "Submit" at bounding box center [302, 89] width 26 height 13
